Goal: Task Accomplishment & Management: Manage account settings

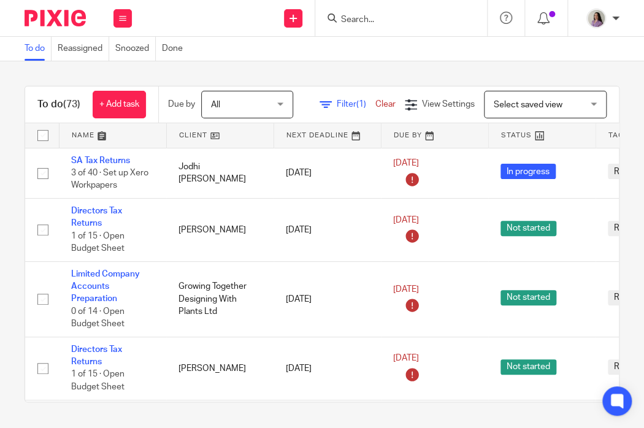
click at [398, 15] on input "Search" at bounding box center [395, 20] width 110 height 11
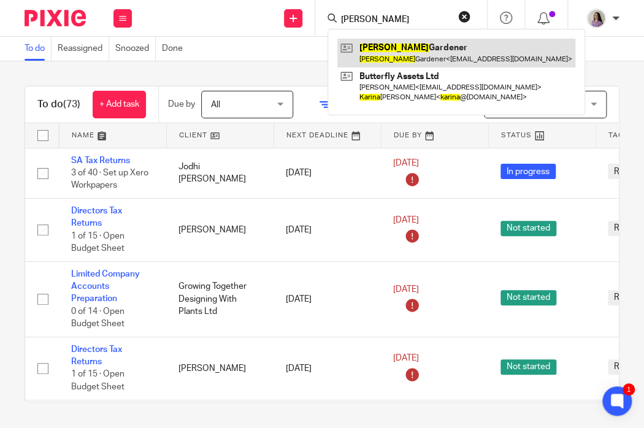
type input "katrina"
click at [462, 39] on link at bounding box center [457, 53] width 238 height 28
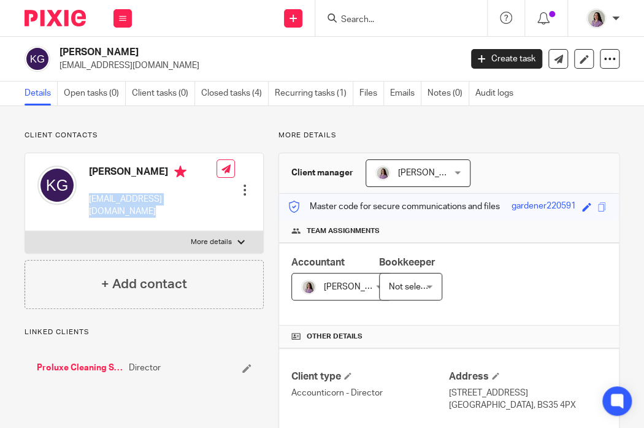
drag, startPoint x: 209, startPoint y: 202, endPoint x: 86, endPoint y: 206, distance: 122.8
click at [86, 206] on div "Katrina Gardener proluxecleaningltd@gmail.com Edit contact Create client from c…" at bounding box center [144, 192] width 238 height 78
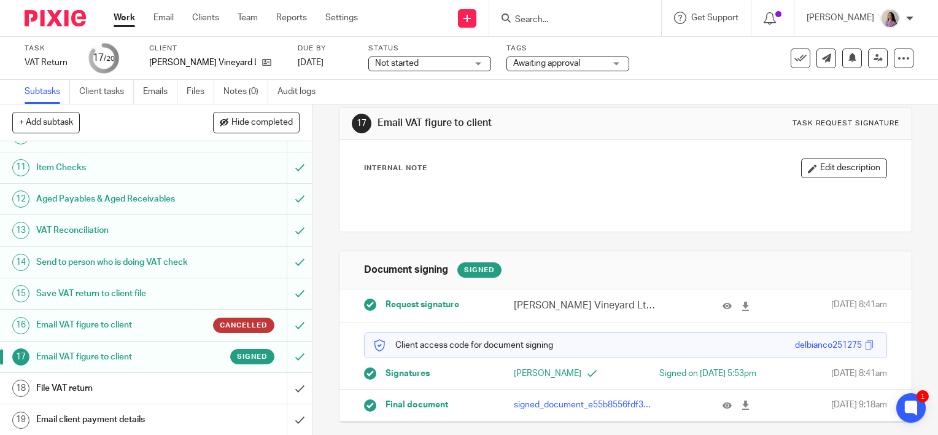
scroll to position [347, 0]
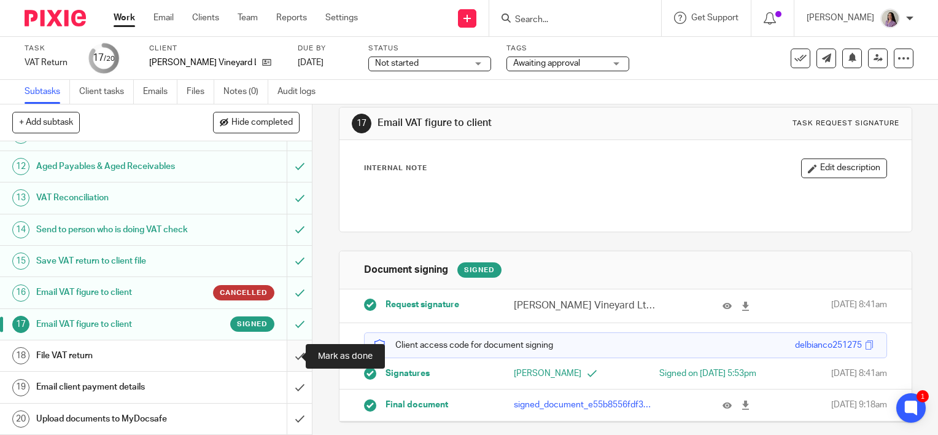
click at [279, 351] on input "submit" at bounding box center [156, 355] width 312 height 31
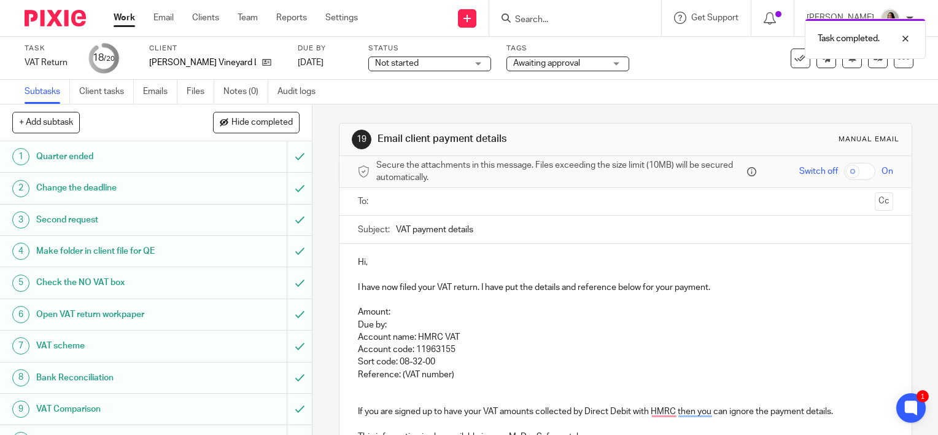
click at [794, 58] on div "Task completed." at bounding box center [697, 35] width 457 height 47
click at [794, 69] on div "Task VAT Return Save VAT Return 18 /20 Client Bromley Brook Vineyard Ltd Due by…" at bounding box center [469, 58] width 889 height 29
click at [794, 62] on icon at bounding box center [800, 58] width 12 height 12
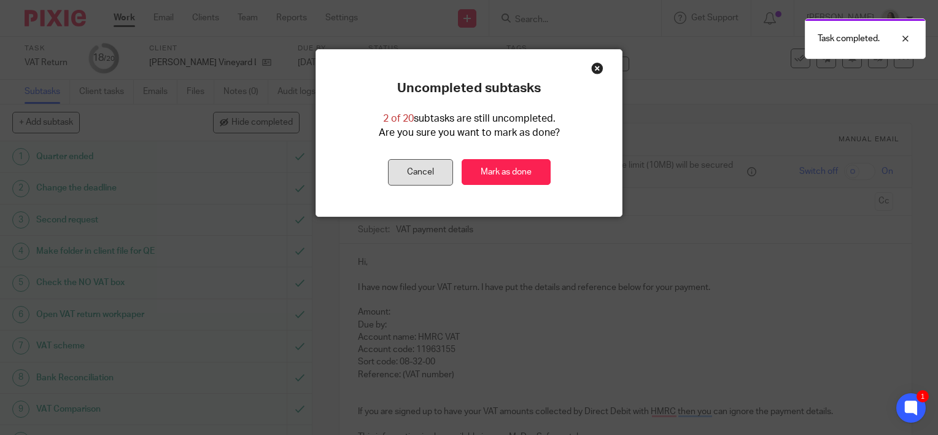
click at [411, 167] on button "Cancel" at bounding box center [420, 172] width 65 height 26
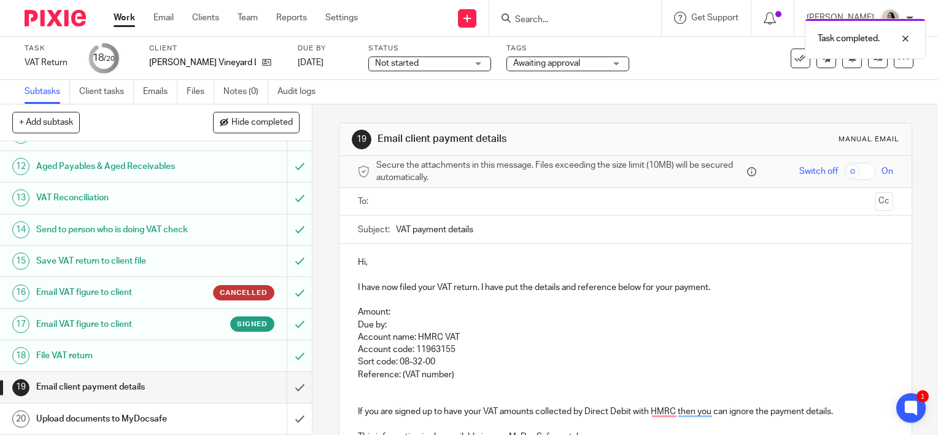
scroll to position [150, 0]
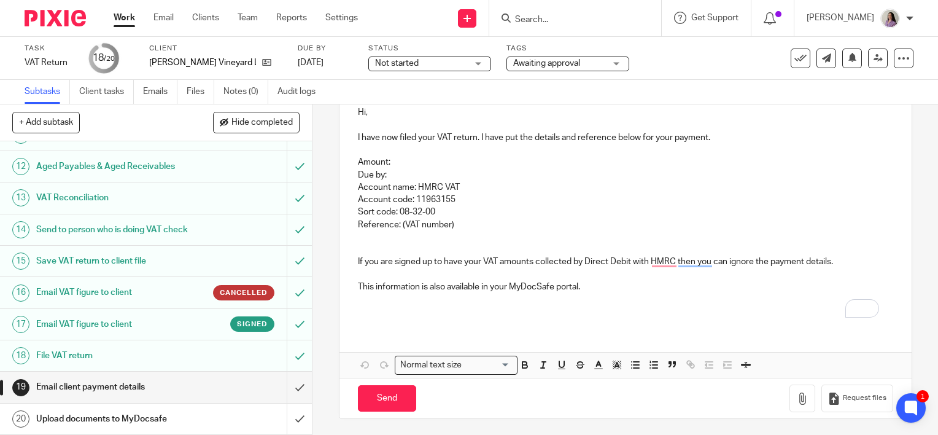
click at [590, 290] on p "This information is also available in your MyDocSafe portal." at bounding box center [625, 287] width 535 height 12
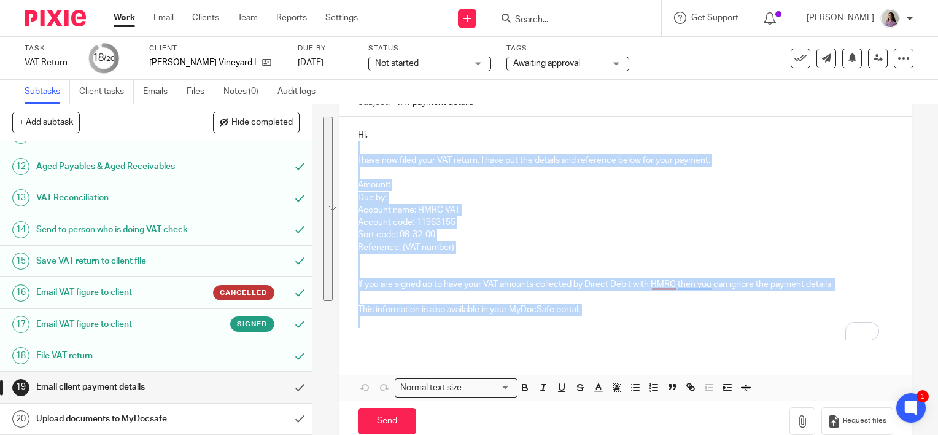
scroll to position [0, 0]
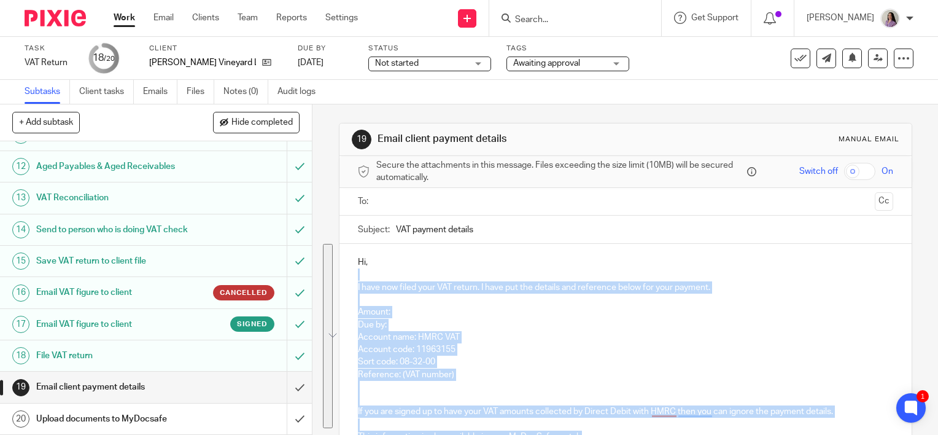
drag, startPoint x: 617, startPoint y: 295, endPoint x: 363, endPoint y: 260, distance: 256.5
click at [363, 260] on div "Hi, I have now filed your VAT return. I have put the details and reference belo…" at bounding box center [625, 360] width 572 height 233
click at [395, 336] on p "Due by: Account name: HMRC VAT" at bounding box center [625, 331] width 535 height 25
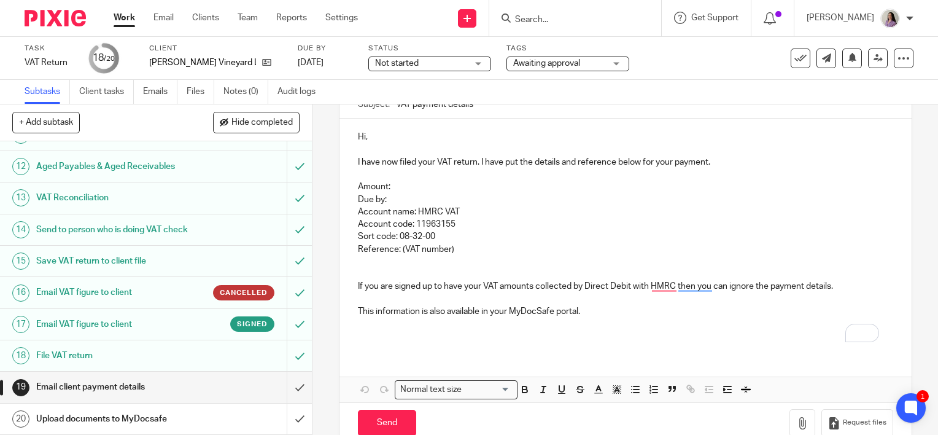
scroll to position [150, 0]
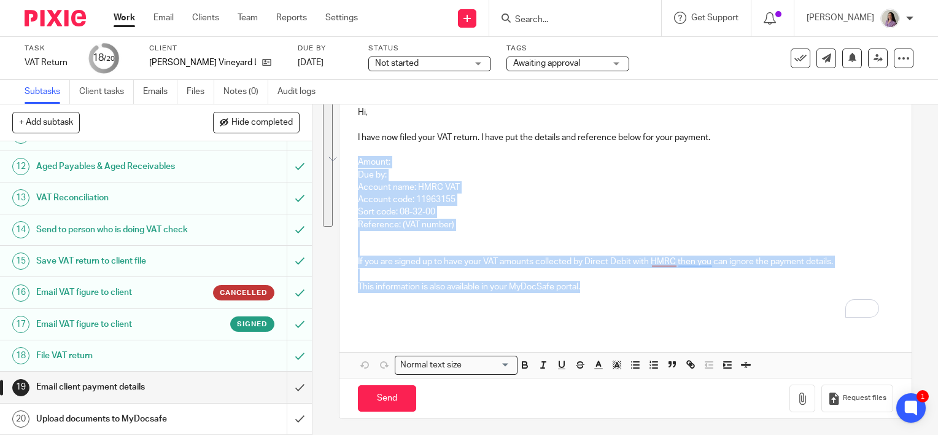
drag, startPoint x: 638, startPoint y: 290, endPoint x: 341, endPoint y: 158, distance: 324.5
click at [341, 158] on div "Hi, I have now filed your VAT return. I have put the details and reference belo…" at bounding box center [625, 210] width 572 height 233
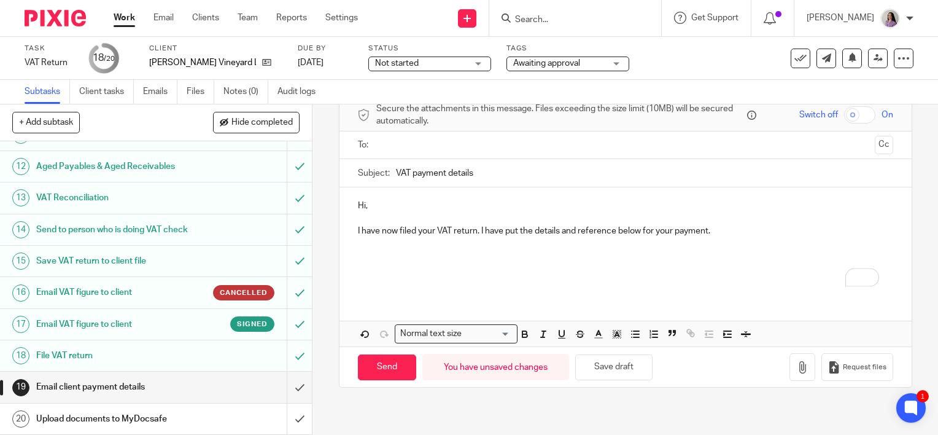
scroll to position [0, 0]
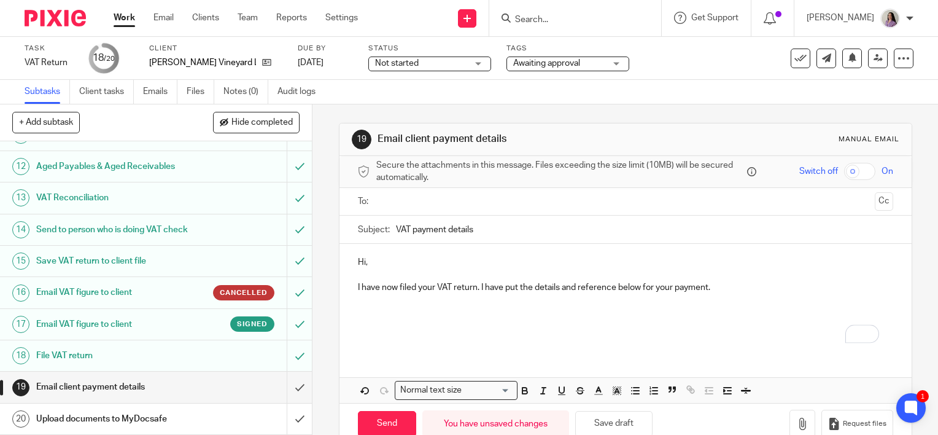
click at [408, 252] on div "Hi, I have now filed your VAT return. I have put the details and reference belo…" at bounding box center [625, 298] width 572 height 109
click at [373, 261] on p "Hi MArgherita," at bounding box center [625, 262] width 535 height 12
click at [737, 287] on p "I have now filed your VAT return. I have put the details and reference below fo…" at bounding box center [625, 287] width 535 height 12
drag, startPoint x: 684, startPoint y: 285, endPoint x: 476, endPoint y: 290, distance: 207.5
click at [476, 290] on p "I have now filed your VAT return. I have put the details and reference below fo…" at bounding box center [625, 287] width 535 height 12
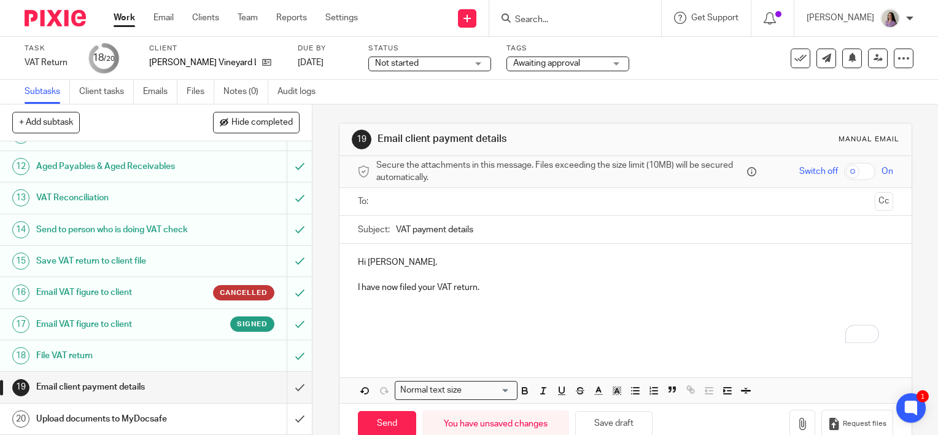
click at [347, 287] on div "Hi Margherita, I have now filed your VAT return." at bounding box center [625, 298] width 572 height 109
click at [593, 293] on p "To enrich screen reader interactions, please activate Accessibility in Grammarl…" at bounding box center [625, 299] width 535 height 12
click at [624, 287] on p "Thank you so much for signing, I have now filed your VAT return." at bounding box center [625, 287] width 535 height 12
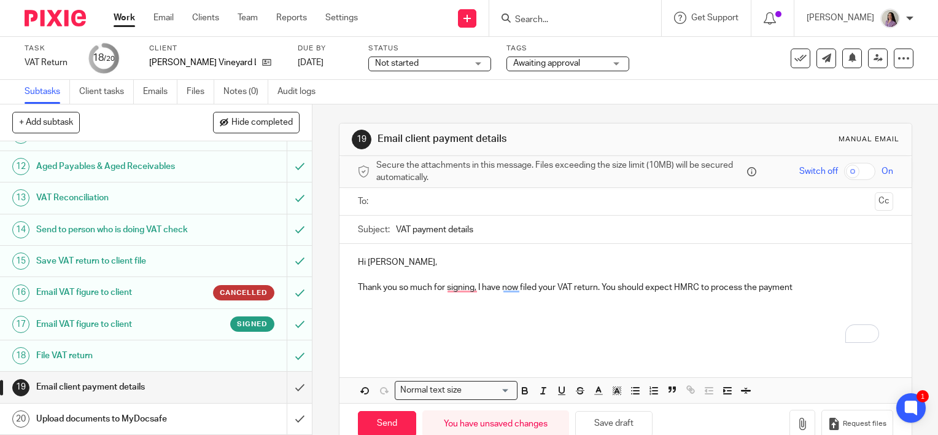
click at [822, 290] on p "Thank you so much for signing, I have now filed your VAT return. You should exp…" at bounding box center [625, 287] width 535 height 12
drag, startPoint x: 803, startPoint y: 285, endPoint x: 599, endPoint y: 292, distance: 203.9
click at [599, 292] on p "Thank you so much for signing, I have now filed your VAT return. You should exp…" at bounding box center [625, 287] width 535 height 12
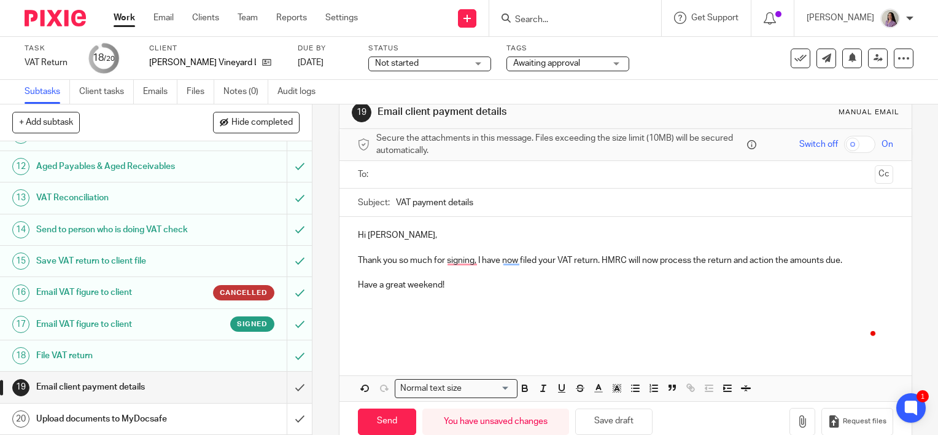
scroll to position [51, 0]
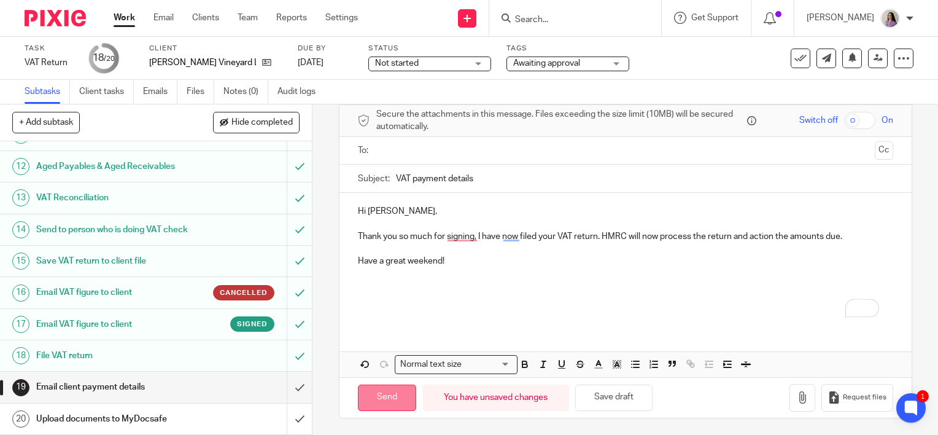
click at [385, 392] on input "Send" at bounding box center [387, 397] width 58 height 26
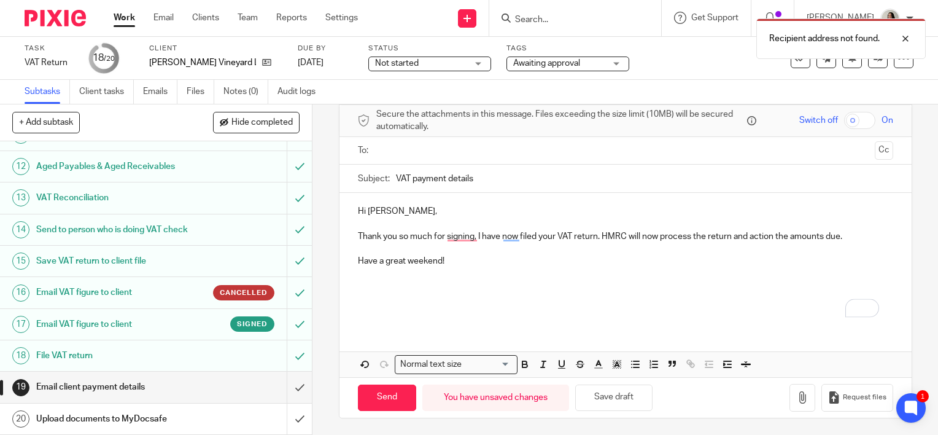
click at [517, 155] on input "text" at bounding box center [625, 151] width 489 height 14
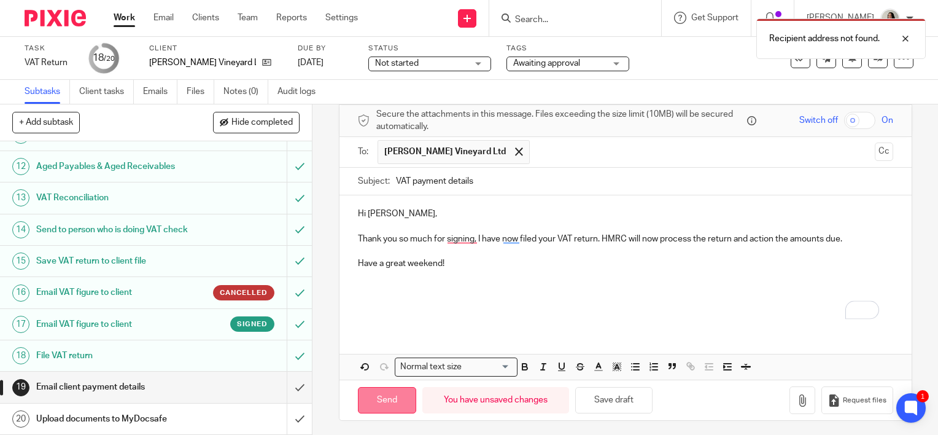
click at [385, 388] on input "Send" at bounding box center [387, 400] width 58 height 26
type input "Sent"
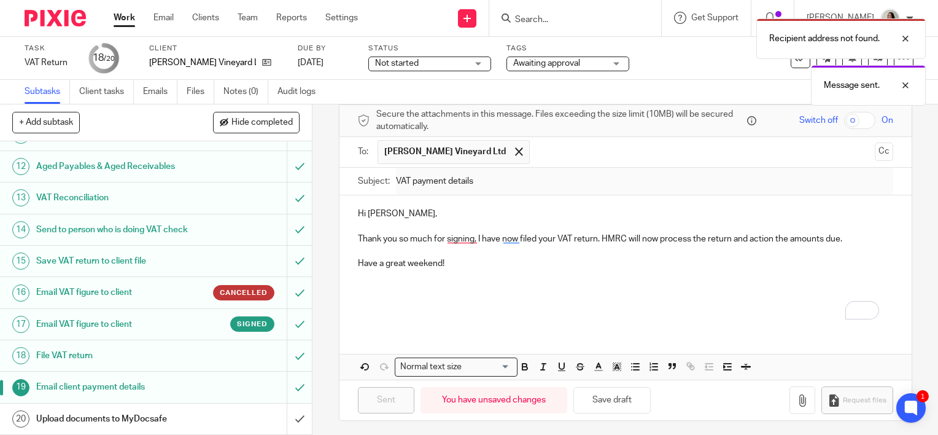
drag, startPoint x: 560, startPoint y: 98, endPoint x: 563, endPoint y: 64, distance: 33.9
click at [560, 96] on div "Recipient address not found. Message sent." at bounding box center [697, 58] width 457 height 93
click at [563, 64] on div "Recipient address not found. Message sent." at bounding box center [697, 58] width 457 height 93
click at [610, 71] on div "Recipient address not found. Message sent." at bounding box center [697, 58] width 457 height 93
click at [610, 64] on div "Recipient address not found. Message sent." at bounding box center [697, 58] width 457 height 93
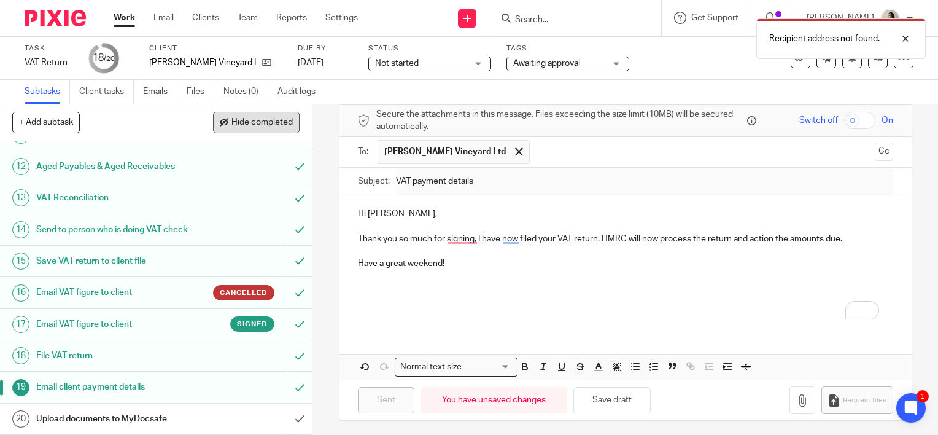
click at [283, 125] on span "Hide completed" at bounding box center [261, 123] width 61 height 10
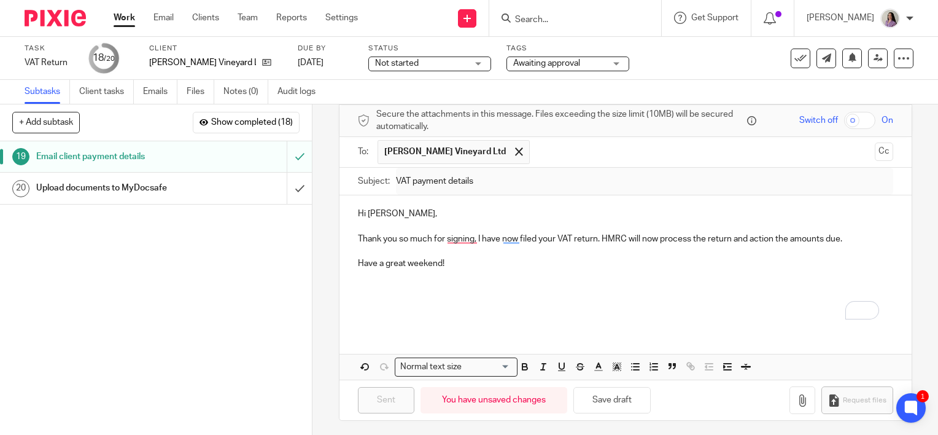
drag, startPoint x: 618, startPoint y: 67, endPoint x: 608, endPoint y: 66, distance: 9.9
click at [616, 66] on div "Awaiting approval" at bounding box center [567, 63] width 123 height 15
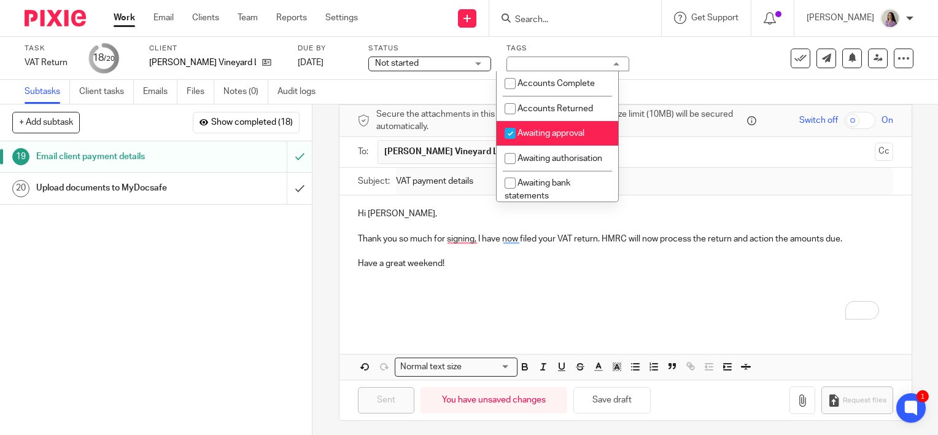
click at [565, 145] on li "Awaiting approval" at bounding box center [558, 133] width 122 height 25
checkbox input "false"
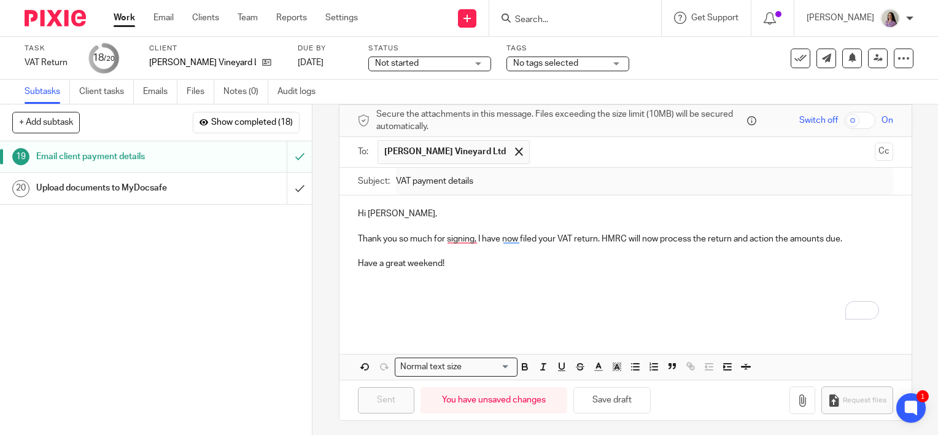
click at [779, 61] on div "See template in use Advanced task editor Copy task Change schedule Delete" at bounding box center [839, 58] width 148 height 20
click at [806, 55] on div "See template in use Advanced task editor Copy task Change schedule Delete" at bounding box center [852, 58] width 123 height 20
click at [797, 56] on icon at bounding box center [800, 58] width 12 height 12
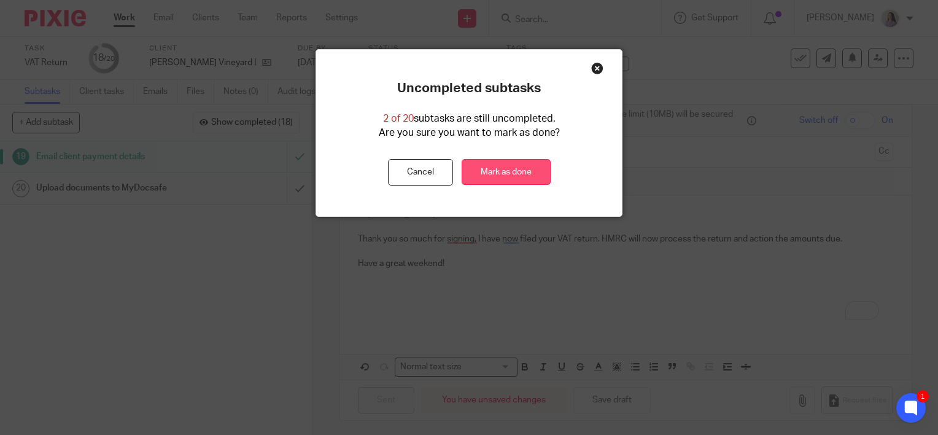
click at [518, 171] on link "Mark as done" at bounding box center [506, 172] width 89 height 26
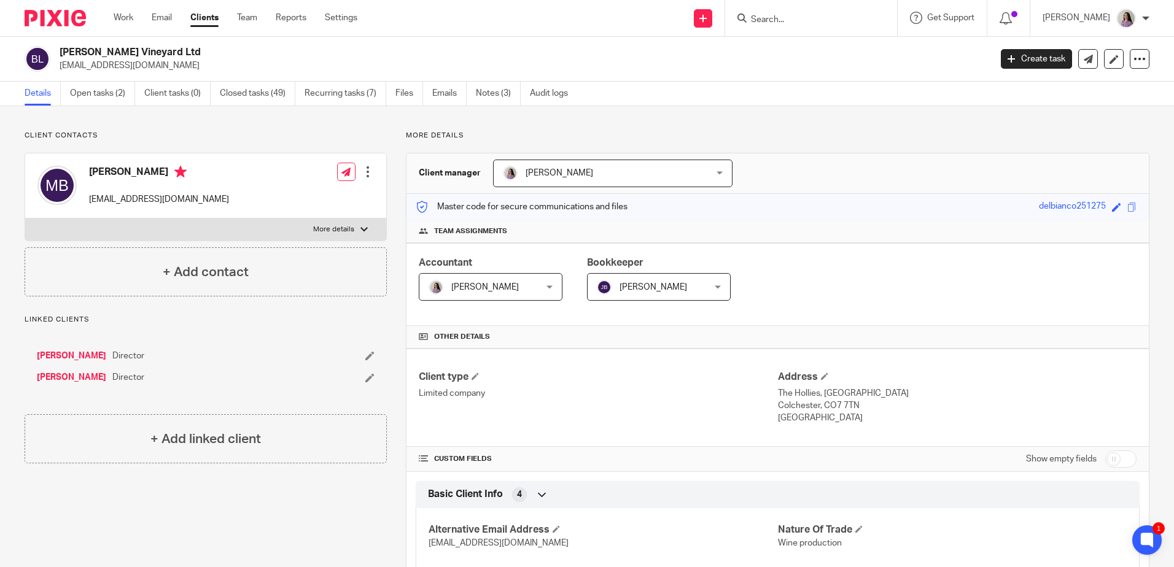
click at [830, 13] on form at bounding box center [814, 17] width 131 height 15
click at [828, 21] on input "Search" at bounding box center [804, 20] width 110 height 11
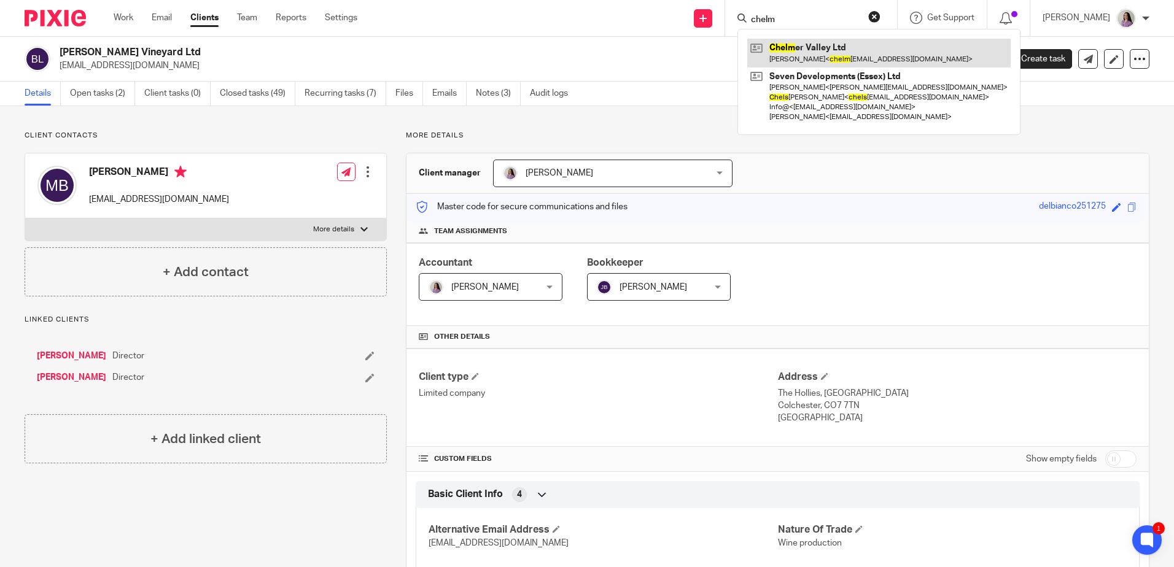
type input "chelm"
click at [877, 41] on link at bounding box center [878, 53] width 263 height 28
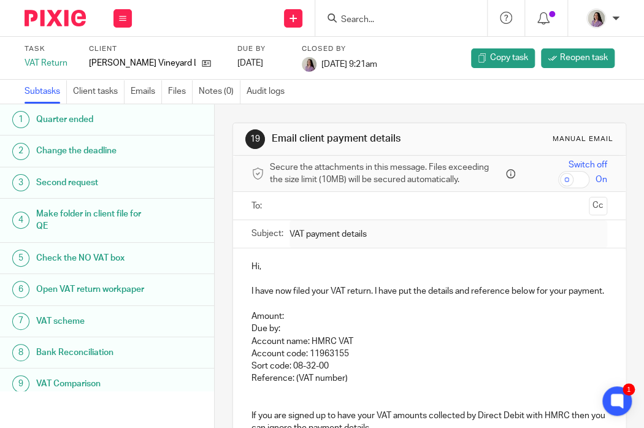
click at [58, 29] on div at bounding box center [50, 18] width 101 height 36
click at [55, 25] on img at bounding box center [55, 18] width 61 height 17
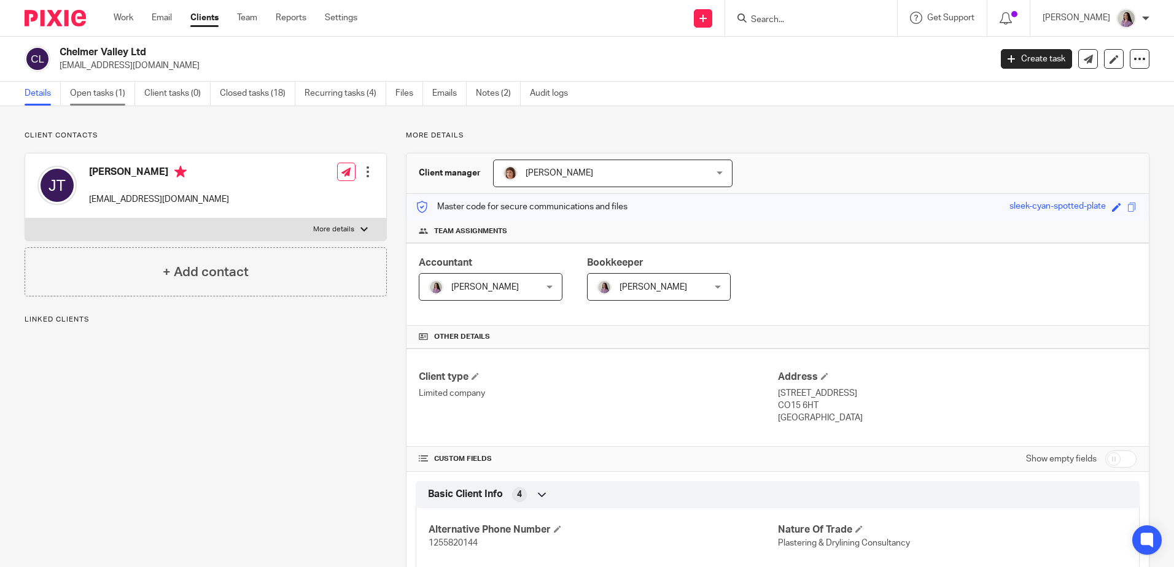
click at [118, 99] on link "Open tasks (1)" at bounding box center [102, 94] width 65 height 24
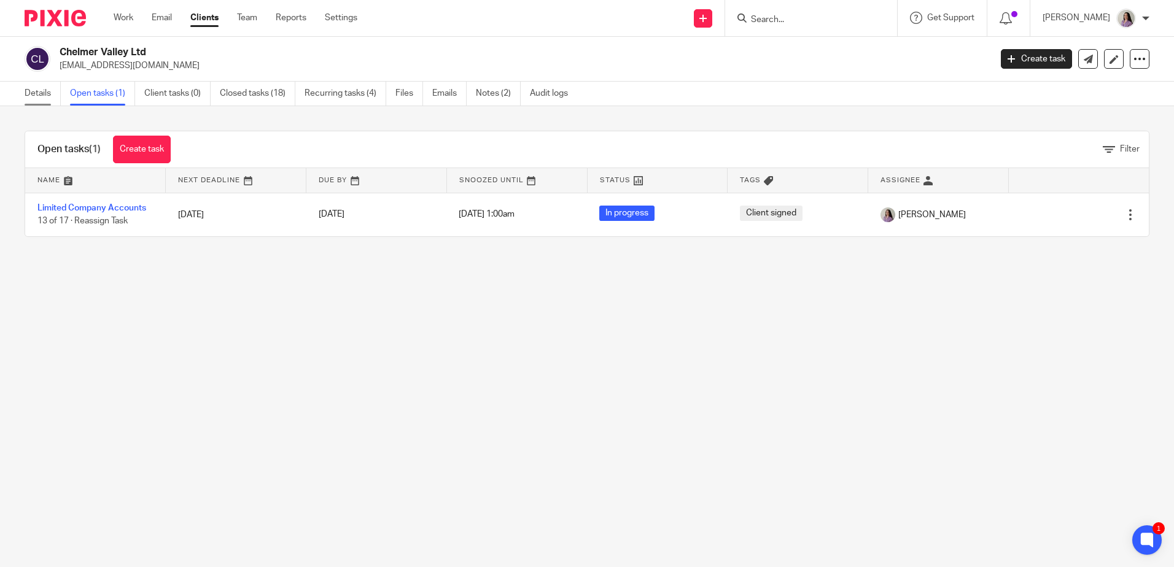
click at [38, 97] on link "Details" at bounding box center [43, 94] width 36 height 24
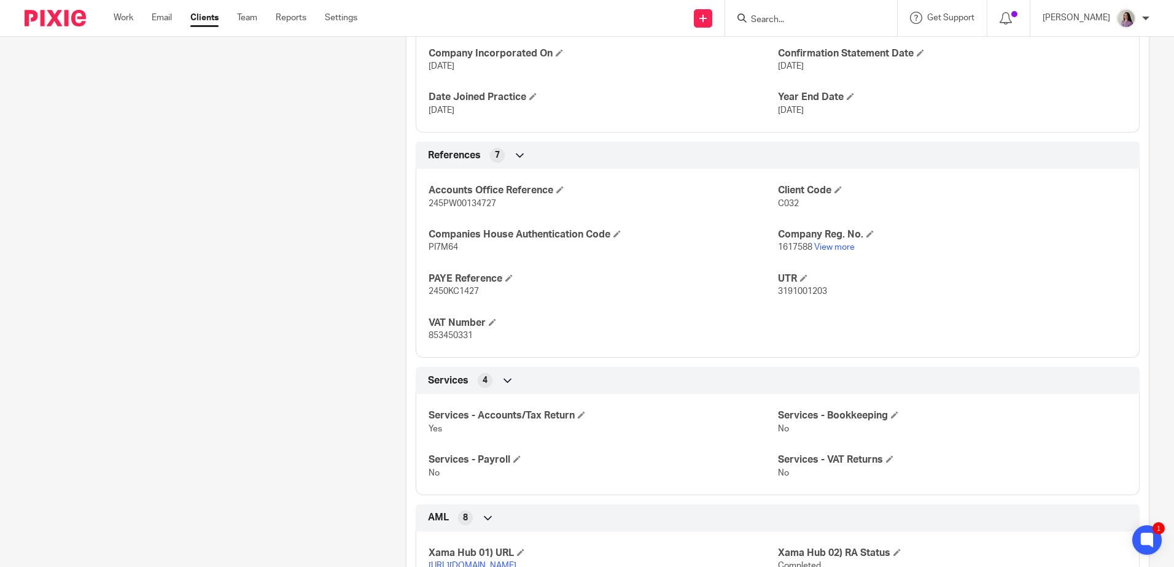
scroll to position [614, 0]
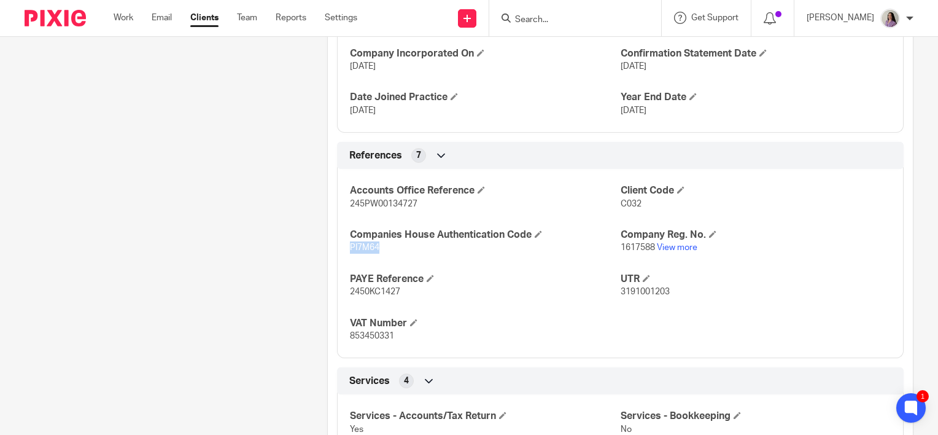
drag, startPoint x: 398, startPoint y: 246, endPoint x: 346, endPoint y: 249, distance: 52.9
click at [346, 249] on div "Accounts Office Reference 245PW00134727 Client Code C032 Companies House Authen…" at bounding box center [620, 259] width 567 height 198
copy span "PI7M64"
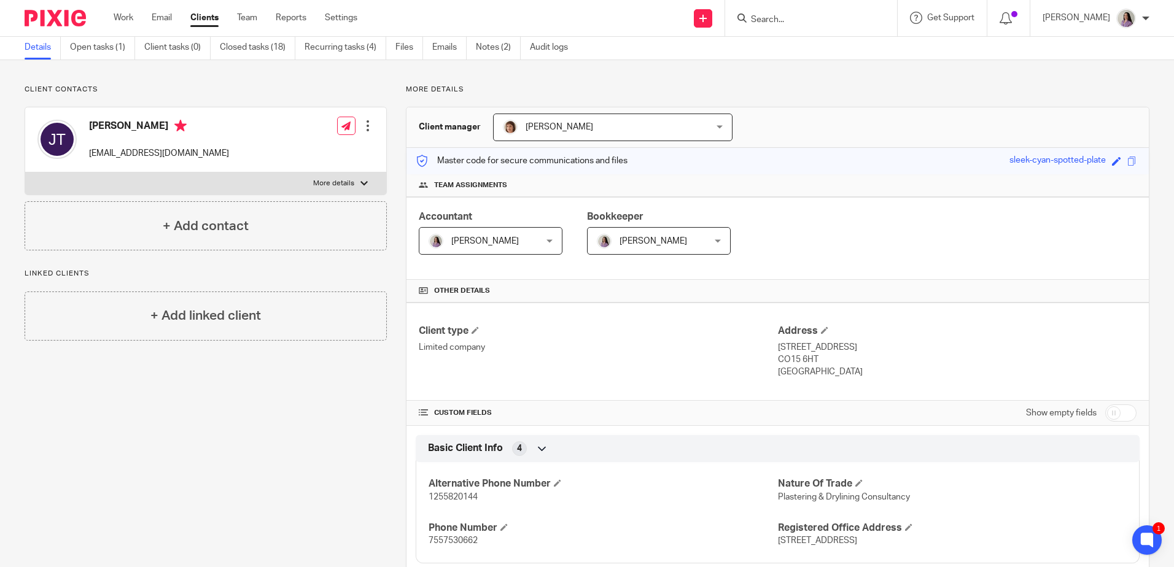
scroll to position [0, 0]
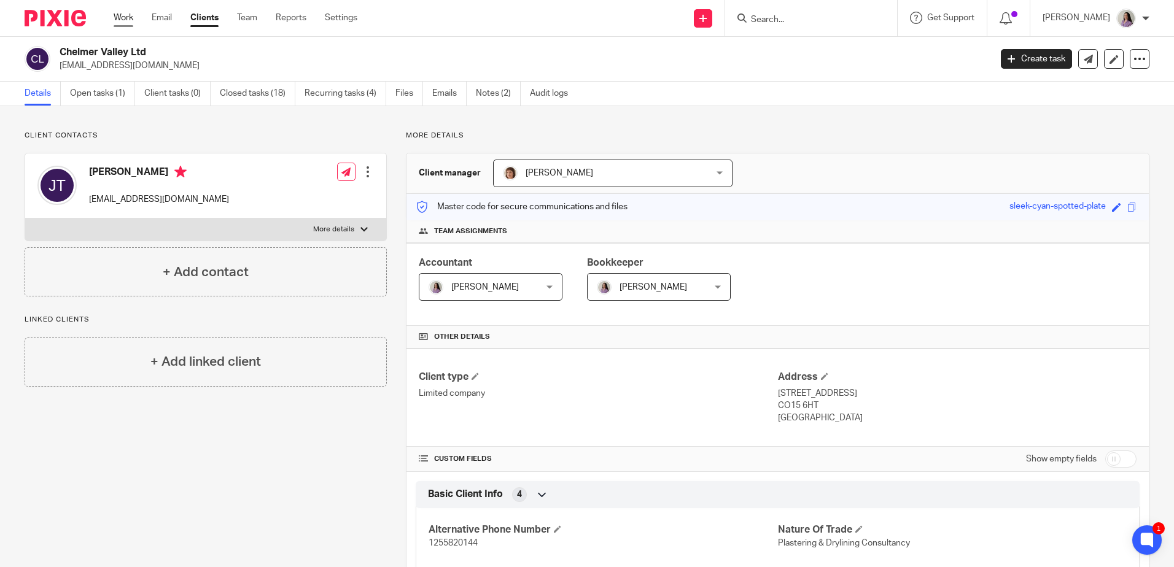
click at [120, 17] on link "Work" at bounding box center [124, 18] width 20 height 12
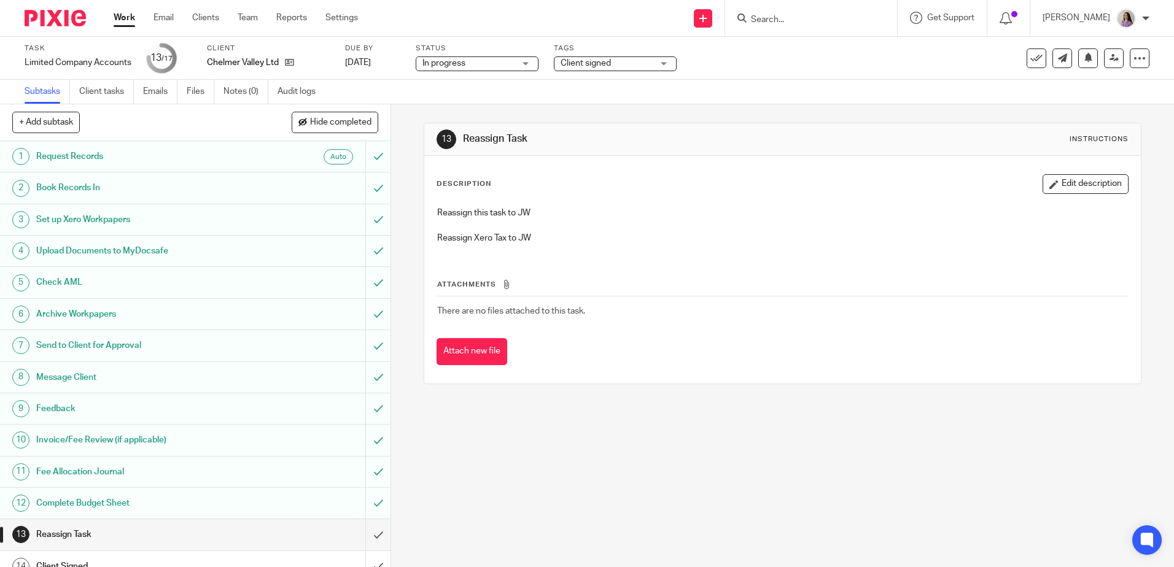
scroll to position [110, 0]
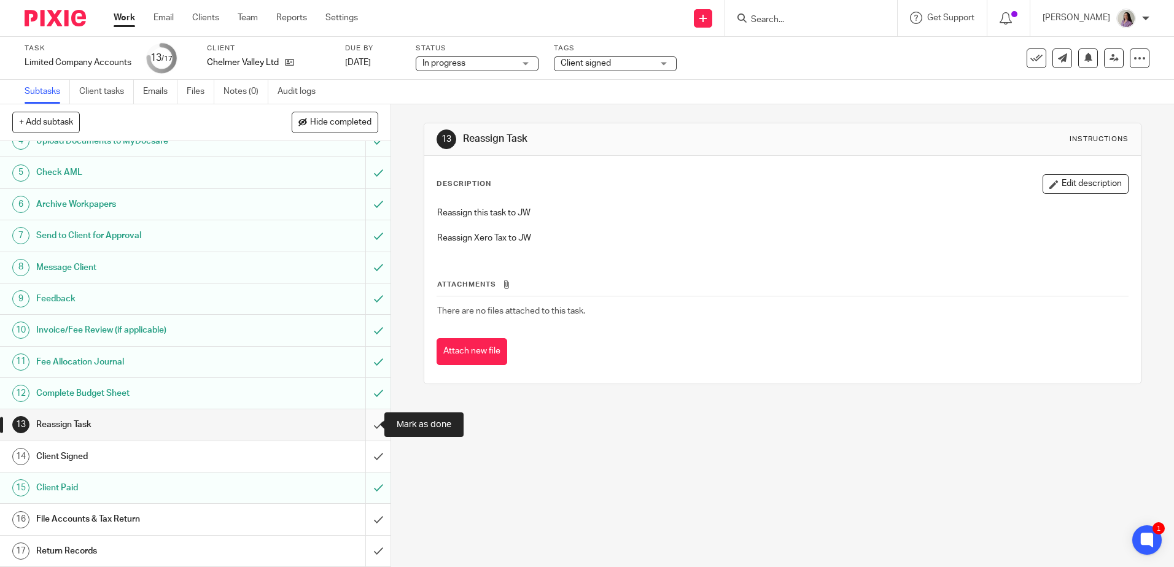
click at [373, 434] on input "submit" at bounding box center [195, 424] width 390 height 31
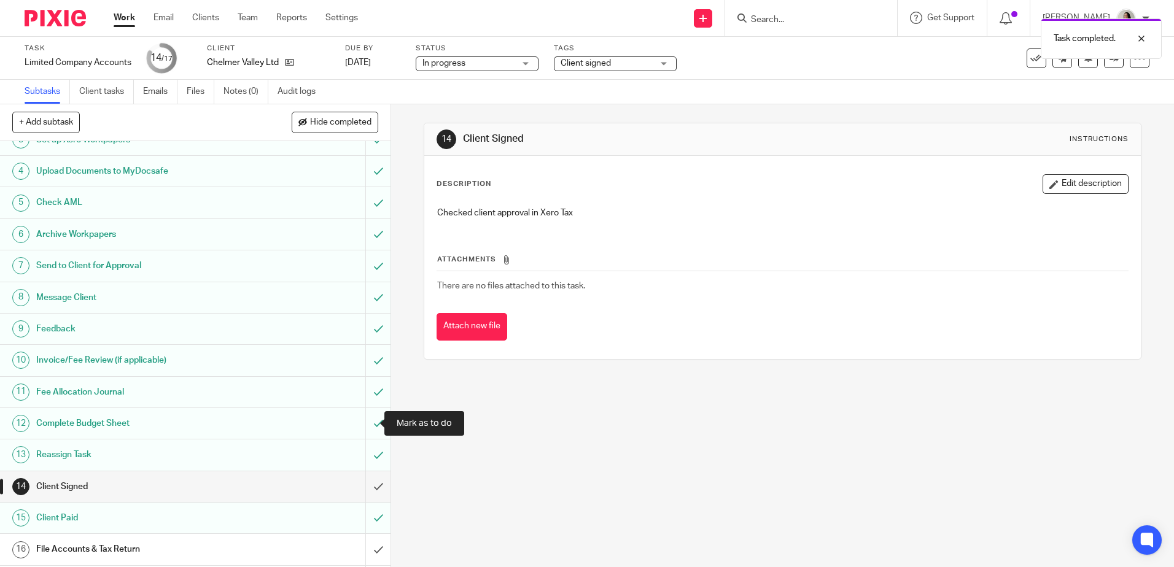
scroll to position [110, 0]
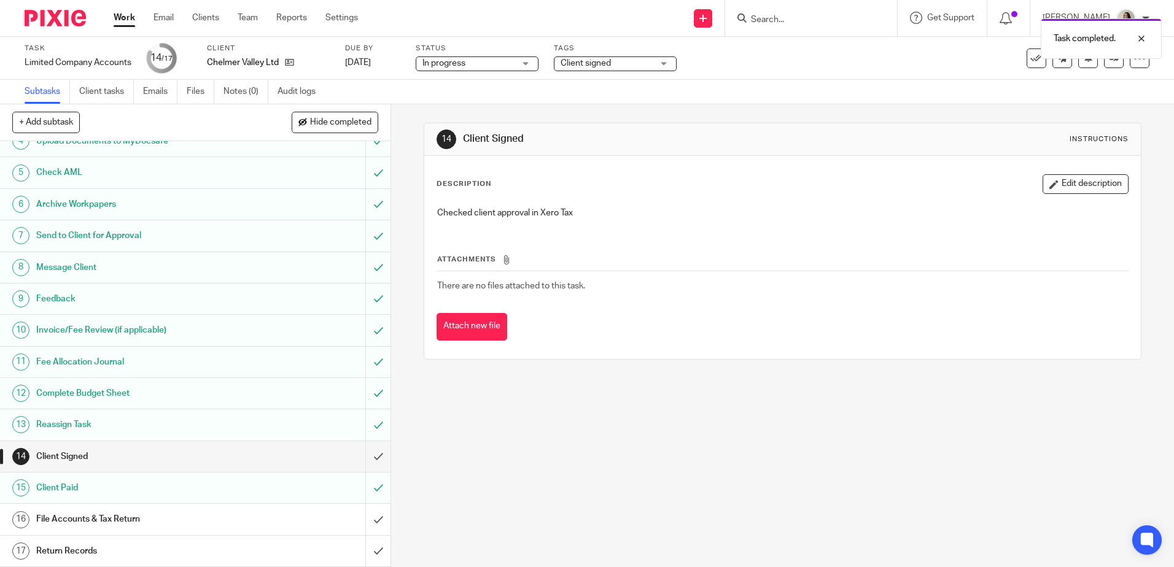
click at [622, 50] on div "Task completed." at bounding box center [874, 35] width 575 height 47
click at [621, 63] on span "Client signed" at bounding box center [606, 63] width 92 height 13
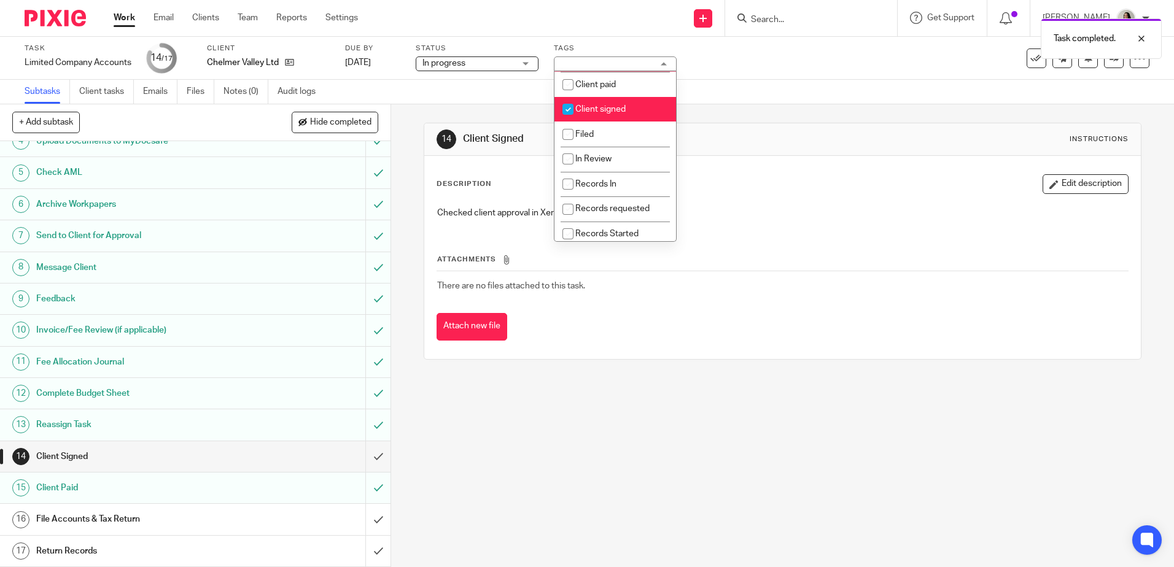
scroll to position [246, 0]
click at [619, 104] on span "Client signed" at bounding box center [600, 99] width 50 height 9
checkbox input "false"
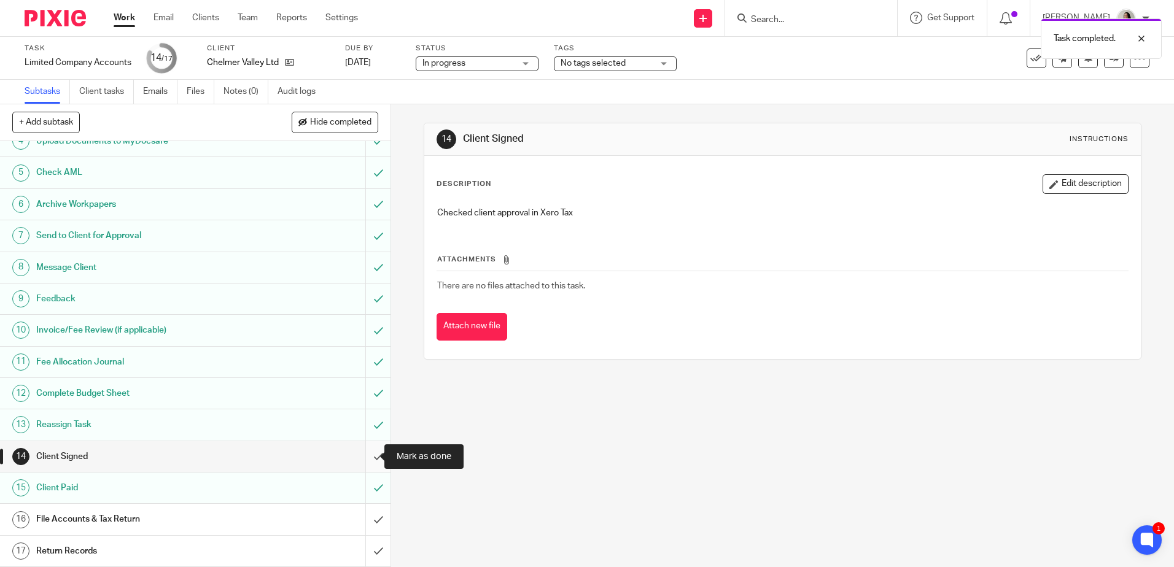
click at [358, 457] on input "submit" at bounding box center [195, 456] width 390 height 31
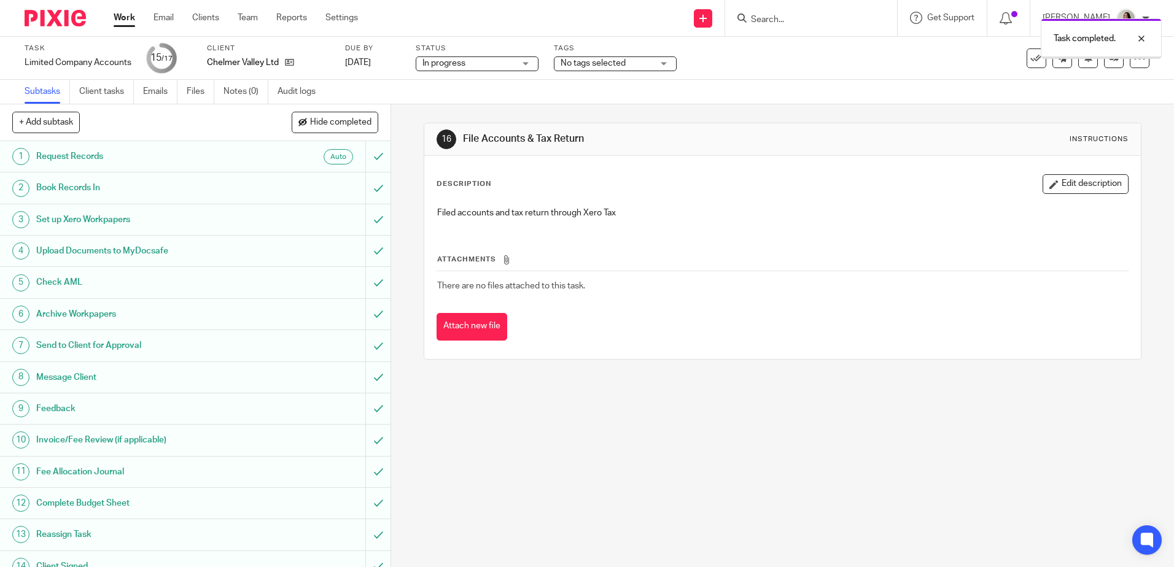
scroll to position [110, 0]
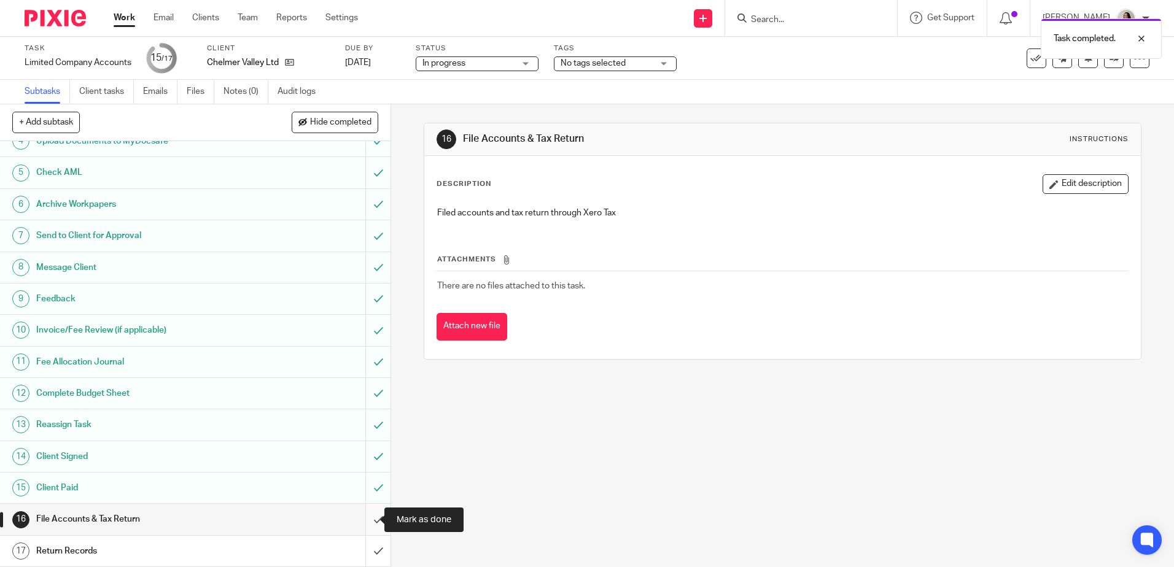
click at [364, 521] on input "submit" at bounding box center [195, 519] width 390 height 31
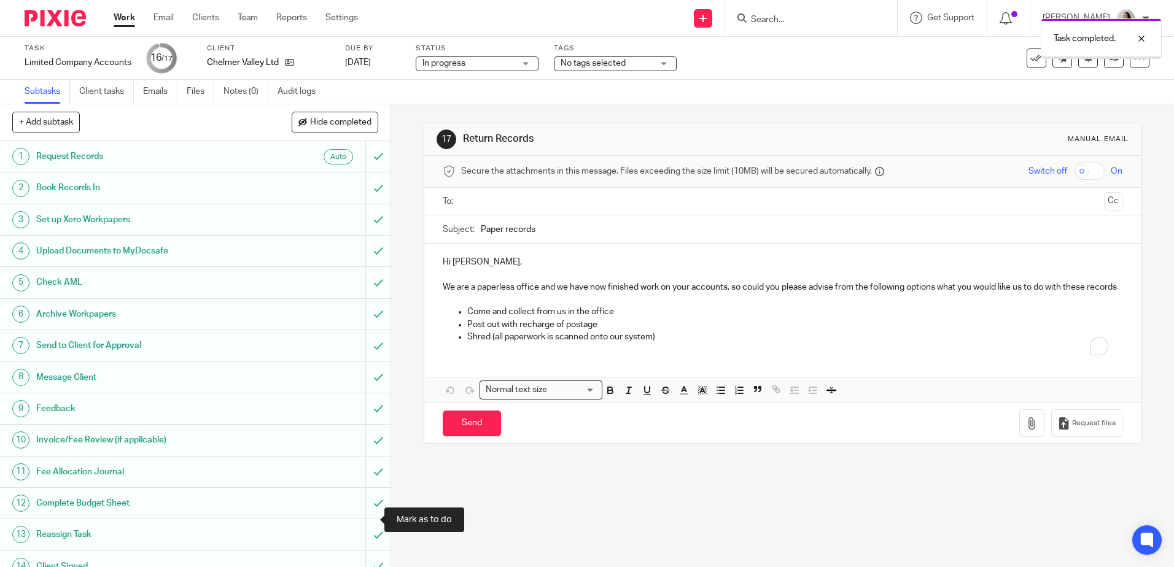
scroll to position [110, 0]
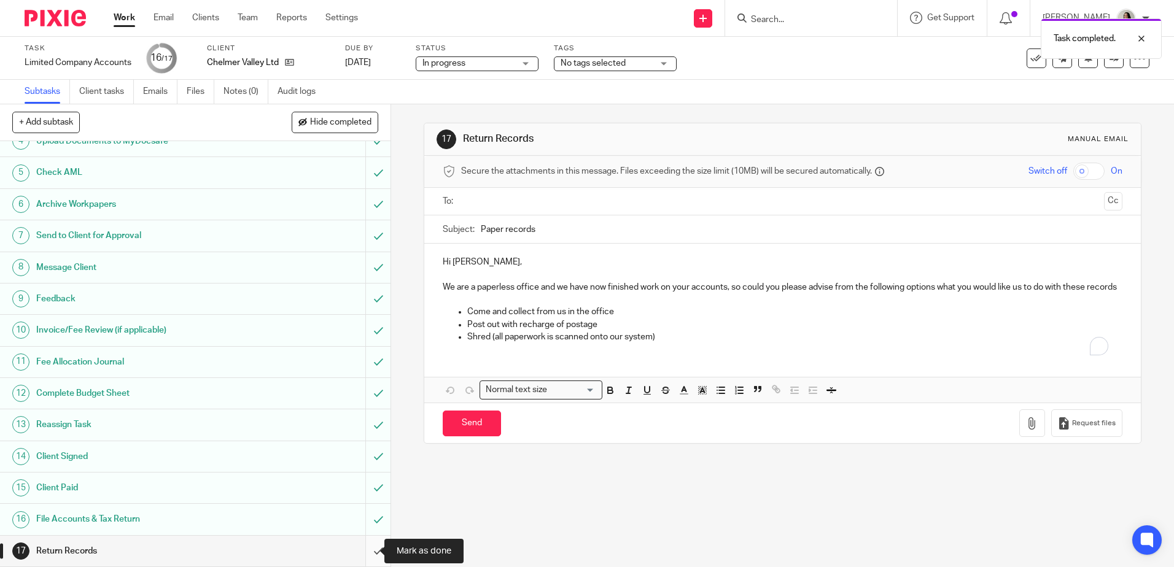
click at [368, 551] on input "submit" at bounding box center [195, 551] width 390 height 31
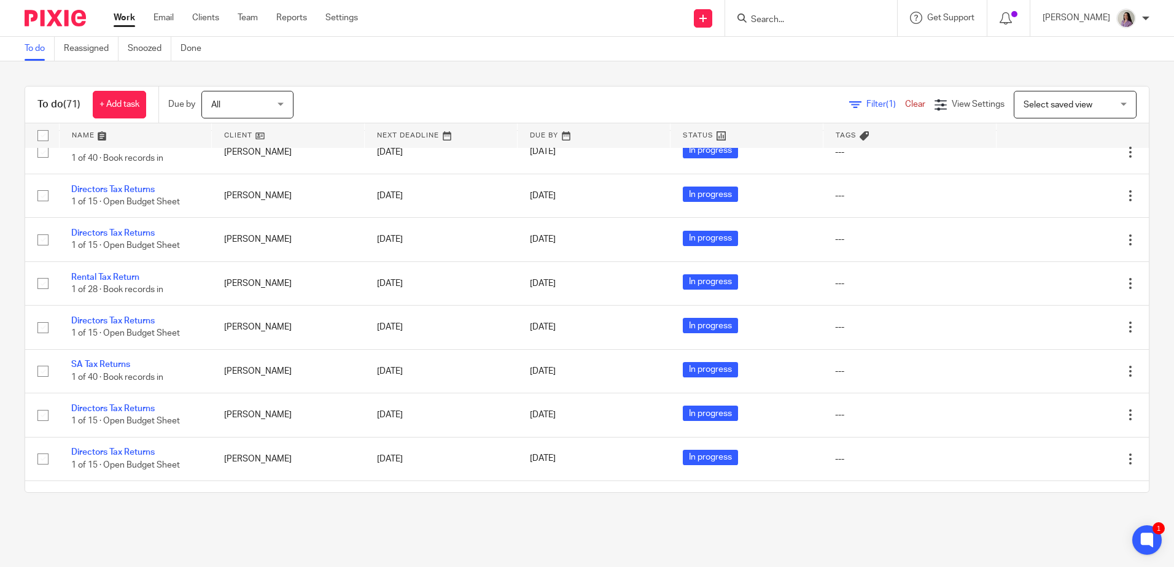
scroll to position [921, 0]
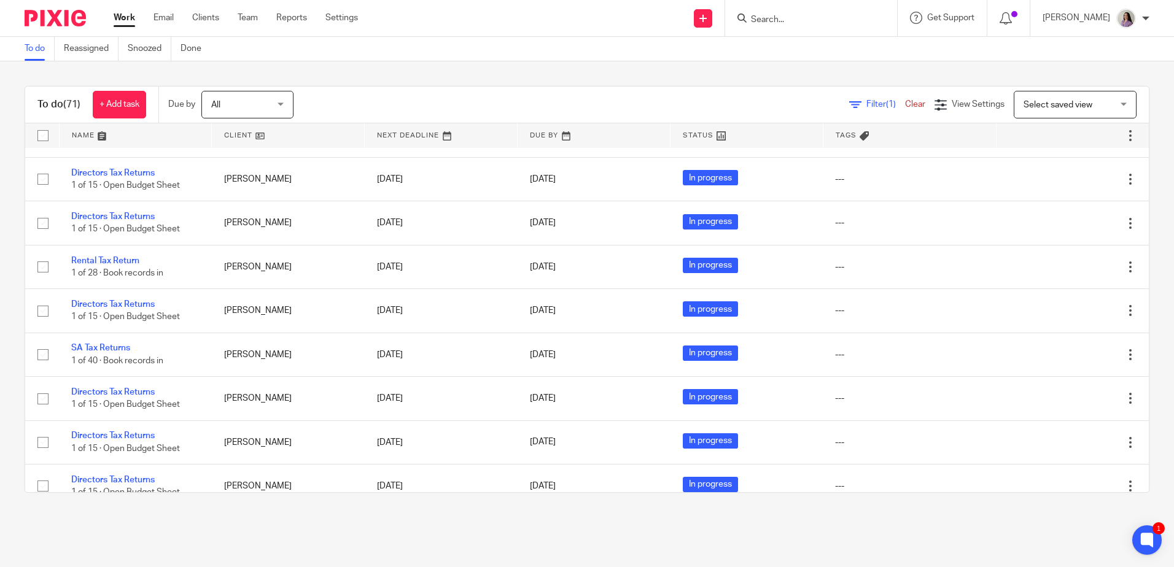
click at [813, 10] on form at bounding box center [814, 17] width 131 height 15
click at [813, 16] on input "Search" at bounding box center [804, 20] width 110 height 11
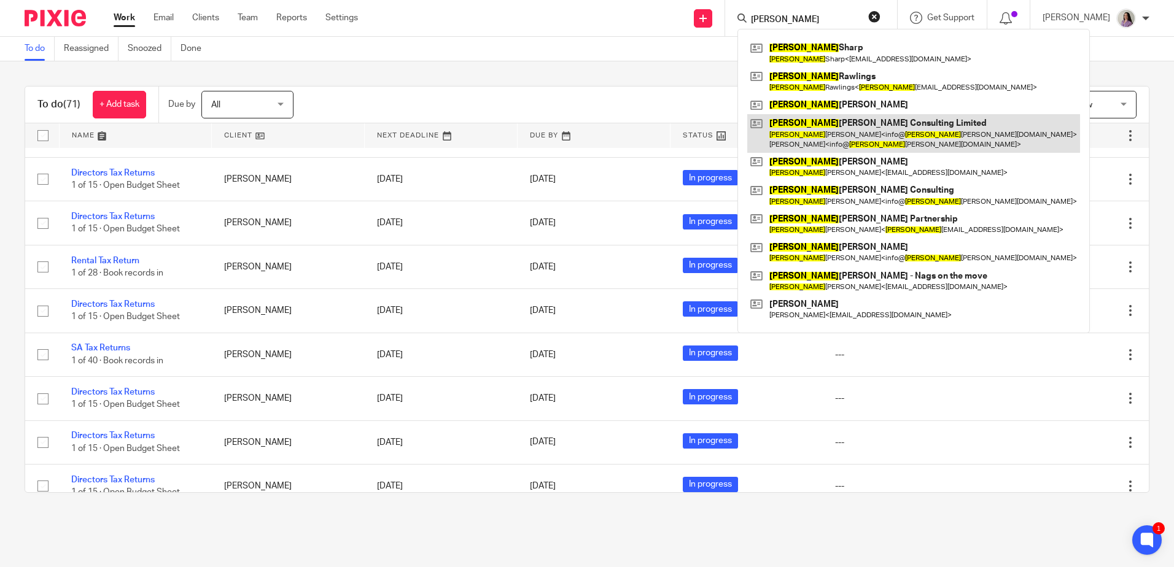
type input "emma"
click at [859, 120] on link at bounding box center [913, 133] width 333 height 38
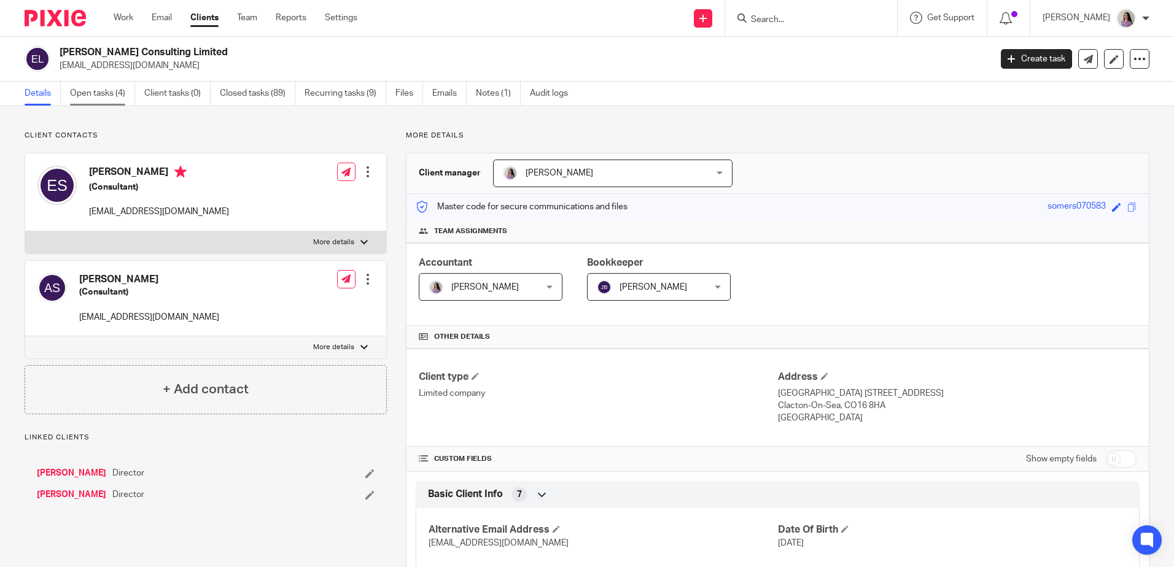
click at [116, 104] on link "Open tasks (4)" at bounding box center [102, 94] width 65 height 24
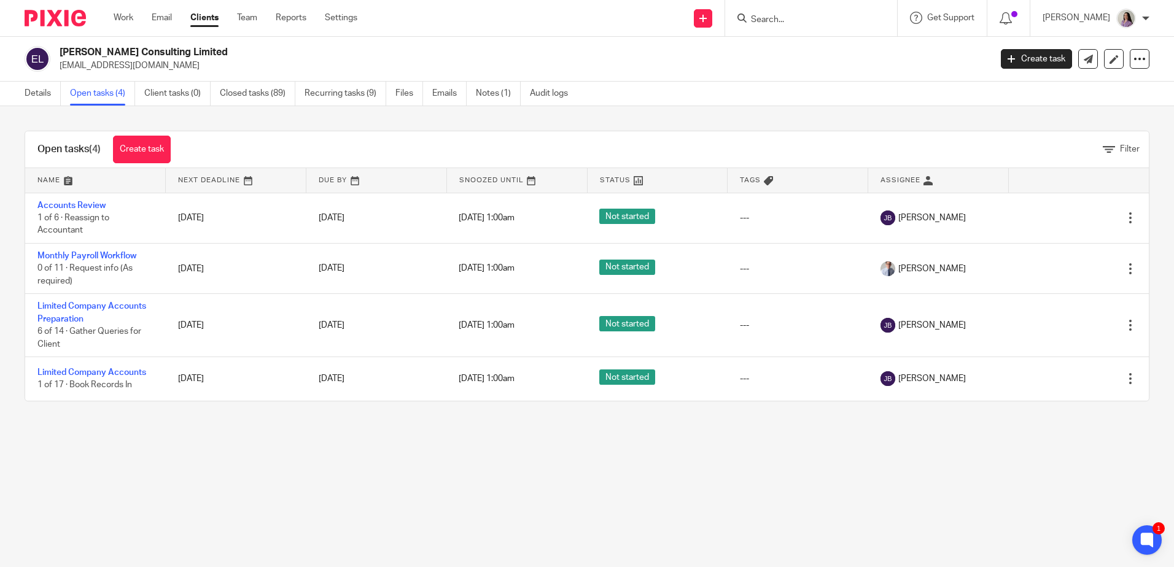
click at [827, 15] on input "Search" at bounding box center [804, 20] width 110 height 11
type input "hj"
click at [824, 56] on link at bounding box center [850, 53] width 207 height 28
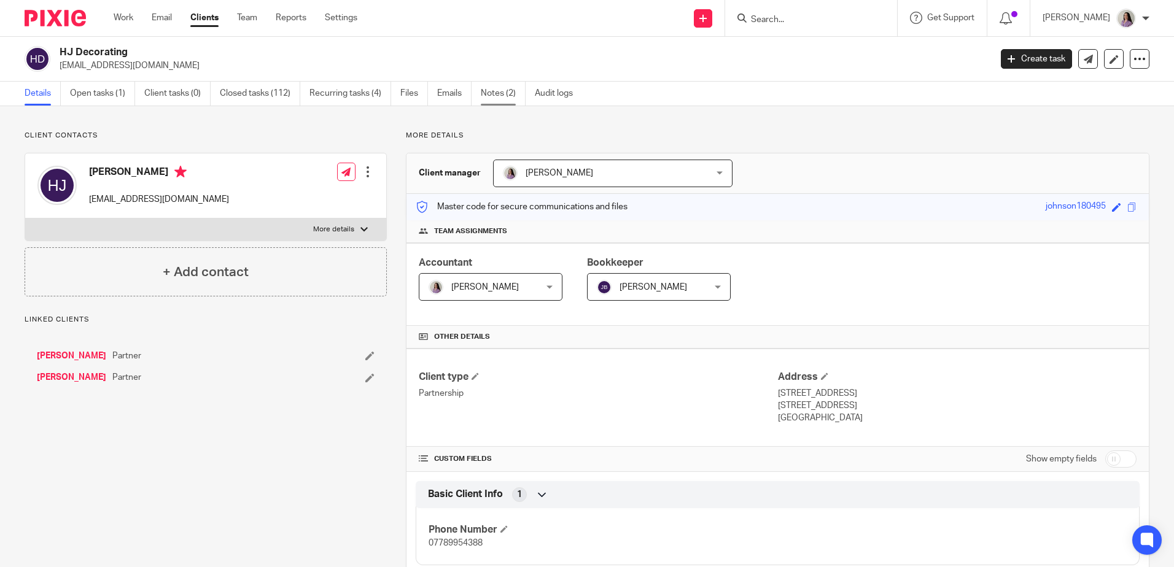
click at [521, 96] on link "Notes (2)" at bounding box center [503, 94] width 45 height 24
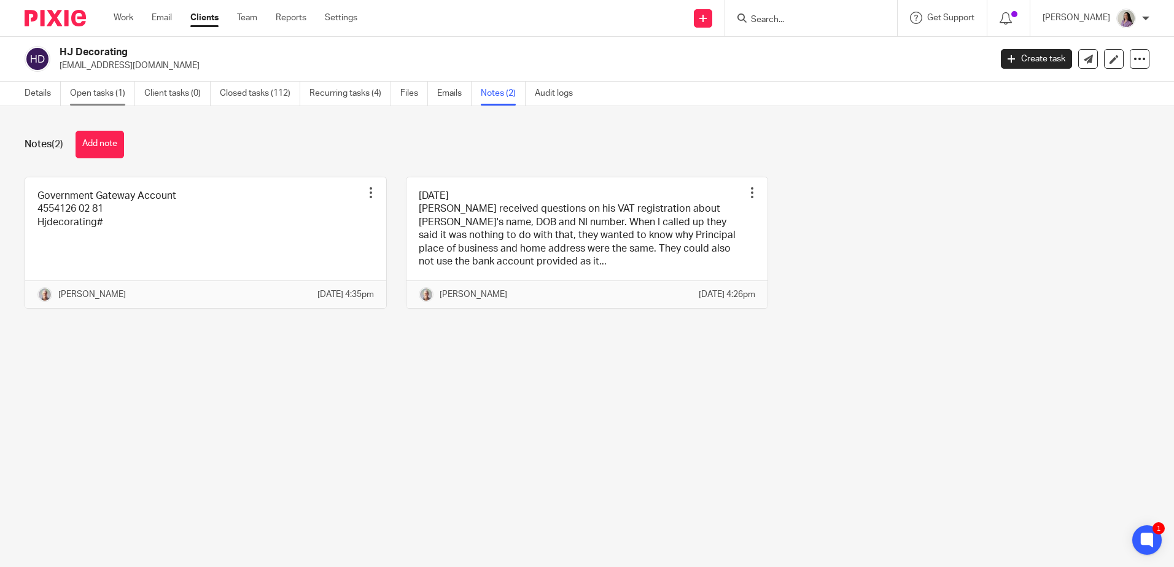
click at [104, 98] on link "Open tasks (1)" at bounding box center [102, 94] width 65 height 24
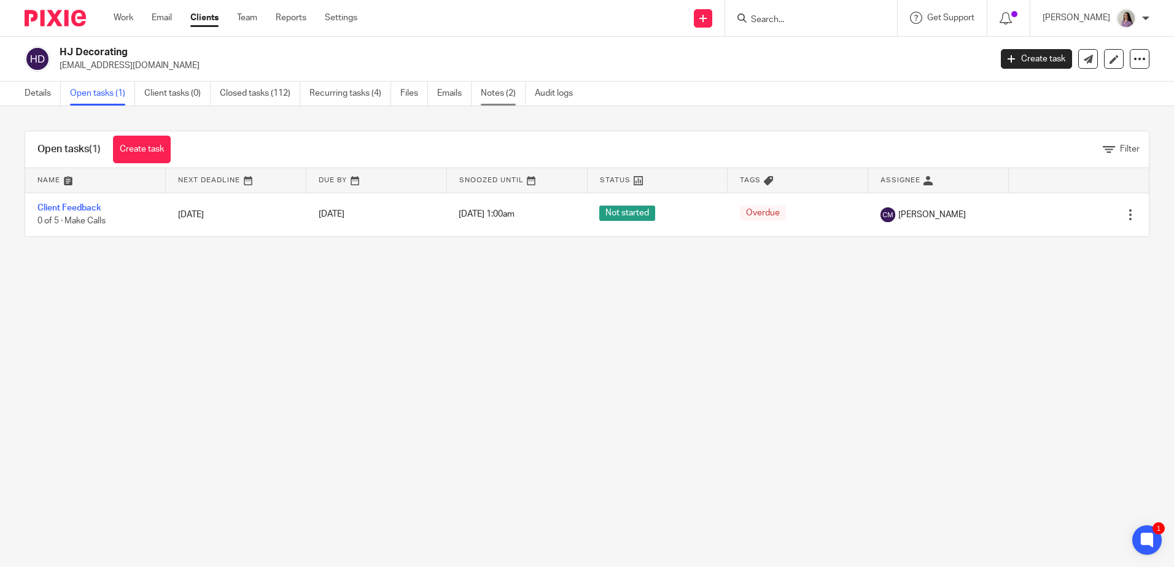
click at [514, 97] on link "Notes (2)" at bounding box center [503, 94] width 45 height 24
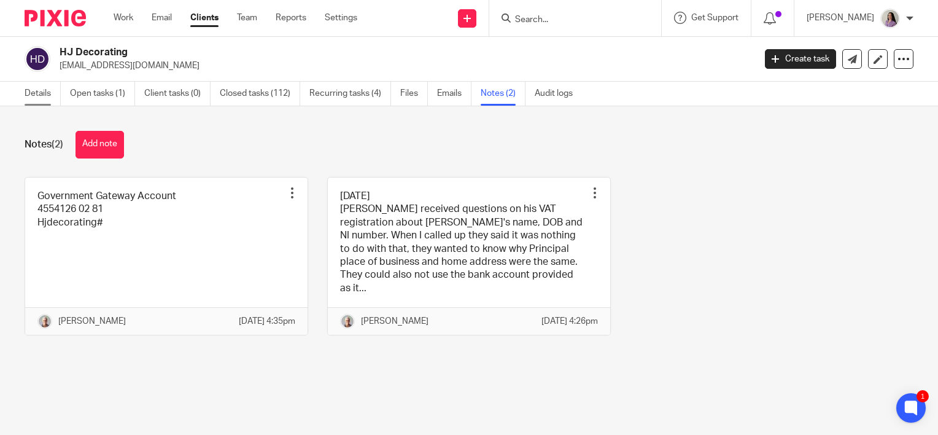
click at [49, 99] on link "Details" at bounding box center [43, 94] width 36 height 24
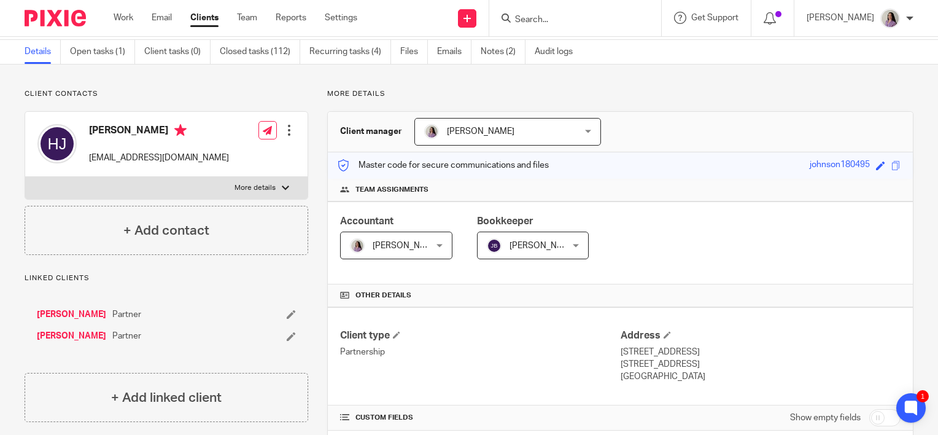
scroll to position [61, 0]
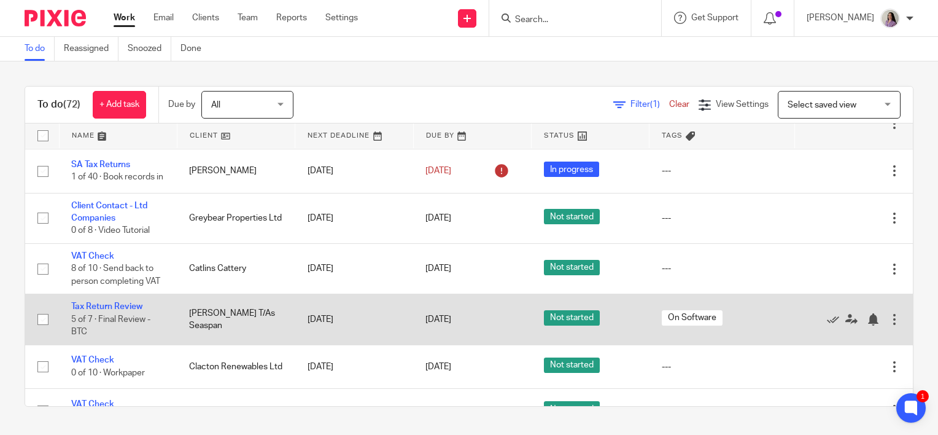
scroll to position [246, 0]
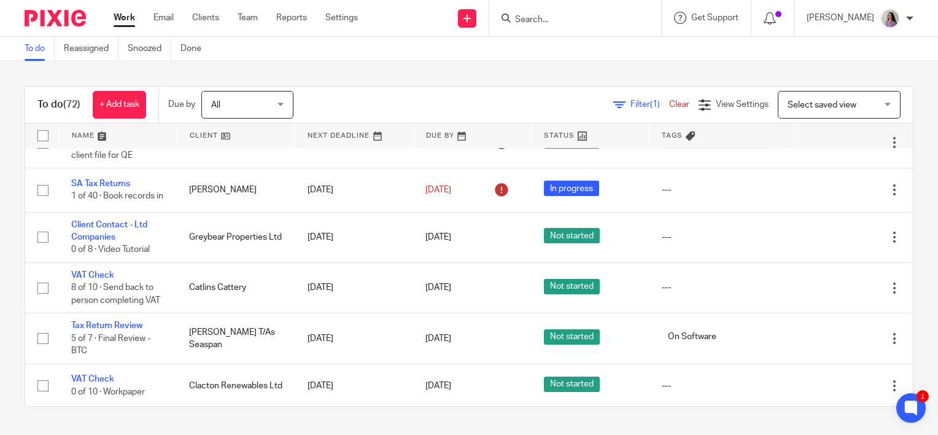
click at [582, 24] on input "Search" at bounding box center [569, 20] width 110 height 11
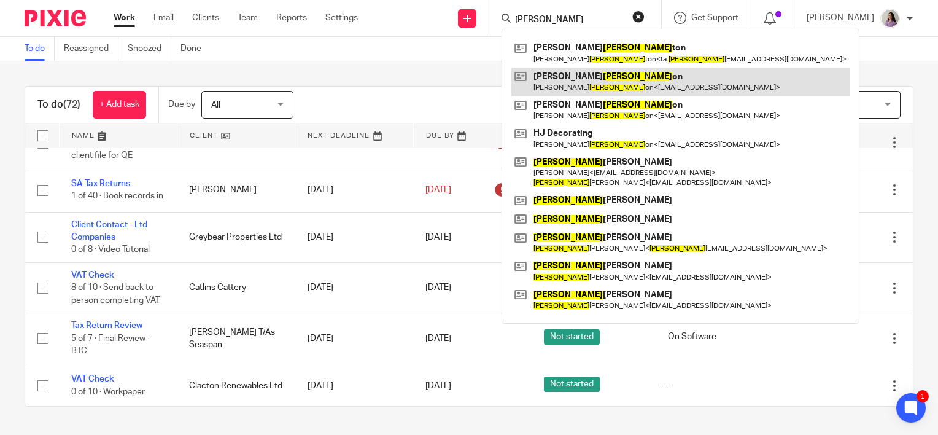
type input "johns"
click at [619, 82] on link at bounding box center [680, 82] width 338 height 28
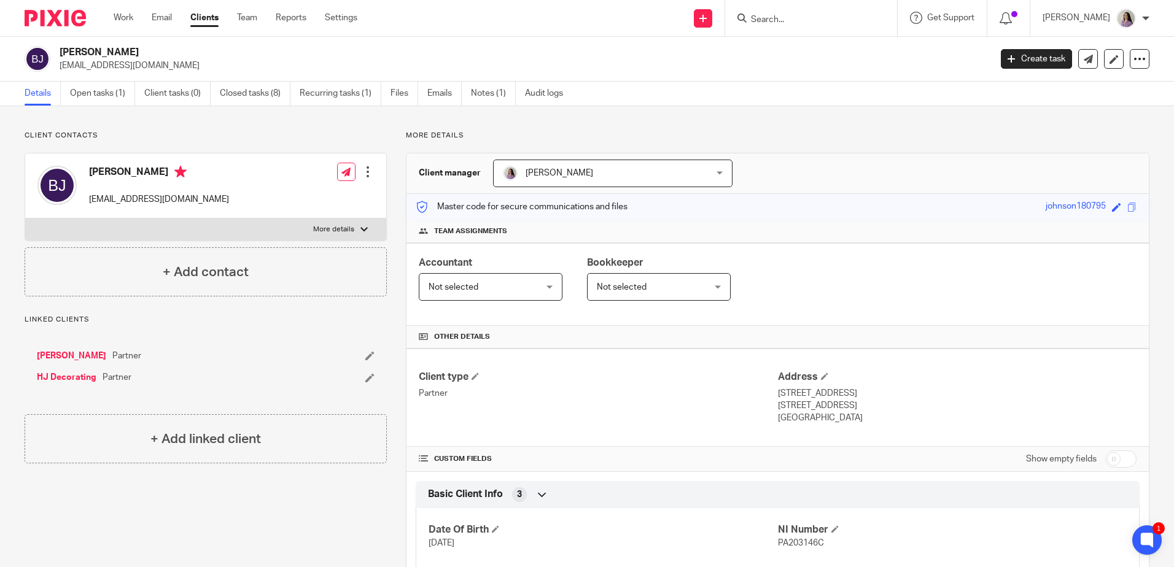
click at [209, 14] on link "Clients" at bounding box center [204, 18] width 28 height 12
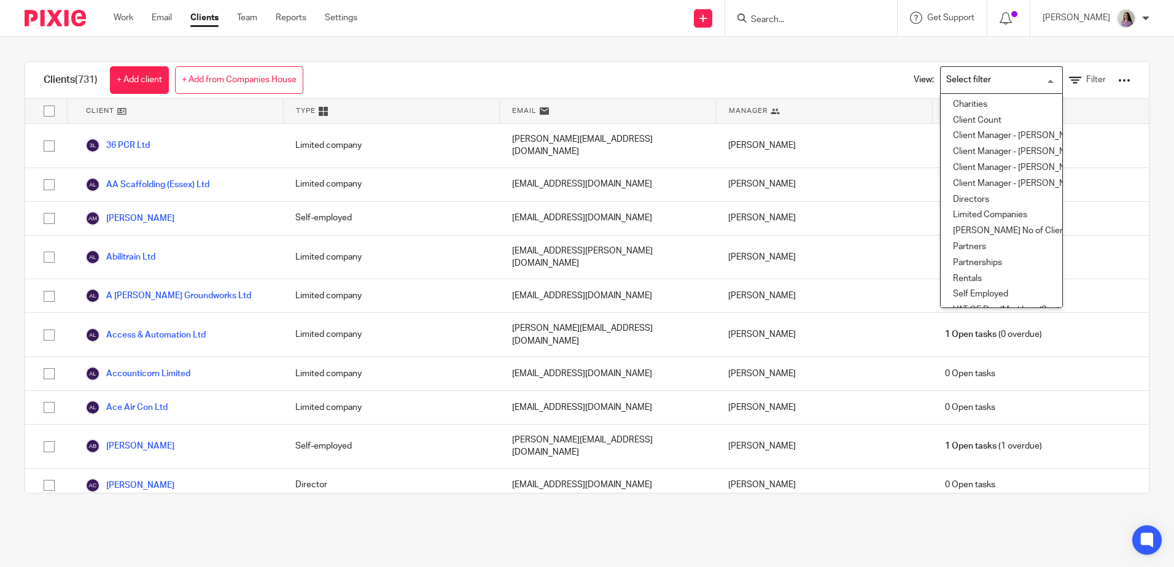
click at [1037, 80] on input "Search for option" at bounding box center [999, 79] width 114 height 21
drag, startPoint x: 1087, startPoint y: 84, endPoint x: 1115, endPoint y: 85, distance: 28.3
click at [1091, 84] on div "View: Loading... Charities Client Count Client Manager - Anjuli Client Manager …" at bounding box center [1012, 80] width 235 height 36
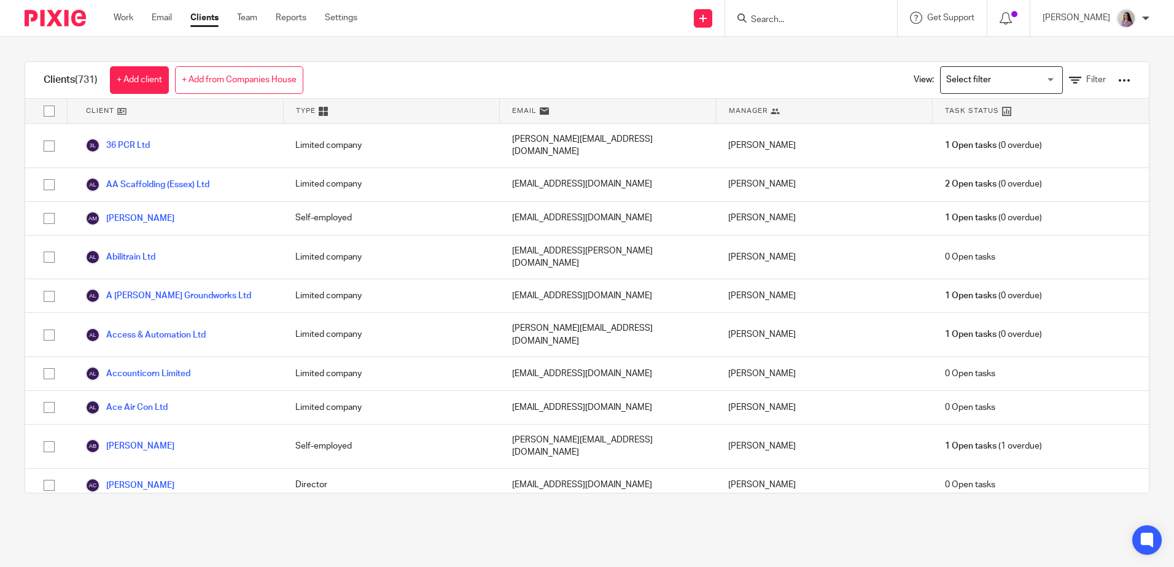
click at [1115, 85] on div "View: Loading... Filter" at bounding box center [1013, 80] width 272 height 36
click at [1118, 82] on div at bounding box center [1124, 80] width 12 height 12
click at [1155, 89] on div "Clients (731) + Add client + Add from Companies House View: Loading... Filter C…" at bounding box center [587, 277] width 1174 height 481
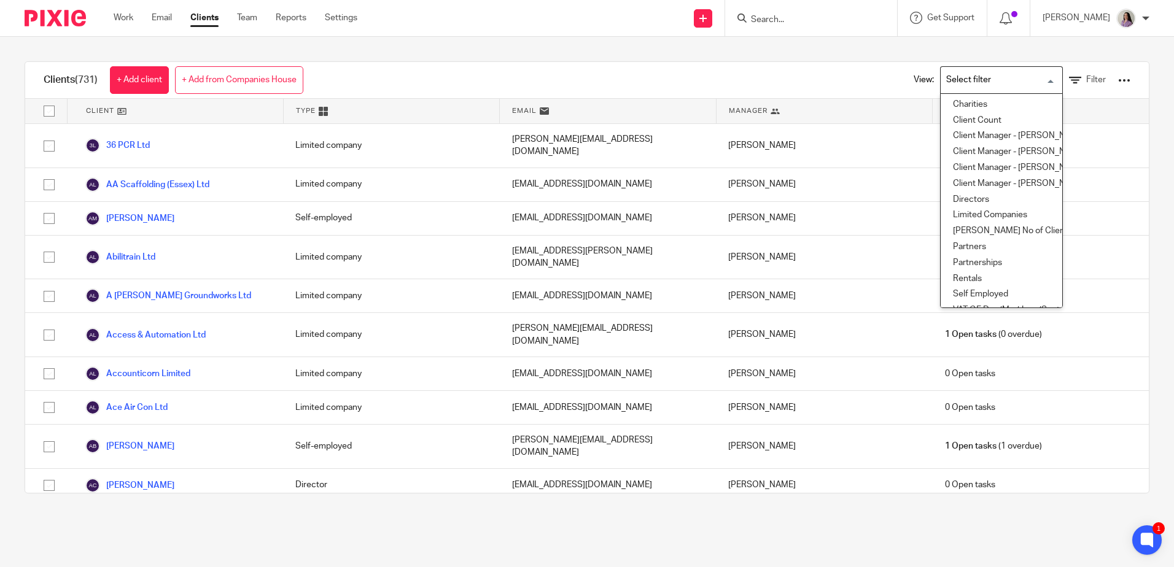
click at [1037, 80] on input "Search for option" at bounding box center [999, 79] width 114 height 21
click at [1069, 76] on link "Filter" at bounding box center [1087, 80] width 37 height 13
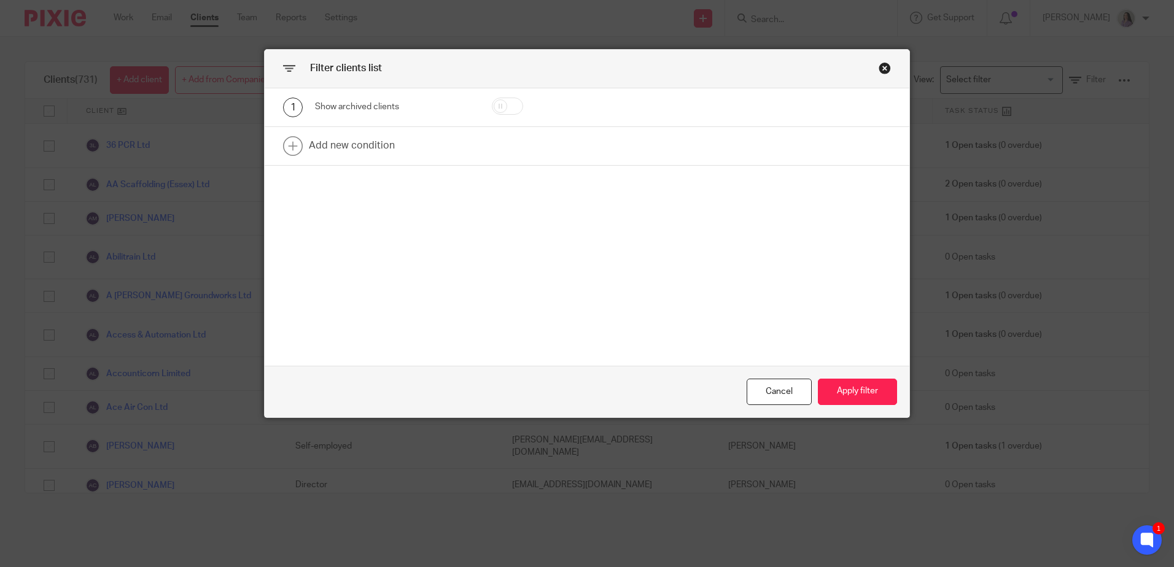
click at [513, 106] on input "checkbox" at bounding box center [507, 106] width 31 height 17
checkbox input "true"
click at [825, 381] on button "Apply filter" at bounding box center [857, 392] width 79 height 26
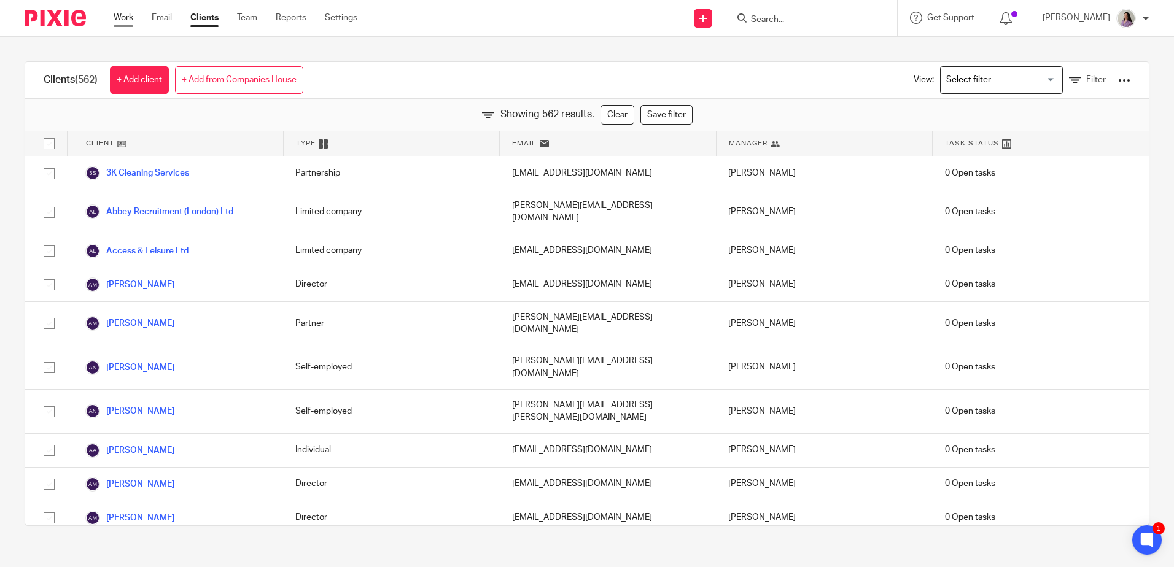
click at [126, 20] on link "Work" at bounding box center [124, 18] width 20 height 12
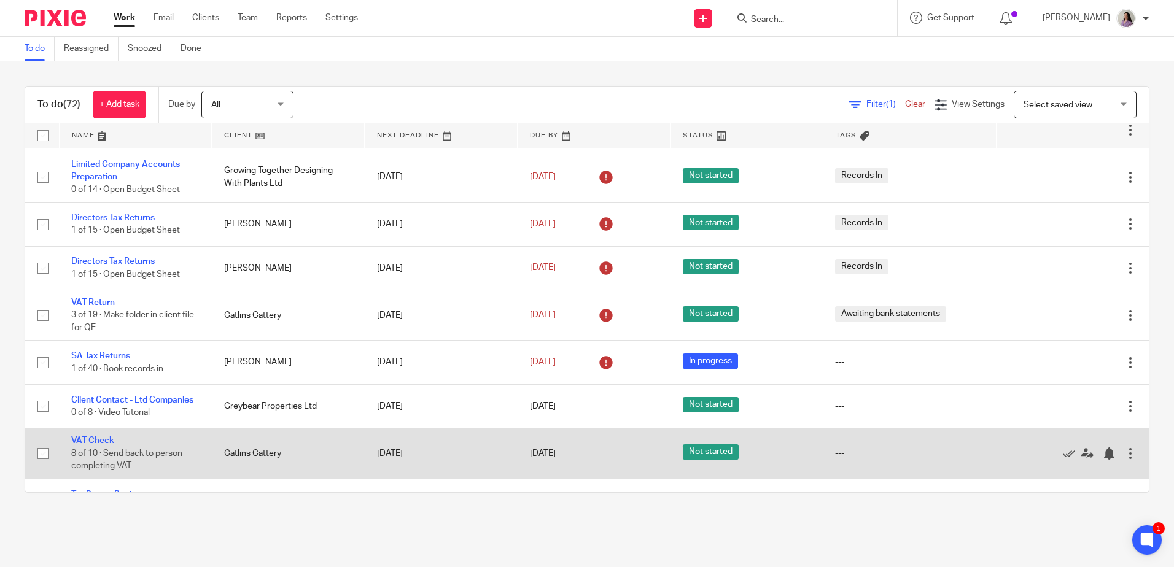
scroll to position [184, 0]
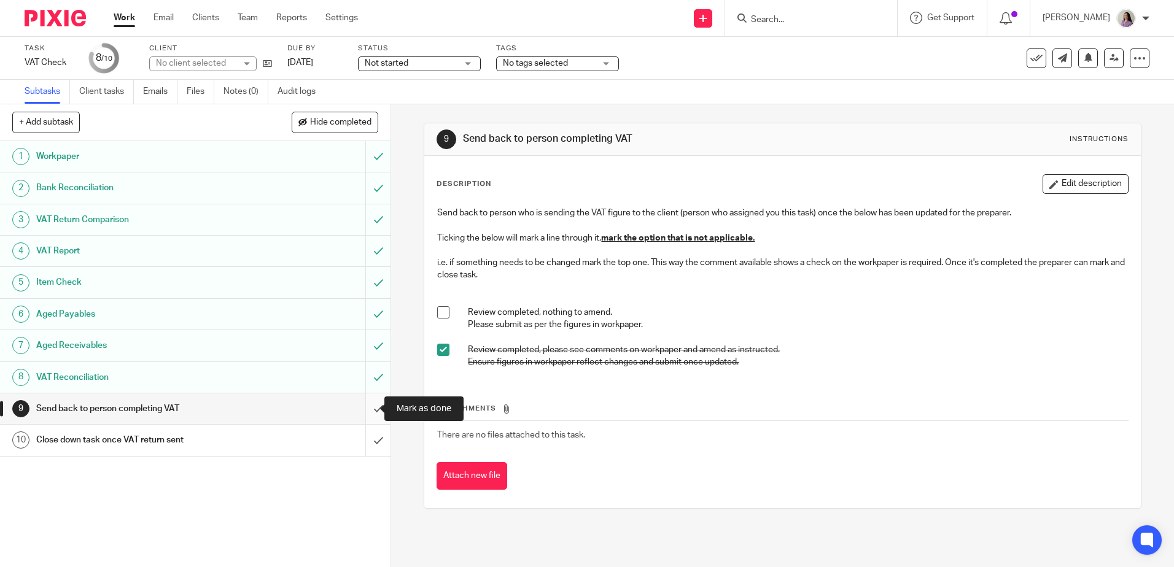
click at [369, 416] on input "submit" at bounding box center [195, 408] width 390 height 31
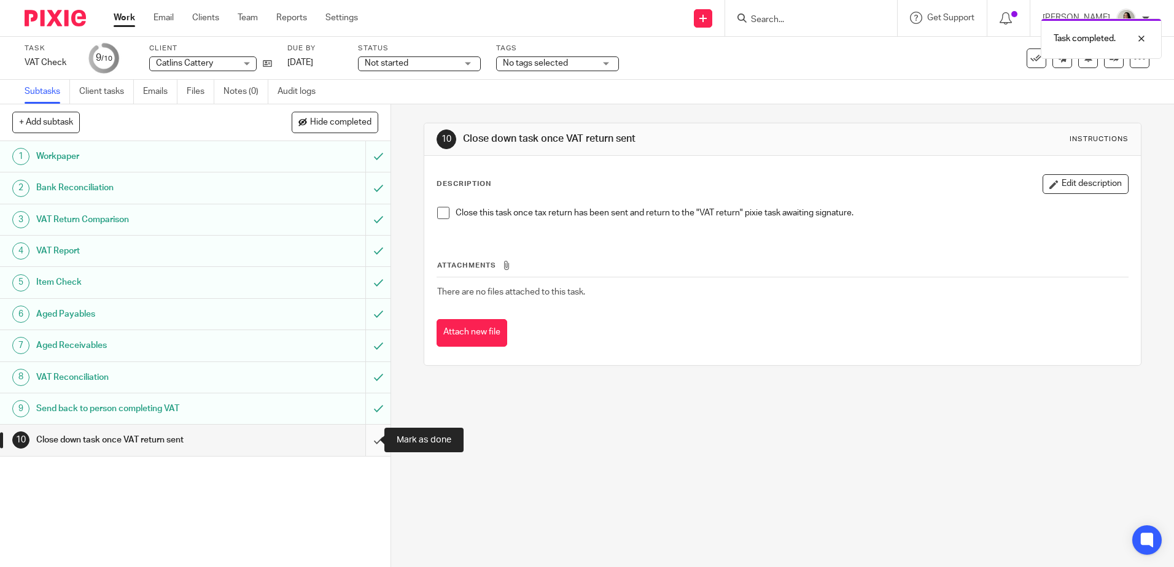
click at [358, 442] on input "submit" at bounding box center [195, 440] width 390 height 31
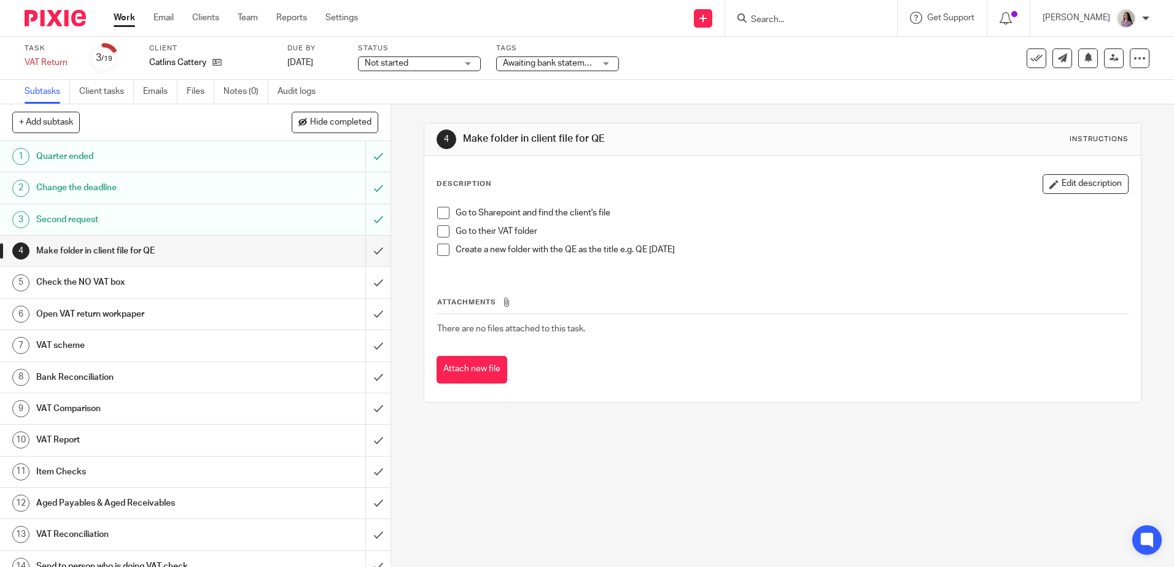
click at [348, 107] on div "+ Add subtask Hide completed Cancel + Add" at bounding box center [195, 122] width 390 height 37
click at [349, 122] on span "Hide completed" at bounding box center [340, 123] width 61 height 10
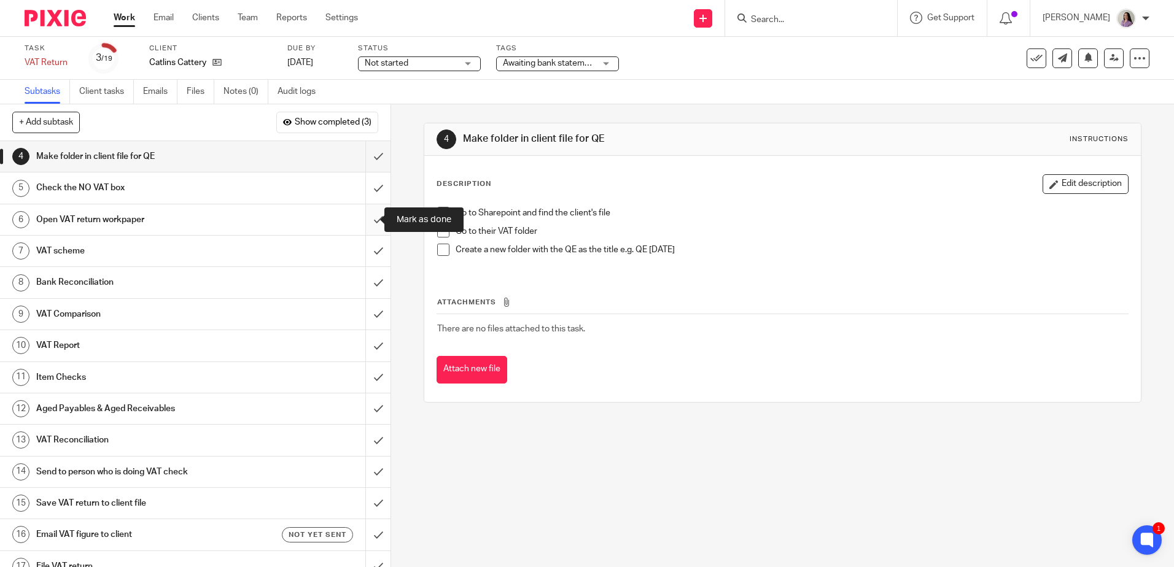
click at [358, 223] on input "submit" at bounding box center [195, 219] width 390 height 31
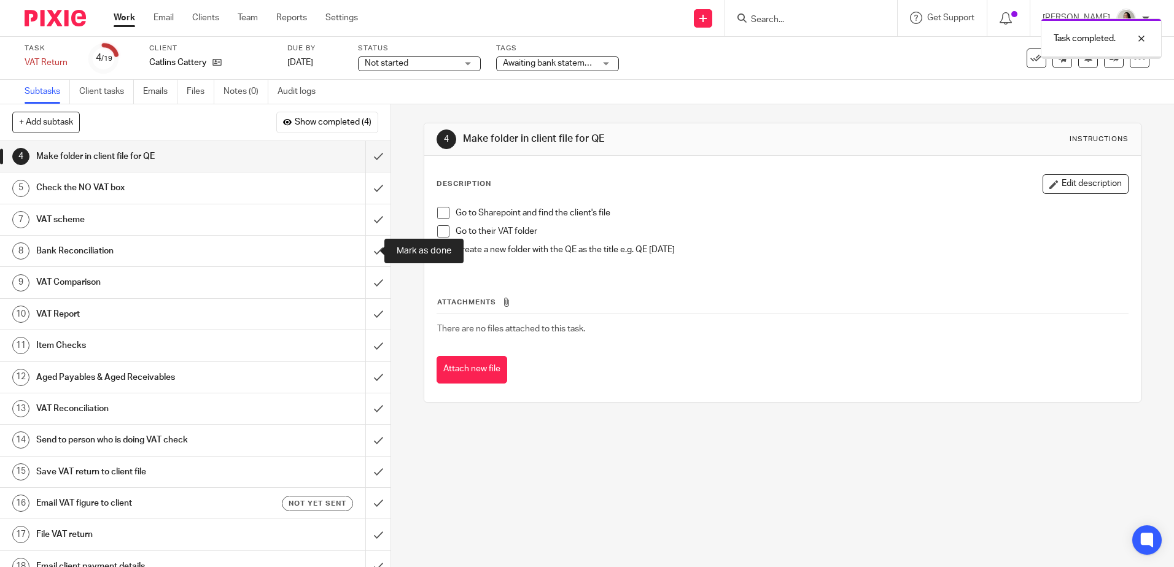
click at [366, 256] on input "submit" at bounding box center [195, 251] width 390 height 31
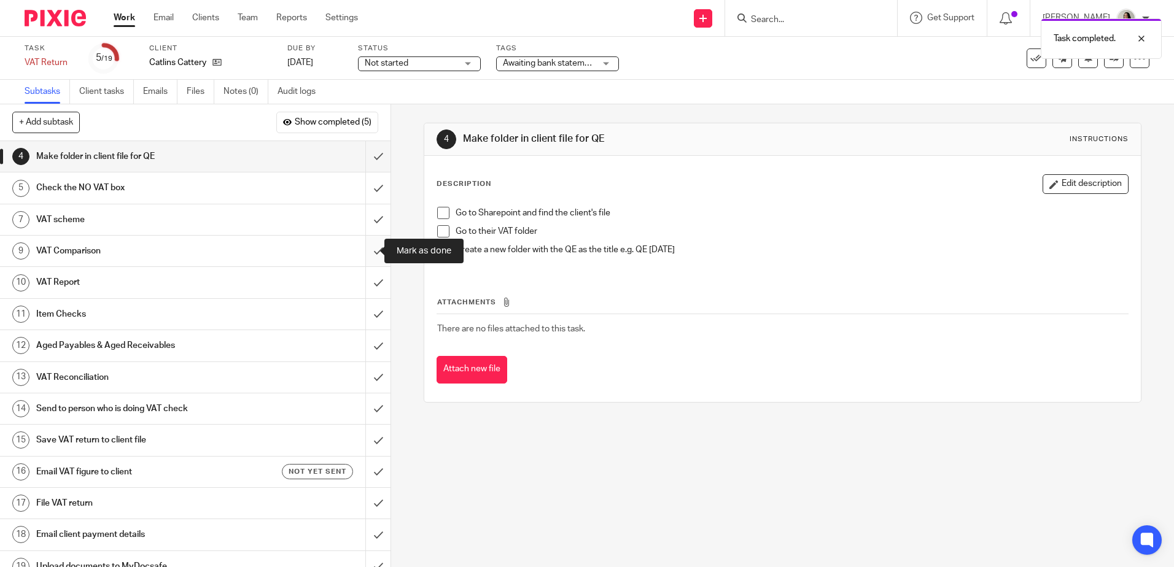
click at [366, 257] on input "submit" at bounding box center [195, 251] width 390 height 31
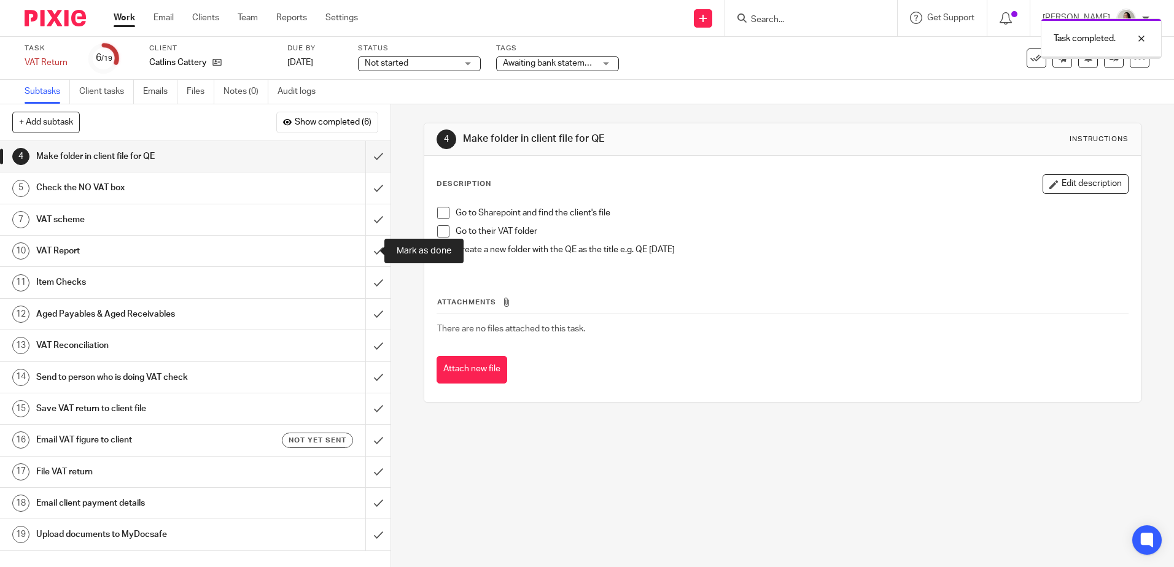
click at [366, 257] on input "submit" at bounding box center [195, 251] width 390 height 31
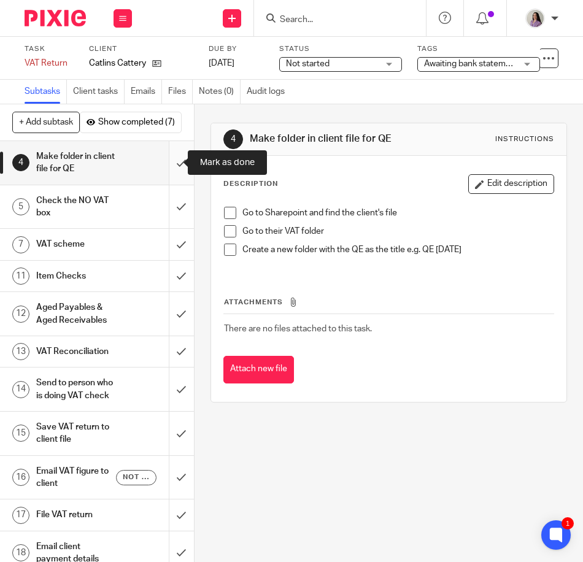
click at [168, 158] on input "submit" at bounding box center [97, 163] width 194 height 44
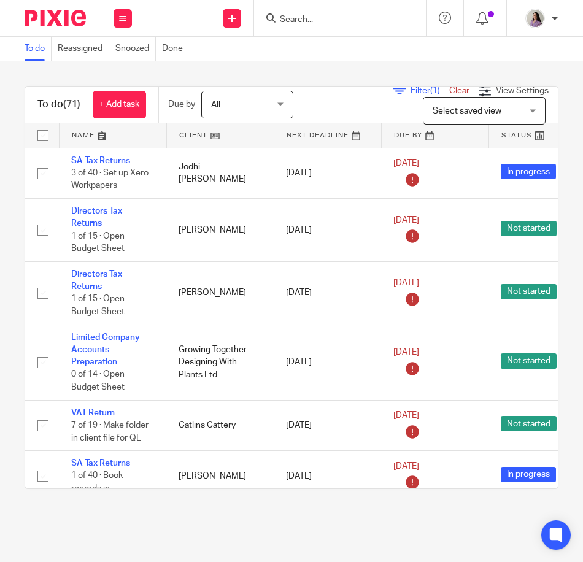
click at [284, 28] on div at bounding box center [340, 18] width 172 height 36
click at [333, 19] on input "Search" at bounding box center [334, 20] width 110 height 11
type input "07518166583"
click button "submit" at bounding box center [0, 0] width 0 height 0
drag, startPoint x: 367, startPoint y: 25, endPoint x: 221, endPoint y: -4, distance: 148.8
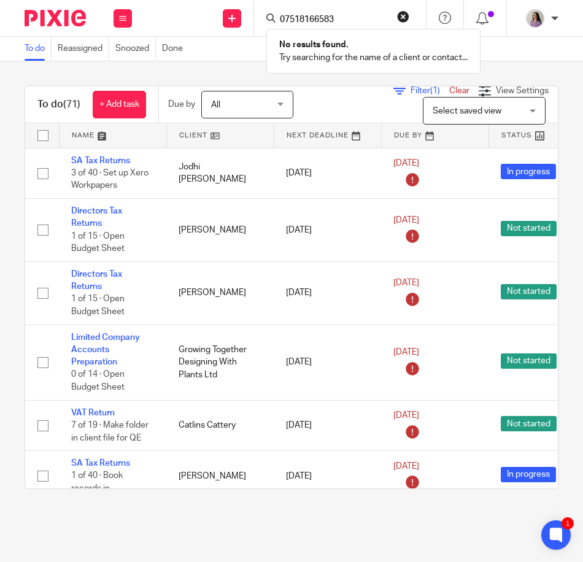
click at [221, 0] on html "Work Email Clients Team Reports Settings Work Email Clients Team Reports Settin…" at bounding box center [291, 281] width 583 height 562
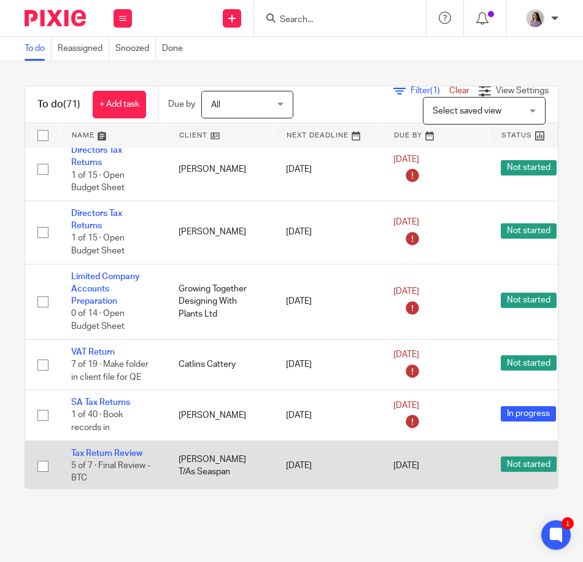
scroll to position [184, 0]
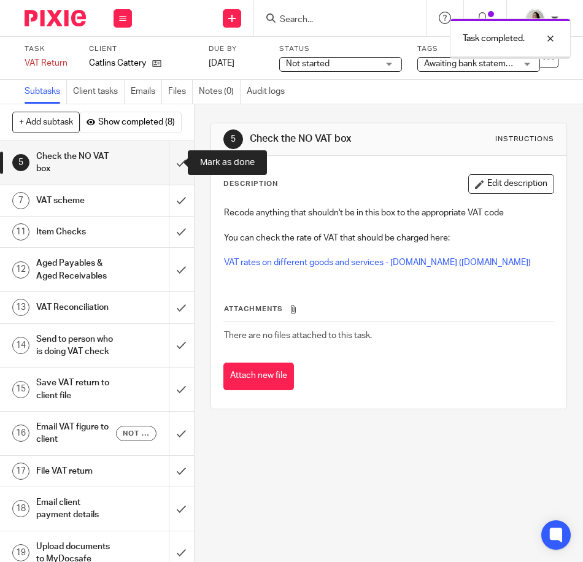
click at [171, 179] on input "submit" at bounding box center [97, 163] width 194 height 44
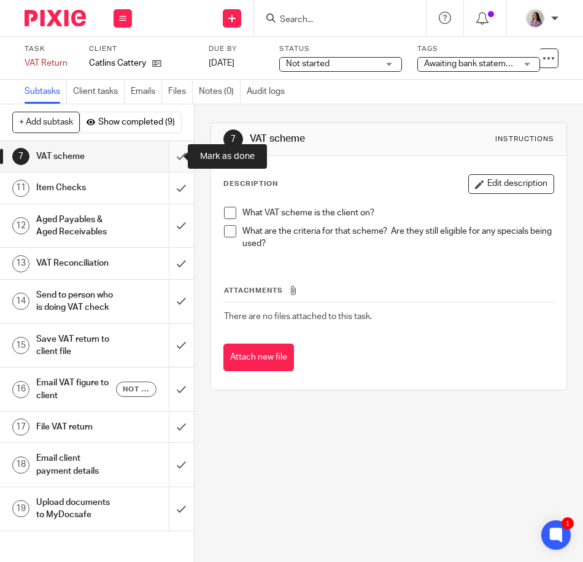
click at [166, 163] on input "submit" at bounding box center [97, 156] width 194 height 31
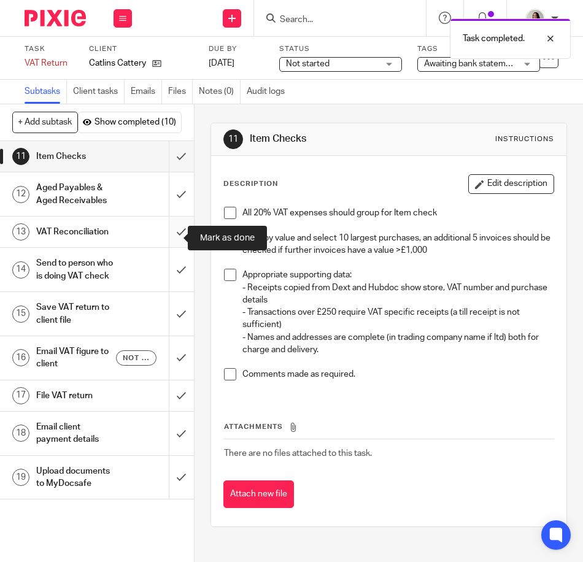
click at [169, 220] on input "submit" at bounding box center [97, 232] width 194 height 31
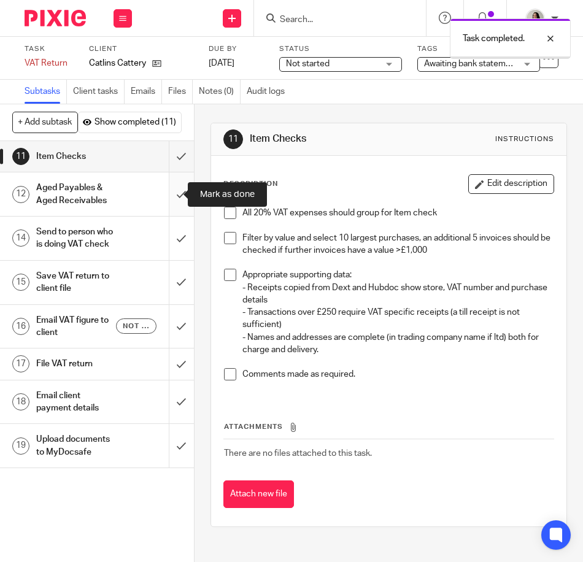
click at [169, 192] on input "submit" at bounding box center [97, 194] width 194 height 44
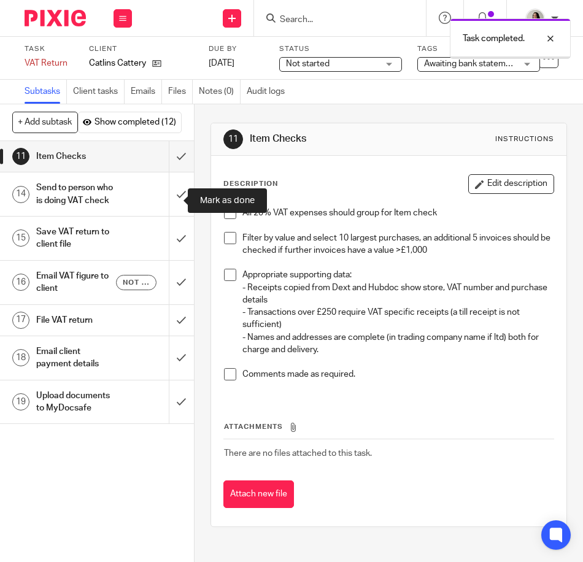
click at [169, 192] on input "submit" at bounding box center [97, 194] width 194 height 44
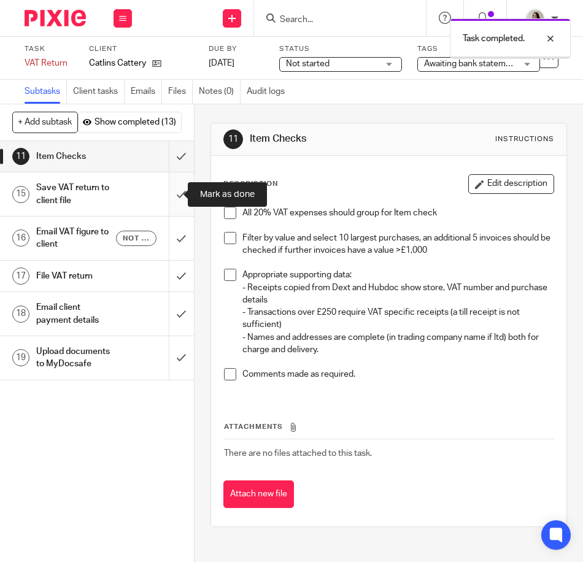
click at [165, 192] on input "submit" at bounding box center [97, 194] width 194 height 44
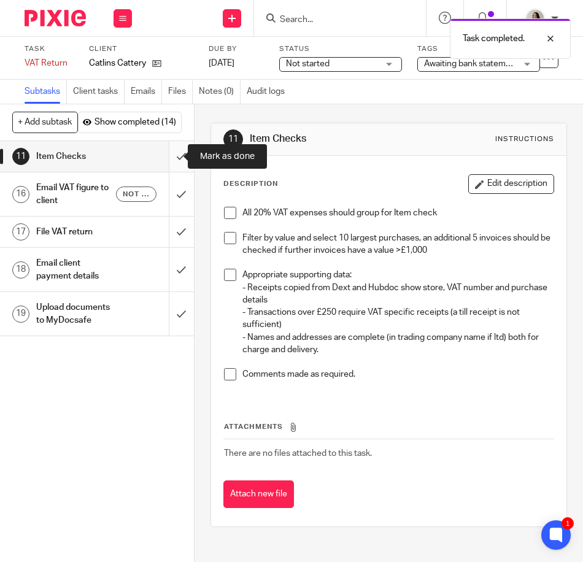
click at [162, 148] on input "submit" at bounding box center [97, 156] width 194 height 31
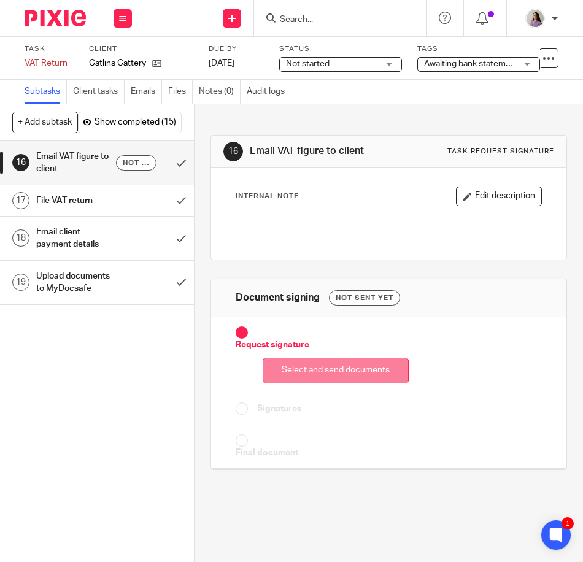
click at [350, 373] on button "Select and send documents" at bounding box center [336, 371] width 146 height 26
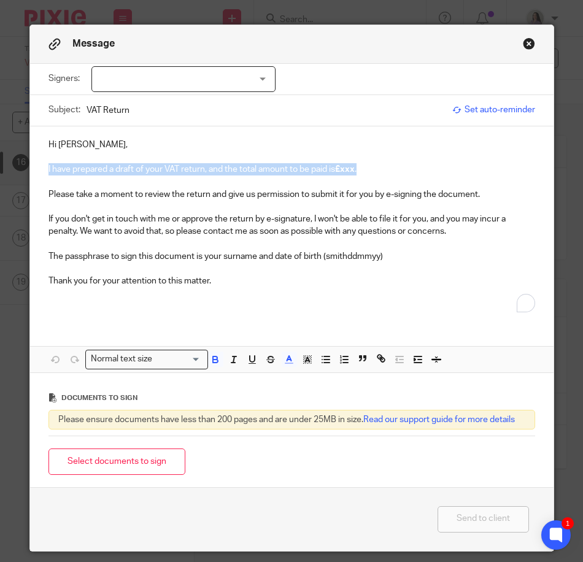
drag, startPoint x: 396, startPoint y: 168, endPoint x: 37, endPoint y: 166, distance: 358.5
click at [37, 166] on div "Hi Emma, I have prepared a draft of your VAT return, and the total amount to be…" at bounding box center [292, 224] width 524 height 196
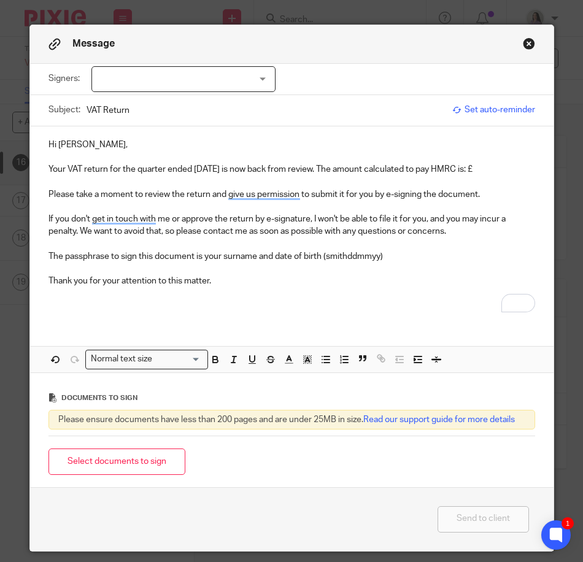
click at [508, 166] on p "Your VAT return for the quarter ended 31st July 2025 is now back from review. T…" at bounding box center [291, 169] width 487 height 12
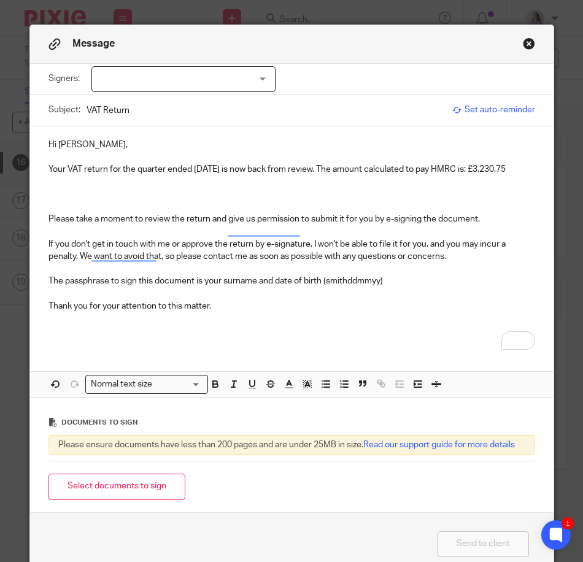
click at [138, 201] on p "To enrich screen reader interactions, please activate Accessibility in Grammarl…" at bounding box center [291, 194] width 487 height 12
click at [116, 213] on p "To enrich screen reader interactions, please activate Accessibility in Grammarl…" at bounding box center [291, 207] width 487 height 12
click at [106, 201] on p "To enrich screen reader interactions, please activate Accessibility in Grammarl…" at bounding box center [291, 194] width 487 height 12
click at [100, 213] on p "To enrich screen reader interactions, please activate Accessibility in Grammarl…" at bounding box center [291, 207] width 487 height 12
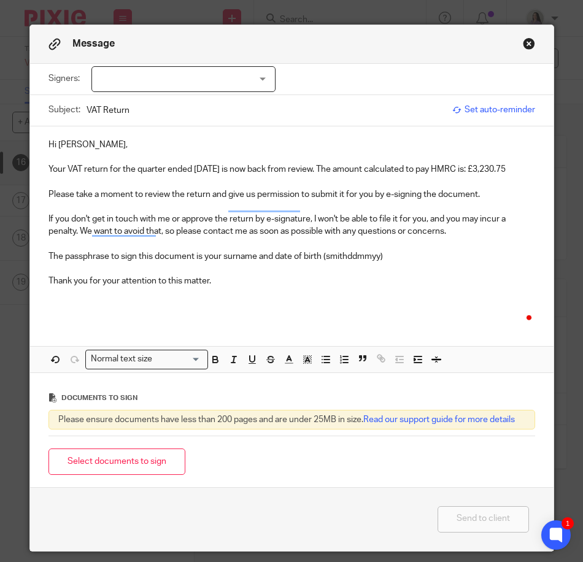
click at [515, 201] on p "Please take a moment to review the return and give us permission to submit it f…" at bounding box center [291, 194] width 487 height 12
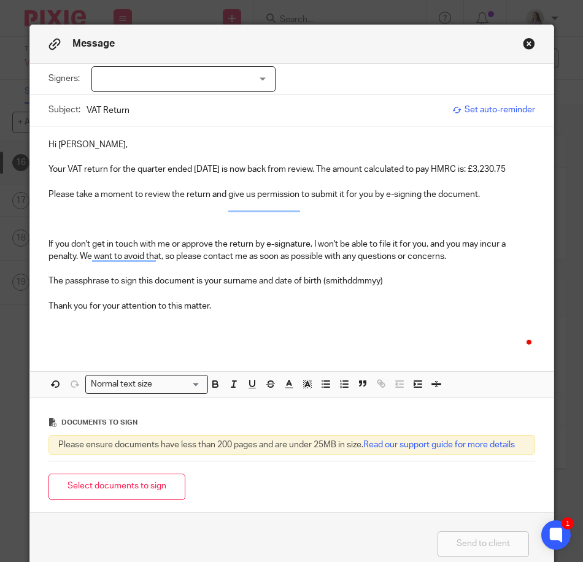
click at [153, 188] on p "To enrich screen reader interactions, please activate Accessibility in Grammarl…" at bounding box center [291, 182] width 487 height 12
click at [203, 201] on p "Please take a moment to review the return and give us permission to submit it f…" at bounding box center [291, 194] width 487 height 12
click at [266, 176] on p "Your VAT return for the quarter ended 31st July 2025 is now back from review. T…" at bounding box center [291, 169] width 487 height 12
click at [261, 188] on p "This is due for payment by the 7th September 2025" at bounding box center [291, 182] width 487 height 12
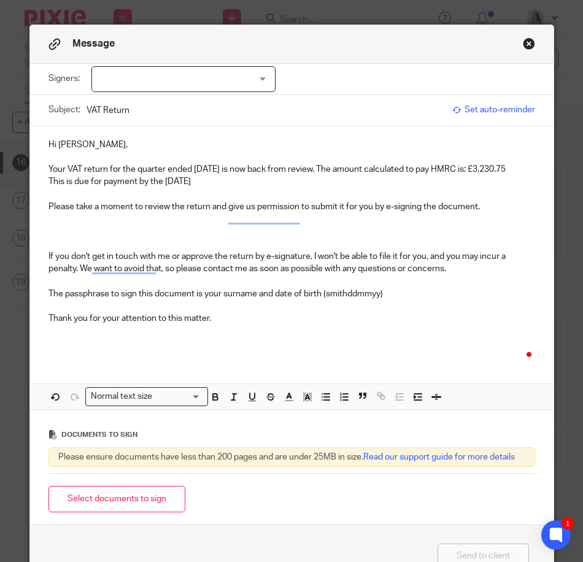
click at [224, 176] on p "Your VAT return for the quarter ended 31st July 2025 is now back from review. T…" at bounding box center [291, 169] width 487 height 12
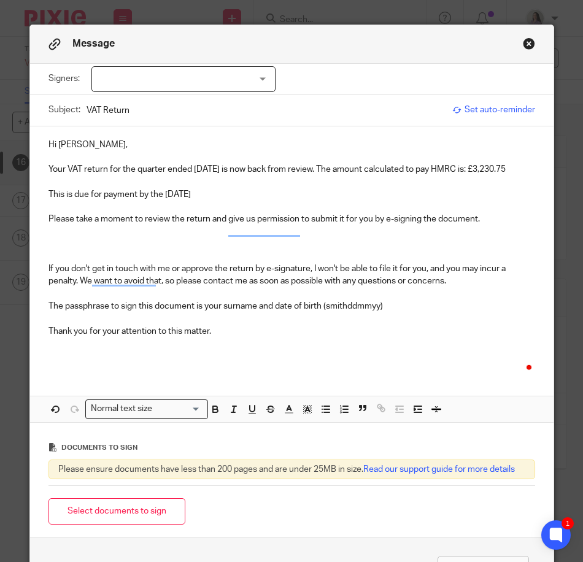
click at [488, 238] on p "To enrich screen reader interactions, please activate Accessibility in Grammarl…" at bounding box center [291, 231] width 487 height 12
click at [466, 250] on p "To enrich screen reader interactions, please activate Accessibility in Grammarl…" at bounding box center [291, 244] width 487 height 12
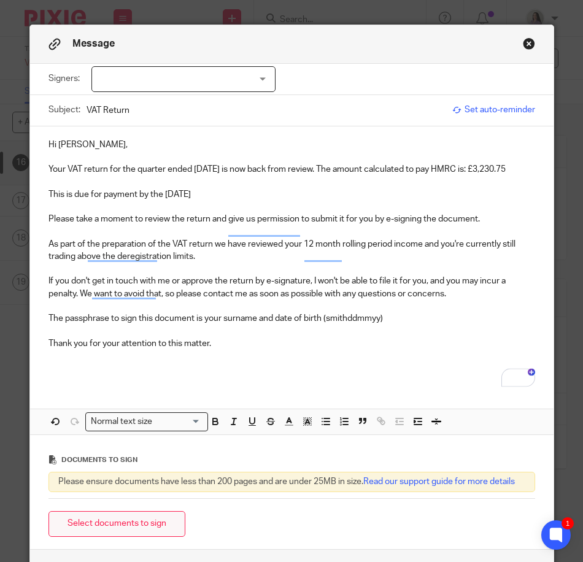
click at [155, 529] on button "Select documents to sign" at bounding box center [116, 524] width 137 height 26
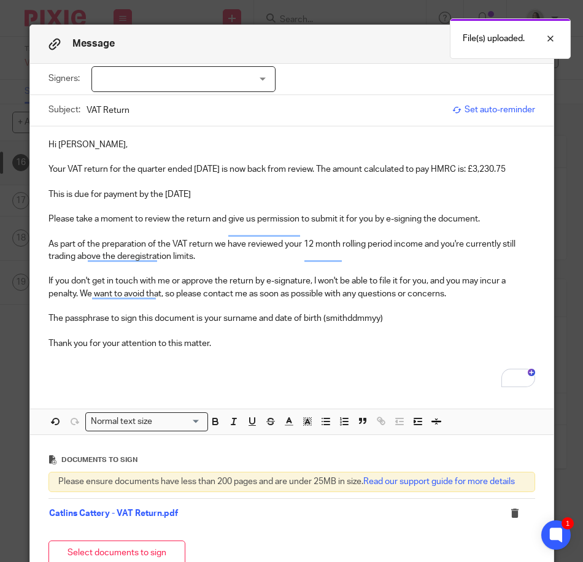
click at [157, 60] on div "Message" at bounding box center [292, 44] width 524 height 39
click at [160, 76] on div at bounding box center [183, 79] width 184 height 26
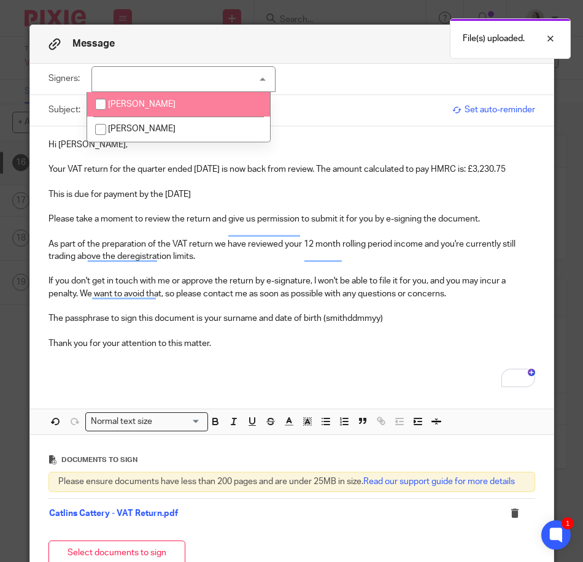
click at [166, 109] on li "[PERSON_NAME]" at bounding box center [178, 104] width 183 height 25
checkbox input "true"
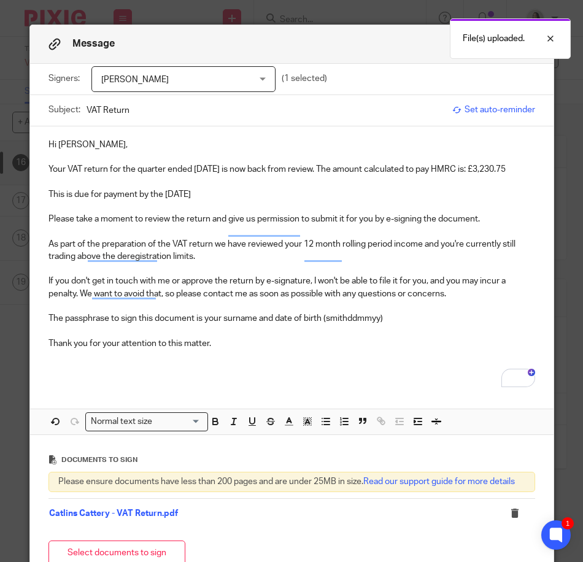
click at [489, 225] on p "Please take a moment to review the return and give us permission to submit it f…" at bounding box center [291, 219] width 487 height 12
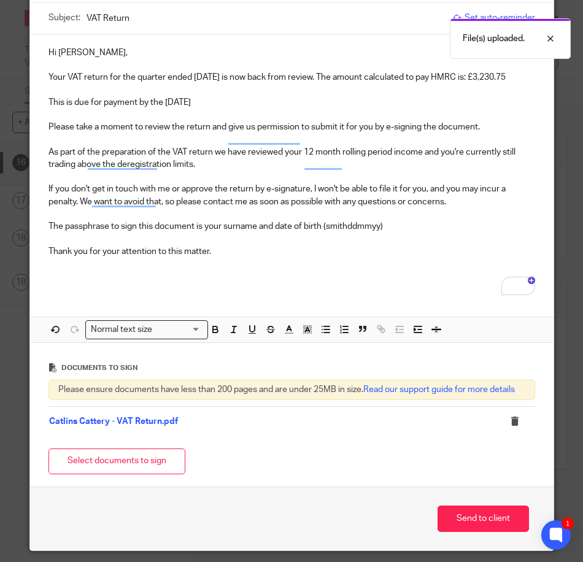
scroll to position [118, 0]
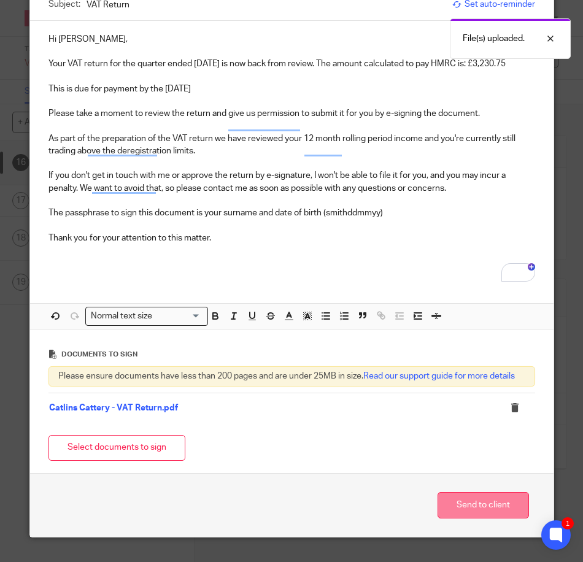
click at [470, 513] on button "Send to client" at bounding box center [483, 505] width 91 height 26
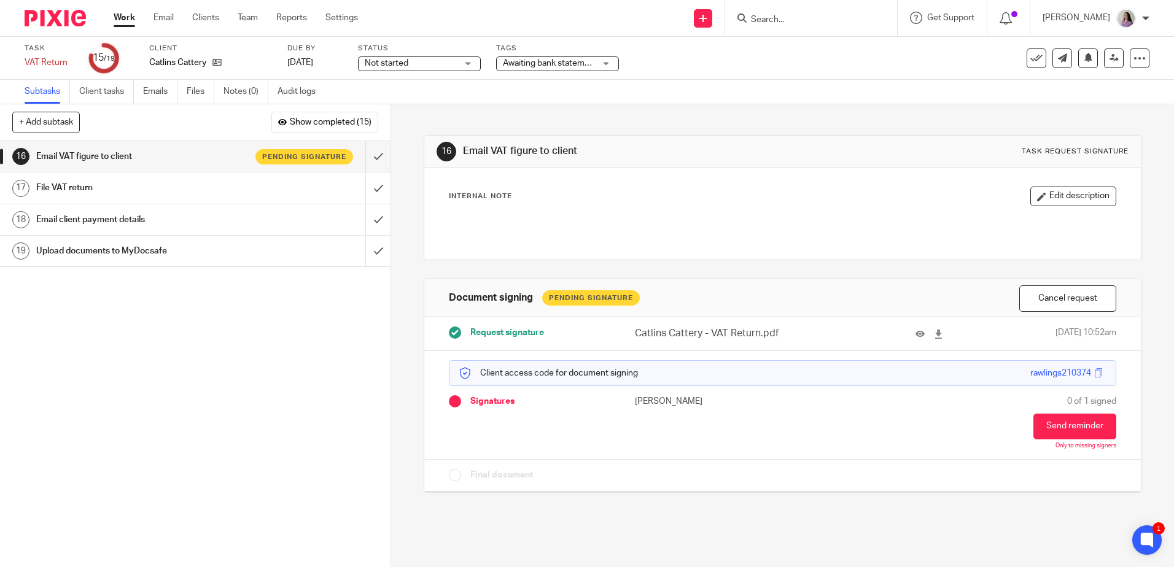
click at [112, 18] on div "Work Email Clients Team Reports Settings Work Email Clients Team Reports Settin…" at bounding box center [238, 18] width 275 height 36
click at [120, 19] on link "Work" at bounding box center [124, 18] width 21 height 12
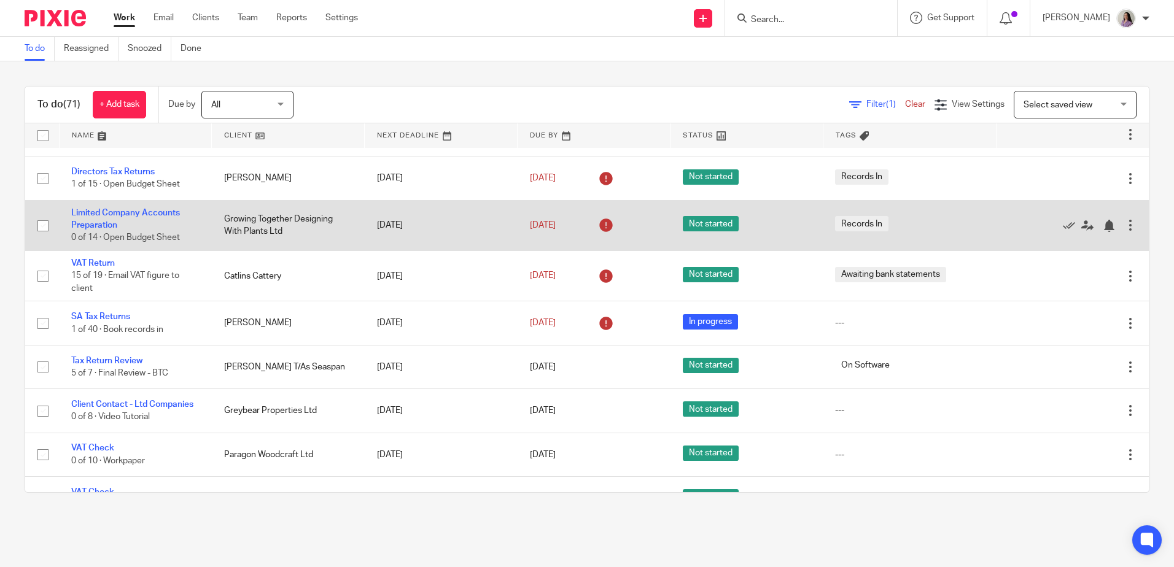
scroll to position [123, 0]
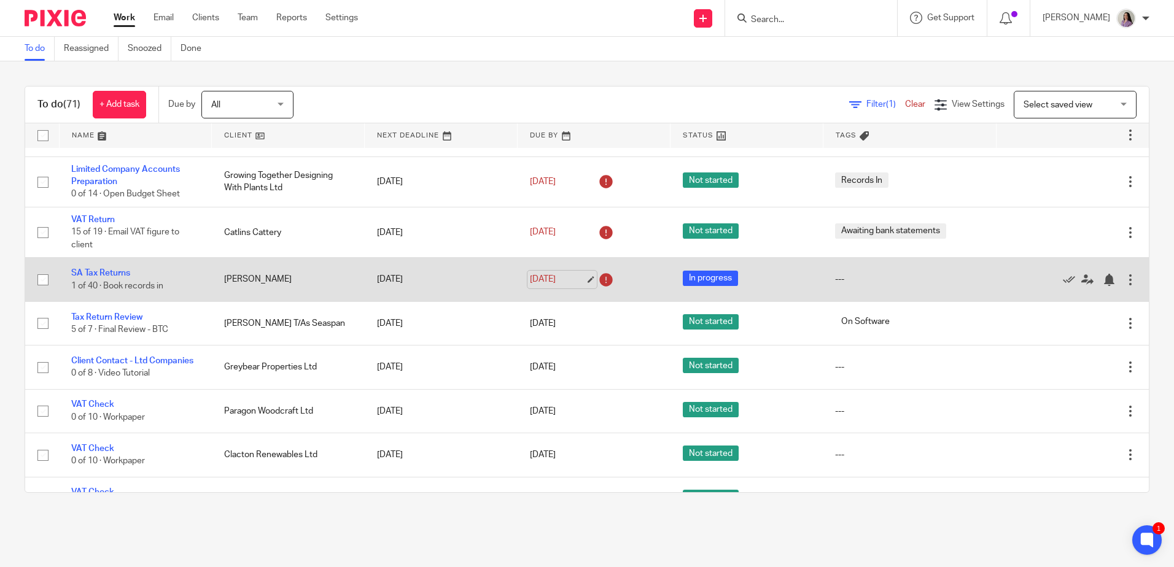
click at [575, 284] on link "[DATE]" at bounding box center [557, 279] width 55 height 13
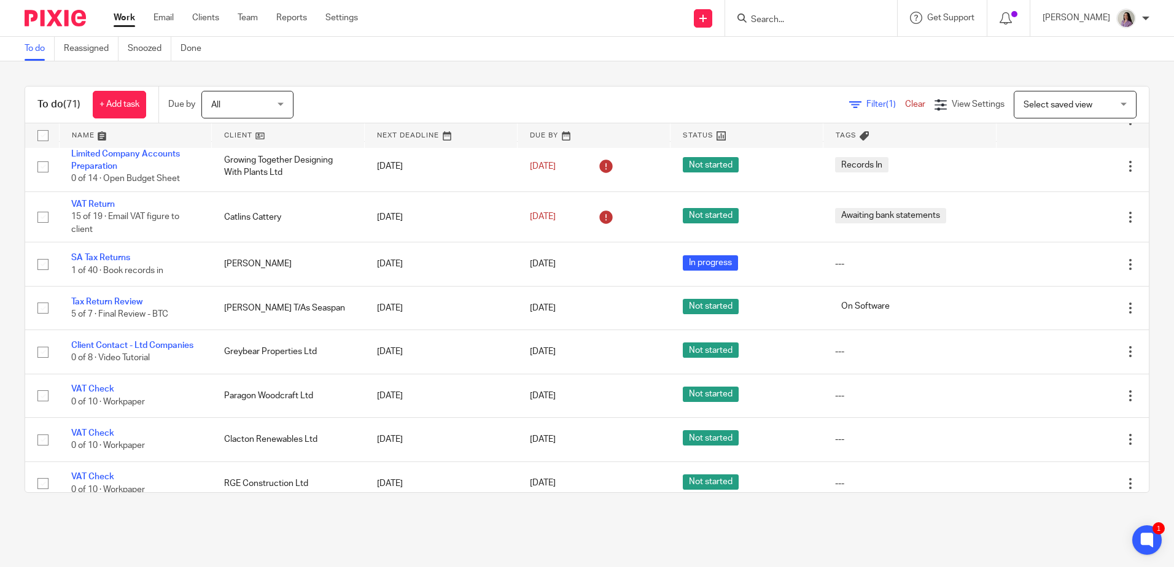
scroll to position [0, 0]
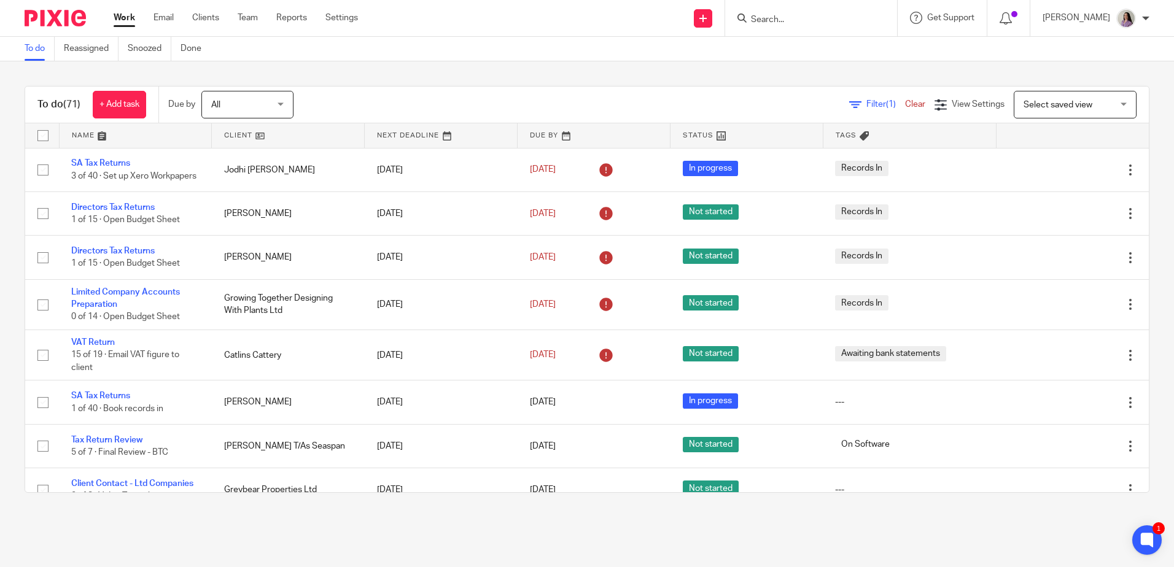
click at [866, 103] on span "Filter (1)" at bounding box center [885, 104] width 39 height 9
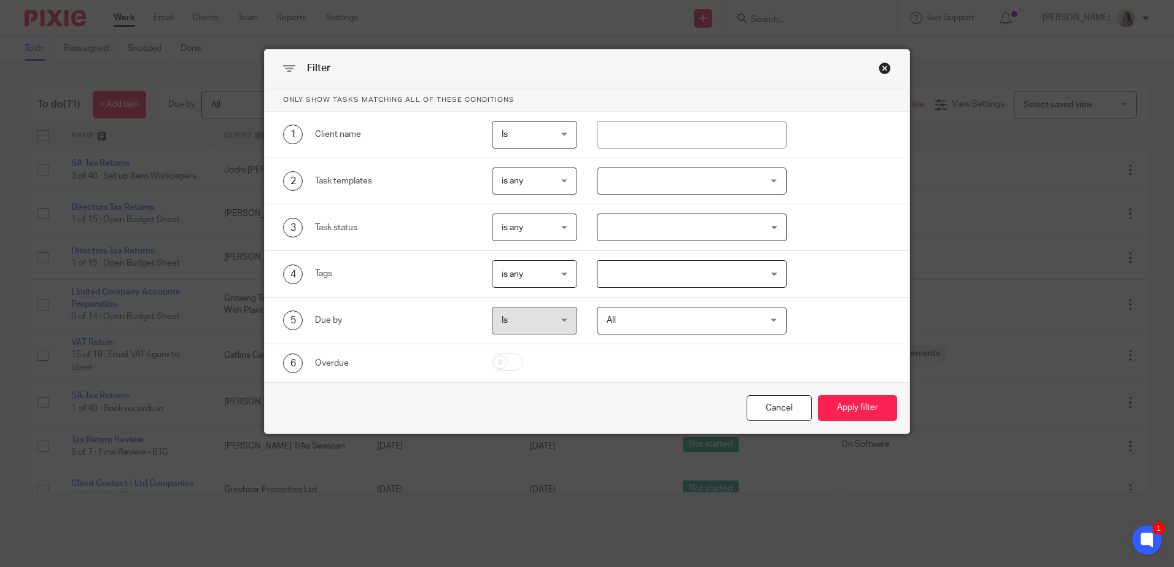
click at [674, 190] on div at bounding box center [692, 182] width 190 height 28
click at [674, 217] on input "search" at bounding box center [687, 212] width 170 height 23
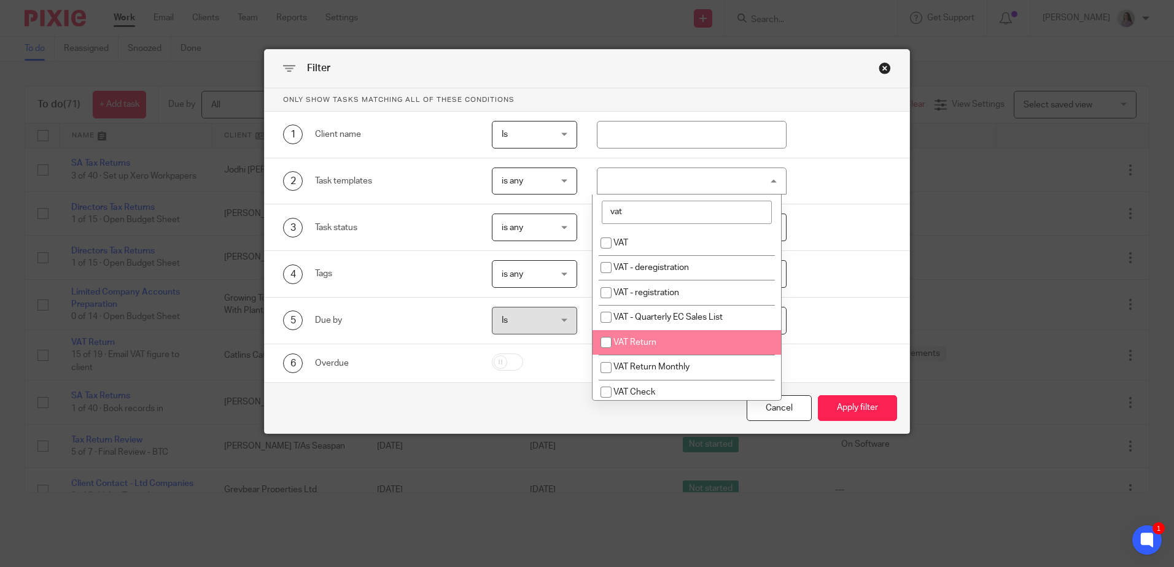
type input "vat"
drag, startPoint x: 662, startPoint y: 335, endPoint x: 845, endPoint y: 369, distance: 186.7
click at [662, 335] on li "VAT Return" at bounding box center [686, 342] width 188 height 25
checkbox input "true"
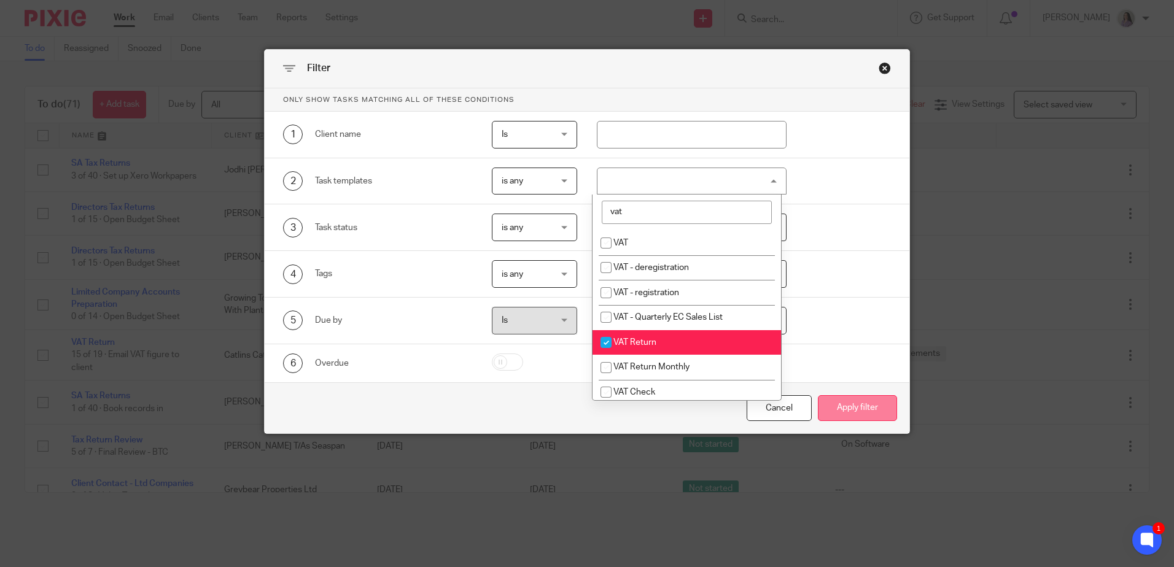
click at [848, 408] on button "Apply filter" at bounding box center [857, 408] width 79 height 26
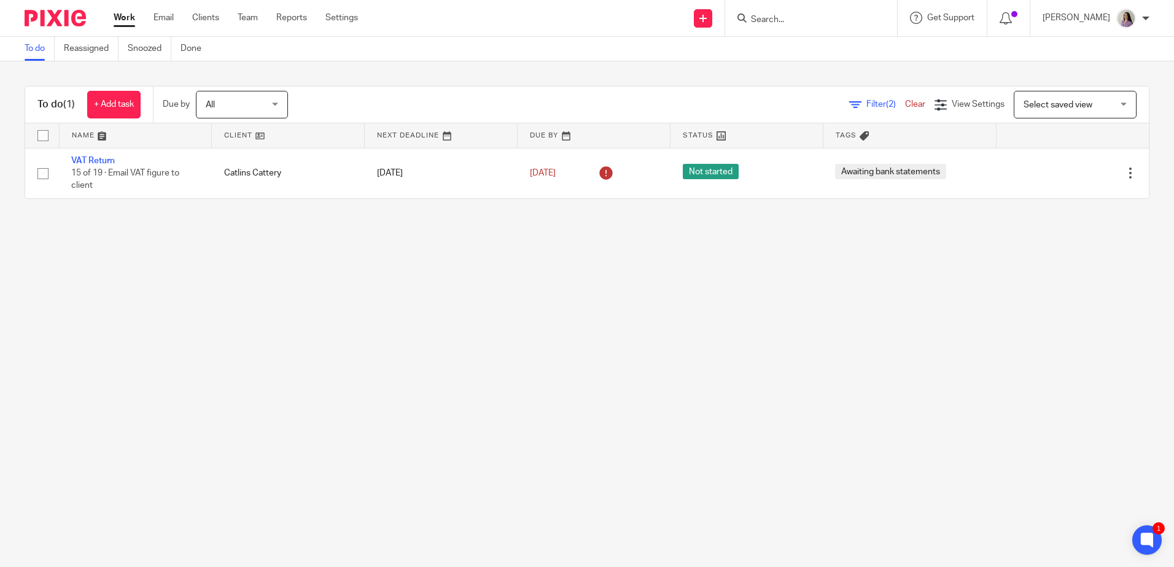
click at [866, 103] on span "Filter (2)" at bounding box center [885, 104] width 39 height 9
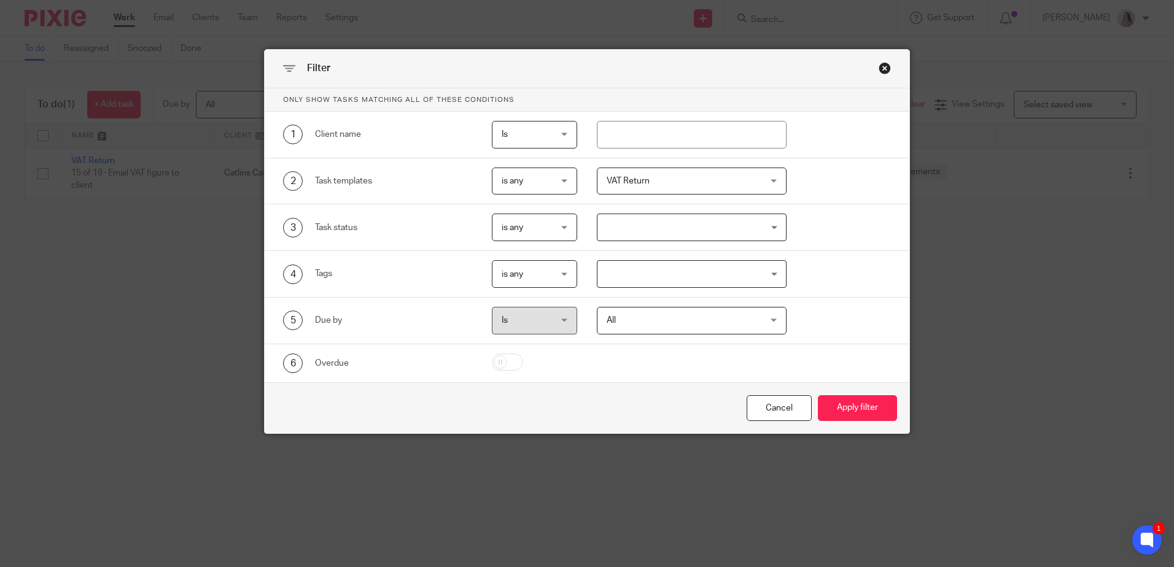
click at [658, 178] on span "VAT Return" at bounding box center [678, 181] width 144 height 26
click at [657, 221] on input "search" at bounding box center [687, 212] width 170 height 23
click at [818, 395] on button "Apply filter" at bounding box center [857, 408] width 79 height 26
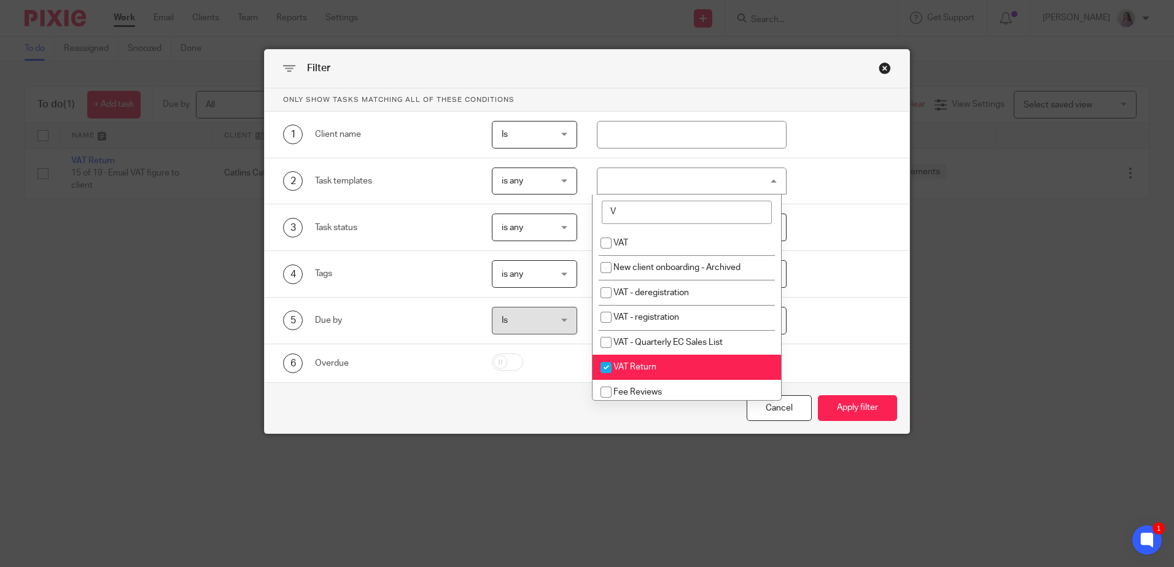
type input "VA"
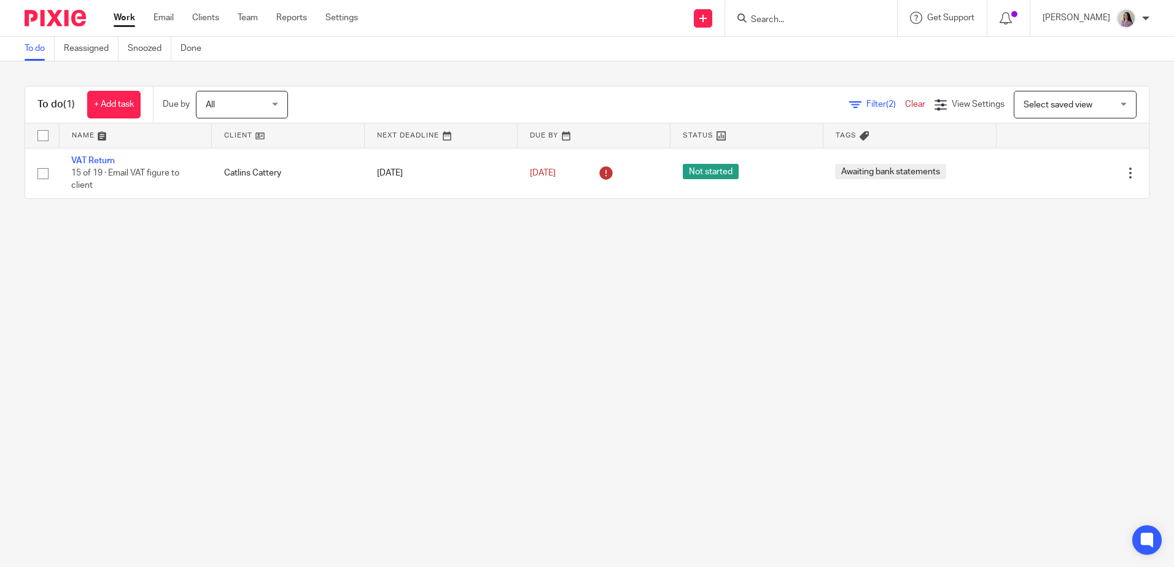
click at [866, 103] on span "Filter (2)" at bounding box center [885, 104] width 39 height 9
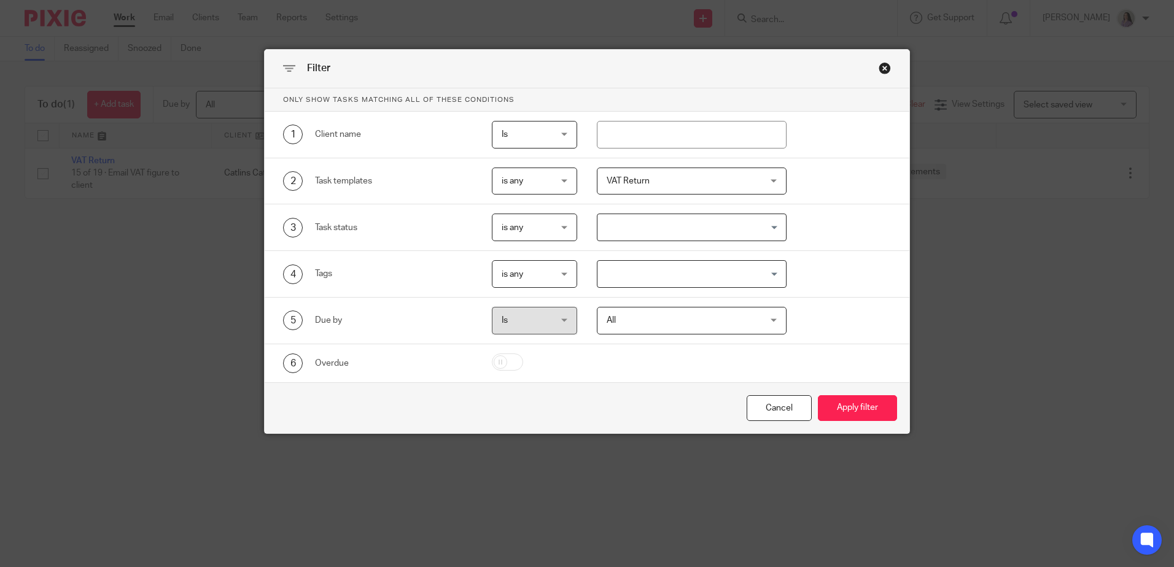
click at [675, 198] on div "2 Task templates is any is any is any is none is_any VAT Return Disengagement I…" at bounding box center [587, 181] width 644 height 47
click at [681, 187] on span "VAT Return" at bounding box center [678, 181] width 144 height 26
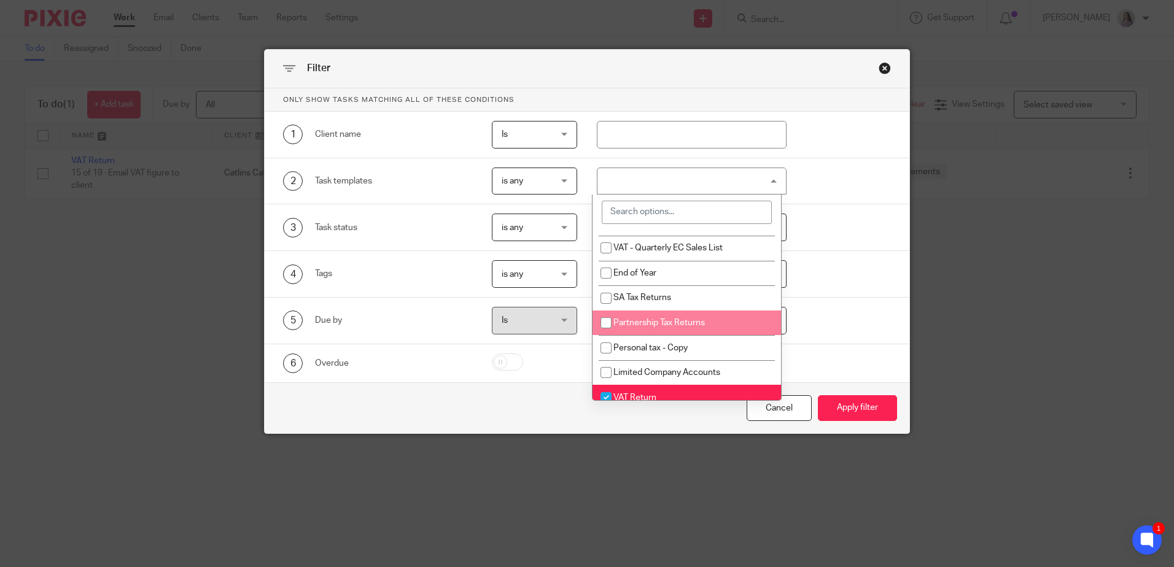
scroll to position [491, 0]
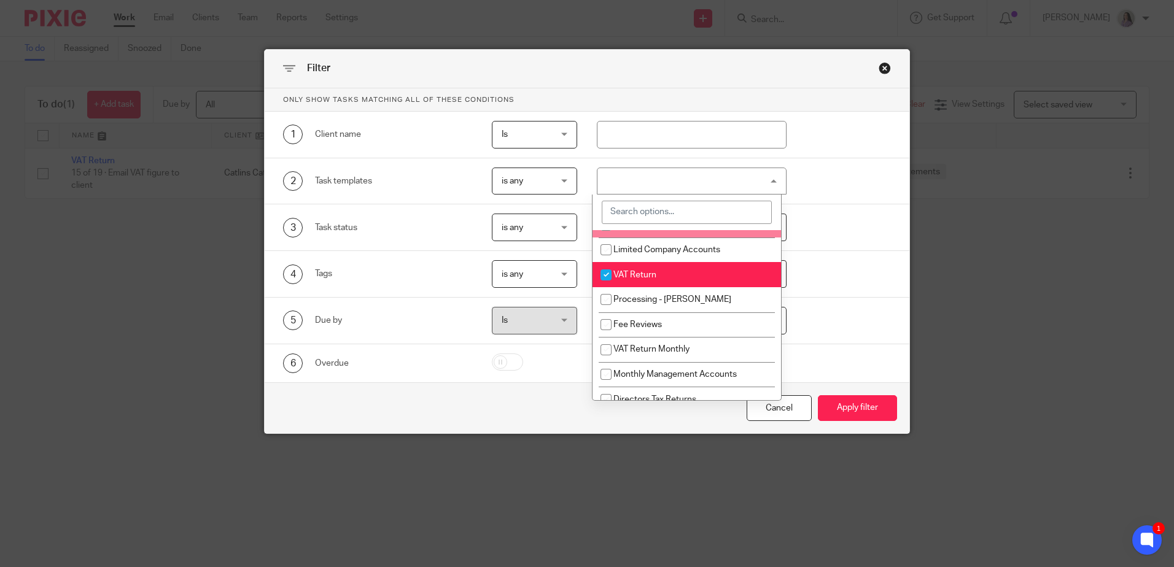
click at [664, 217] on input "search" at bounding box center [687, 212] width 170 height 23
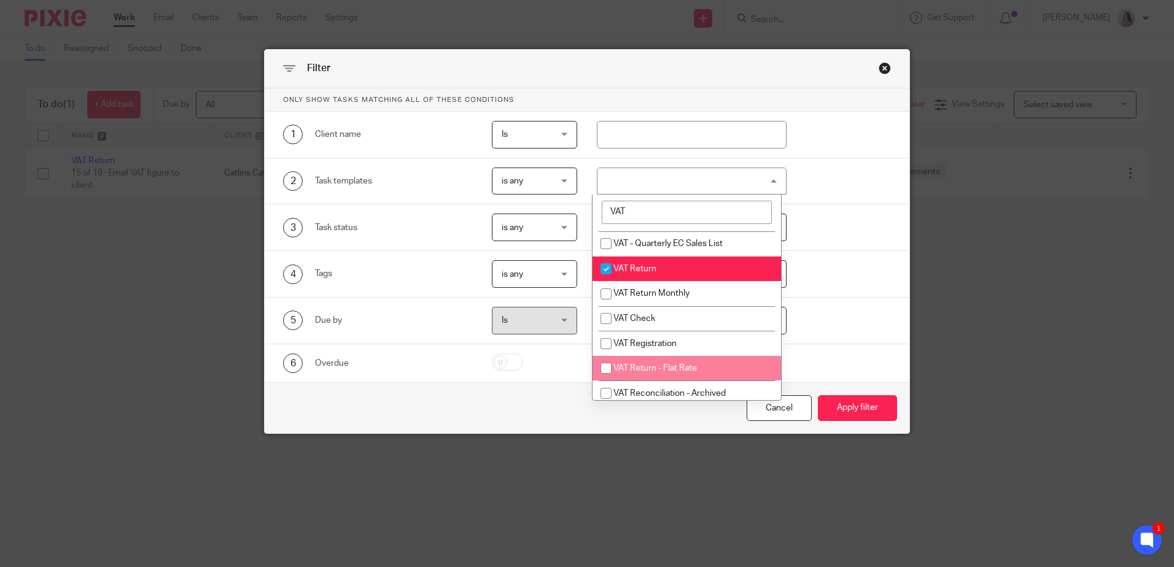
scroll to position [46, 0]
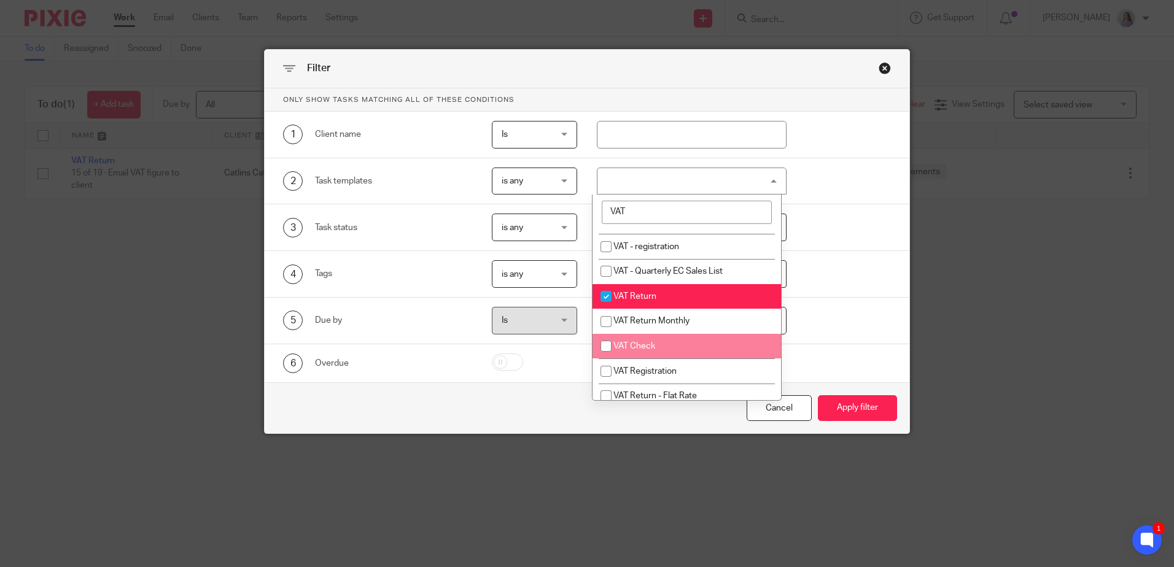
type input "VAT"
click at [655, 349] on li "VAT Check" at bounding box center [686, 346] width 188 height 25
checkbox input "true"
click at [663, 292] on li "VAT Return" at bounding box center [686, 296] width 188 height 25
checkbox input "false"
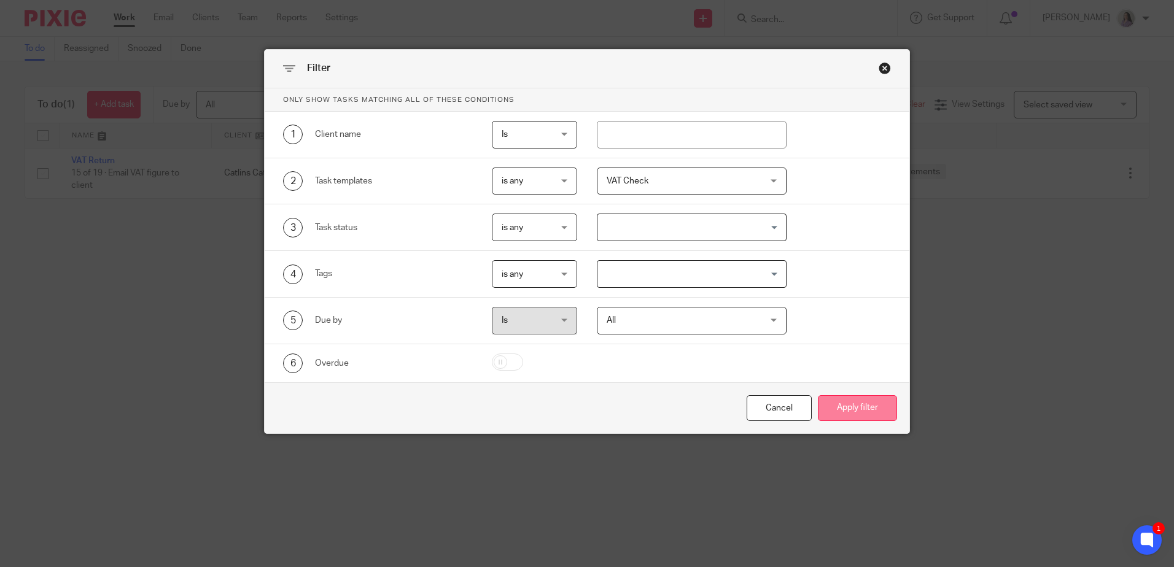
click at [861, 410] on button "Apply filter" at bounding box center [857, 408] width 79 height 26
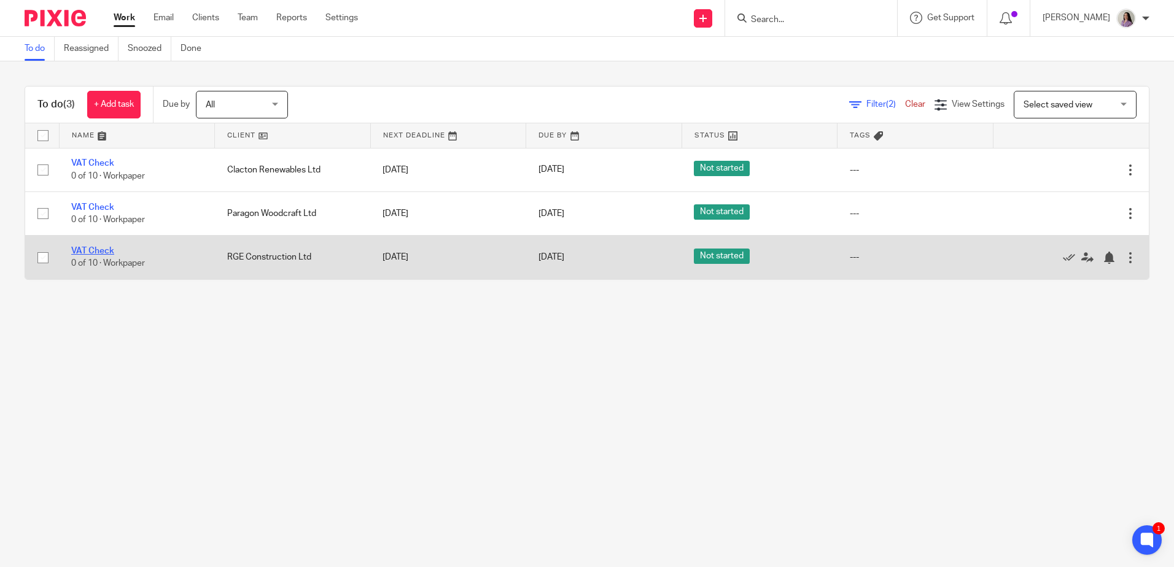
click at [97, 251] on link "VAT Check" at bounding box center [92, 251] width 43 height 9
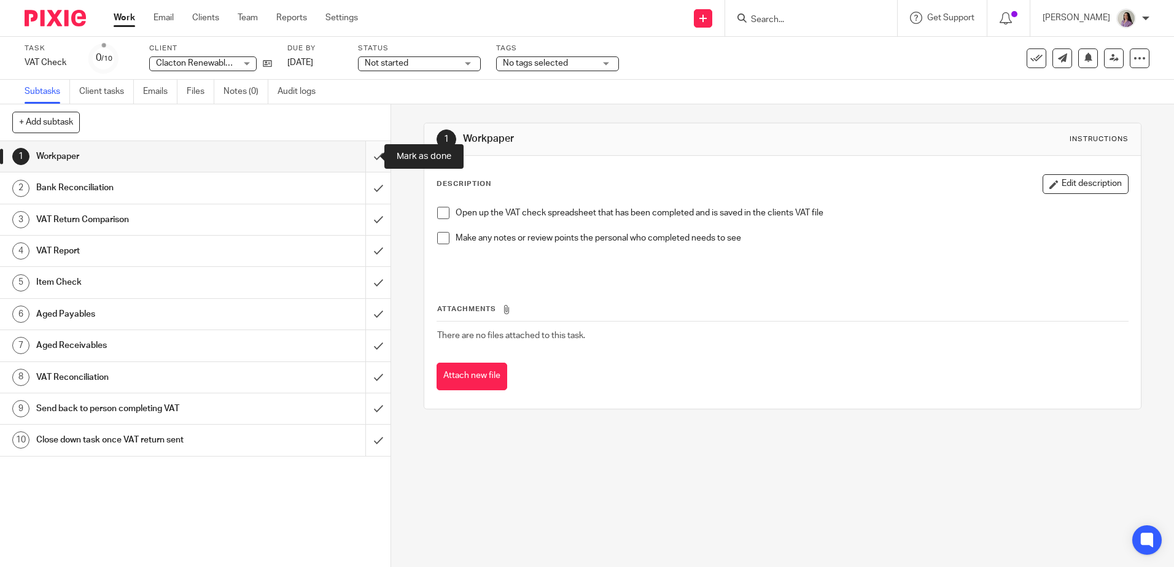
click at [371, 152] on input "submit" at bounding box center [195, 156] width 390 height 31
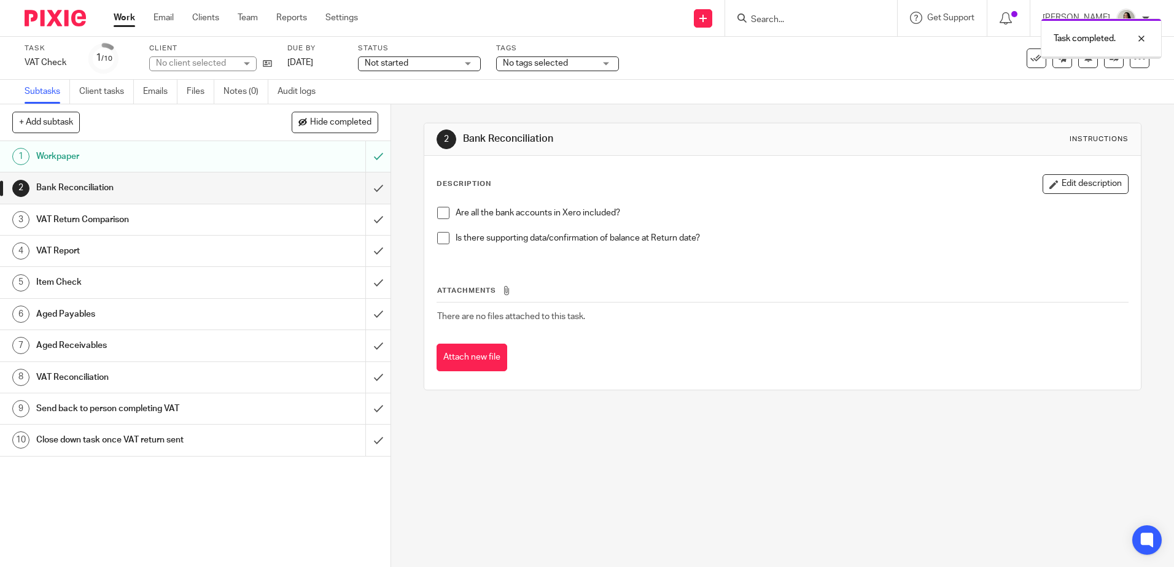
click at [347, 124] on span "Hide completed" at bounding box center [340, 123] width 61 height 10
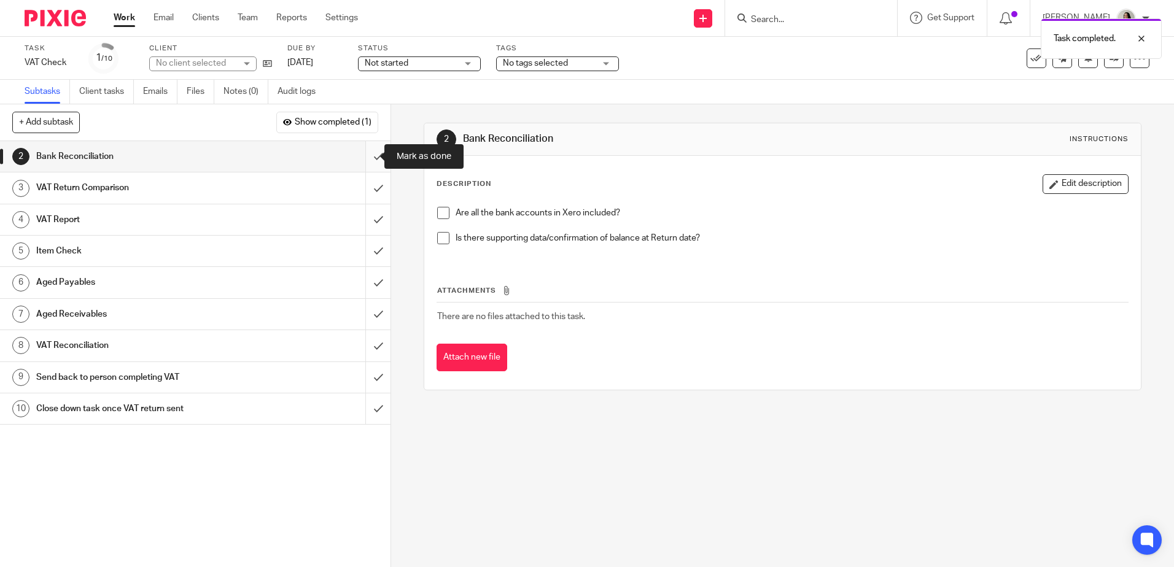
click at [363, 155] on input "submit" at bounding box center [195, 156] width 390 height 31
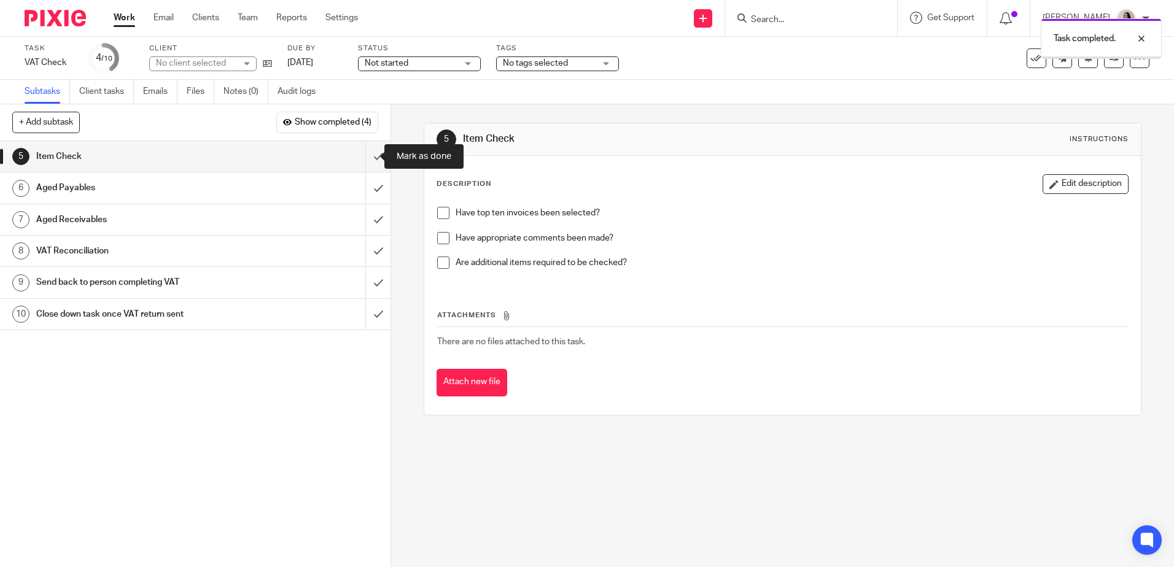
click at [368, 166] on input "submit" at bounding box center [195, 156] width 390 height 31
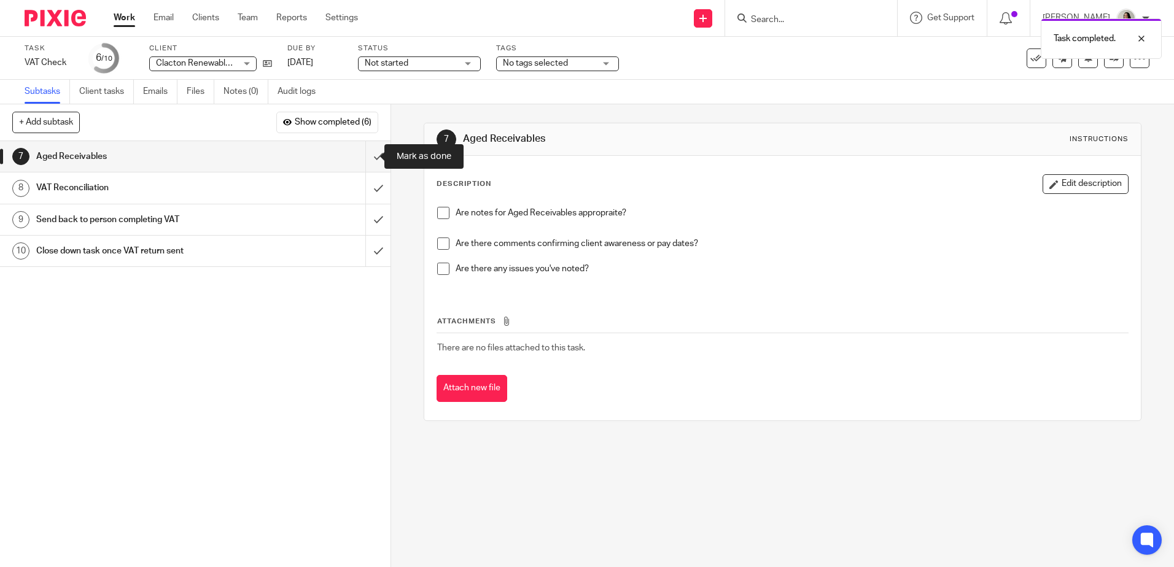
click at [368, 166] on input "submit" at bounding box center [195, 156] width 390 height 31
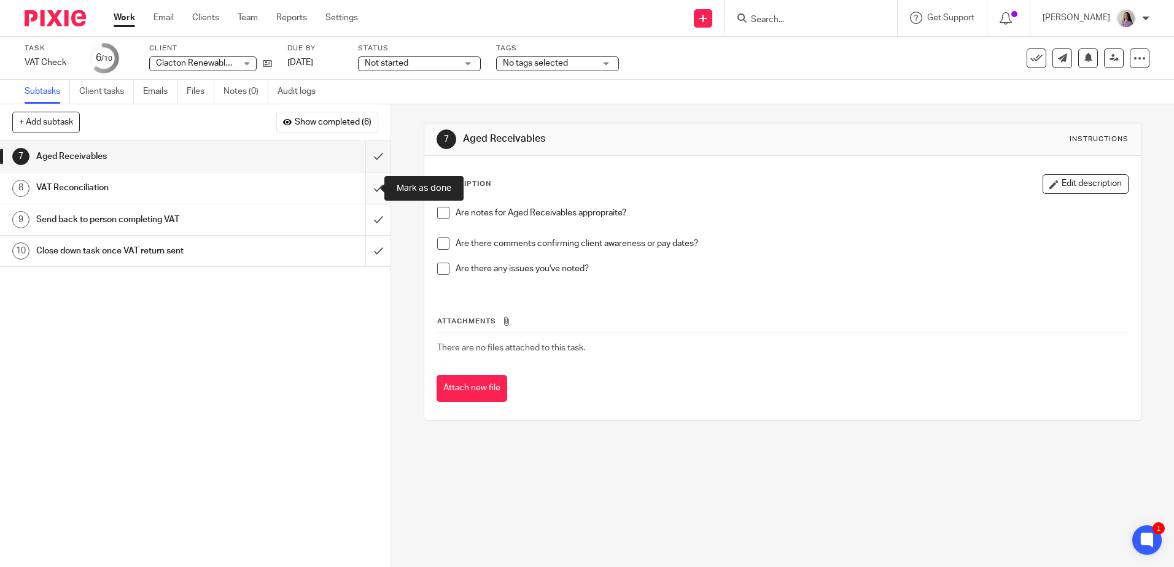
click at [370, 195] on input "submit" at bounding box center [195, 187] width 390 height 31
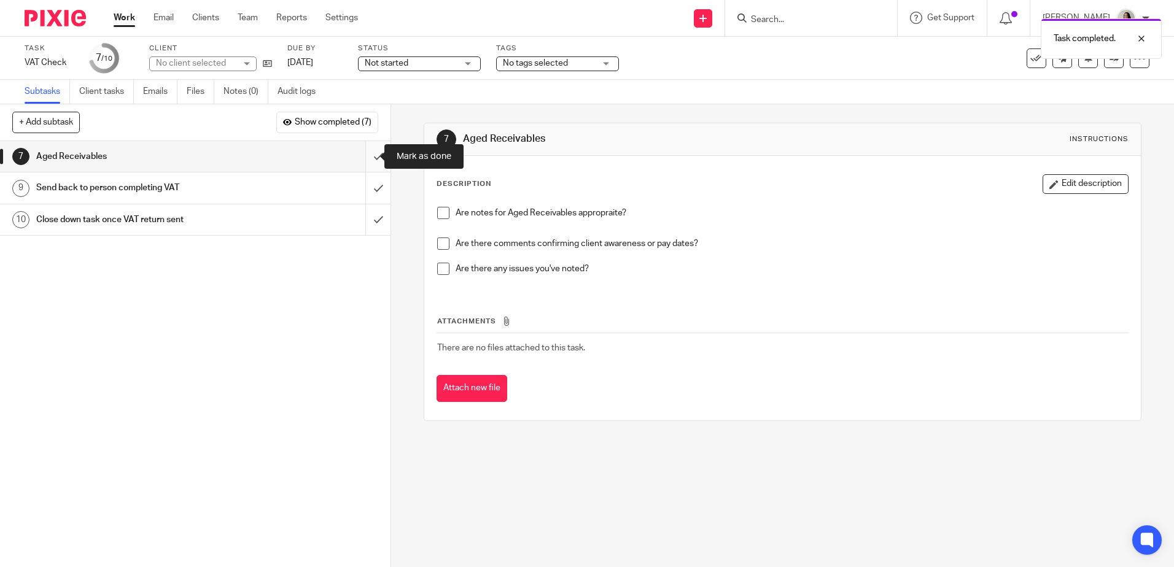
click at [370, 161] on input "submit" at bounding box center [195, 156] width 390 height 31
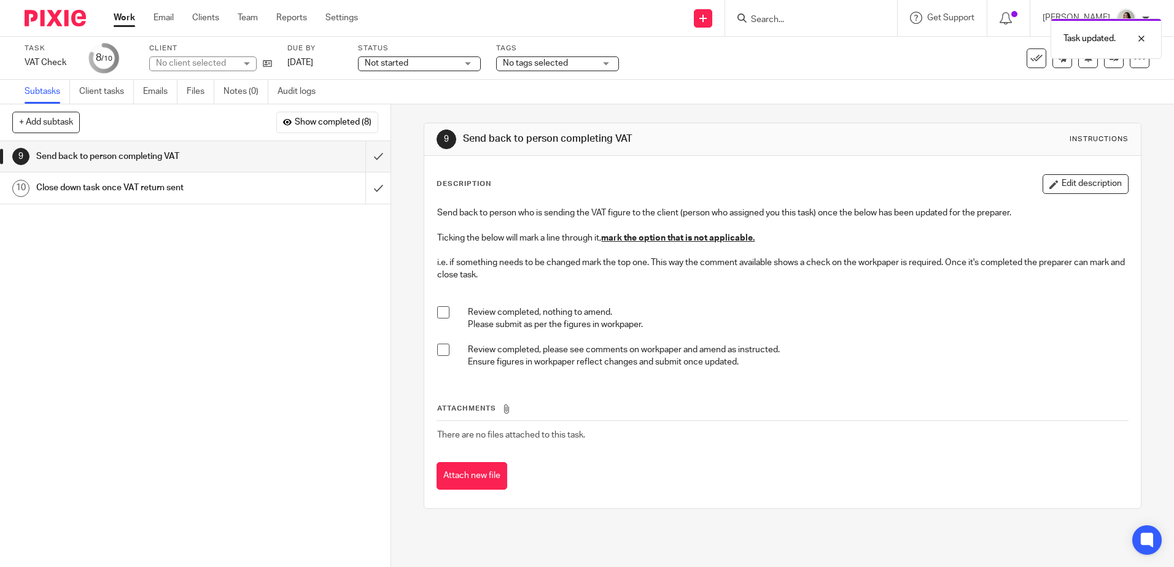
click at [444, 352] on span at bounding box center [443, 350] width 12 height 12
click at [1105, 66] on link at bounding box center [1114, 58] width 20 height 20
click at [1136, 41] on div at bounding box center [1131, 38] width 33 height 15
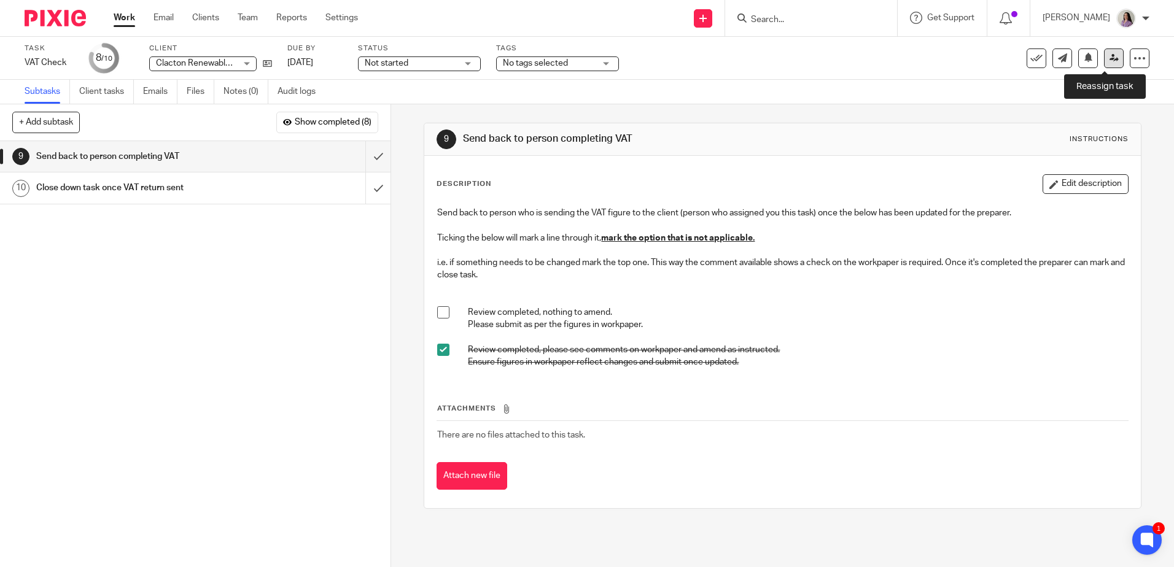
click at [1109, 58] on icon at bounding box center [1113, 57] width 9 height 9
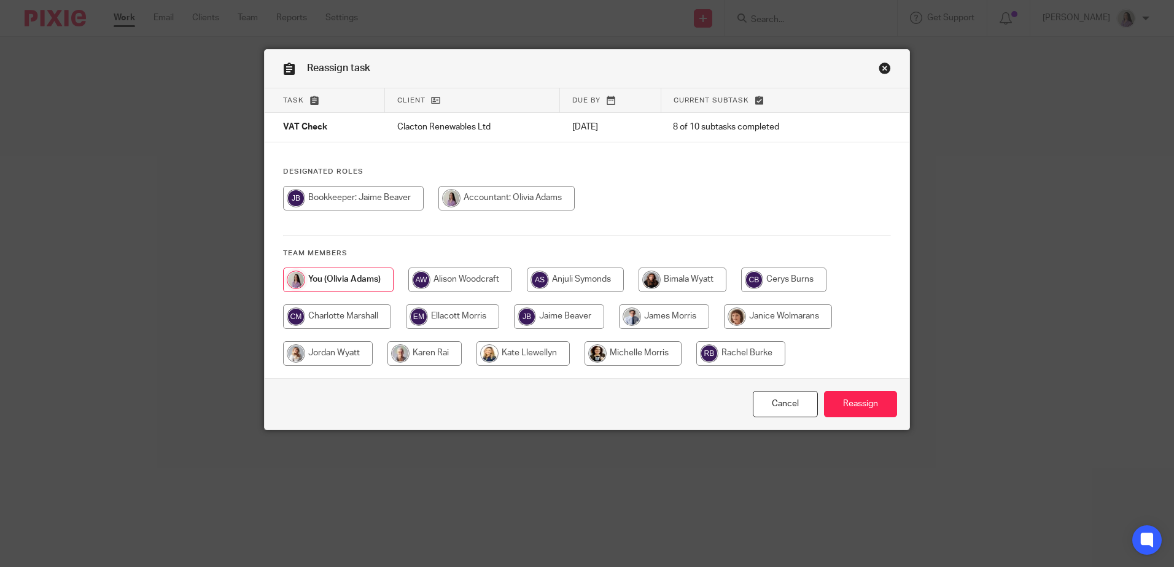
click at [398, 204] on input "radio" at bounding box center [353, 198] width 141 height 25
radio input "true"
click at [863, 407] on input "Reassign" at bounding box center [860, 404] width 73 height 26
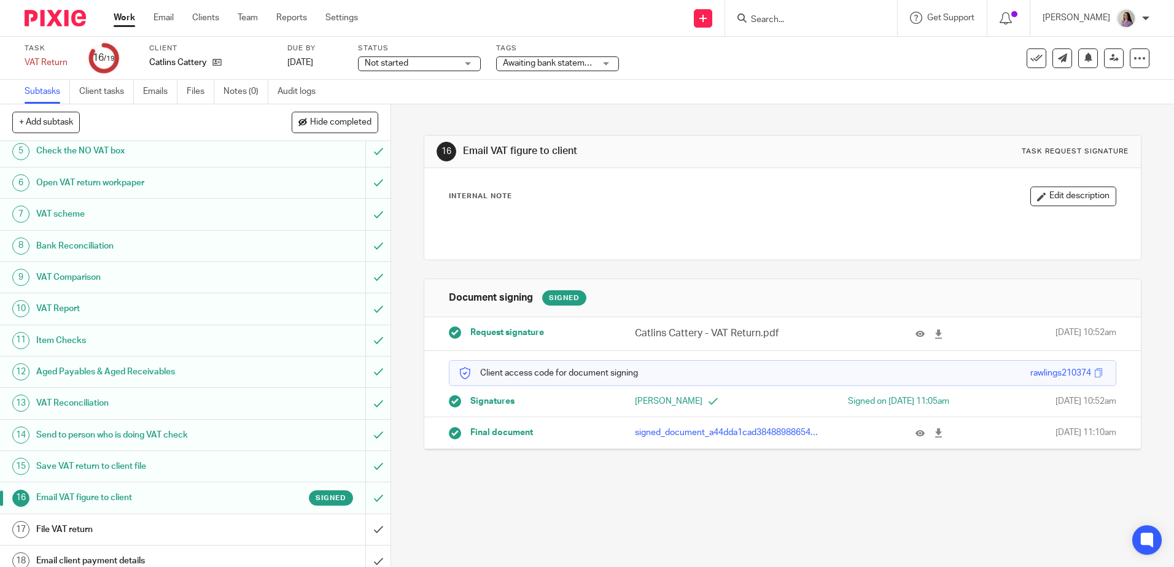
scroll to position [173, 0]
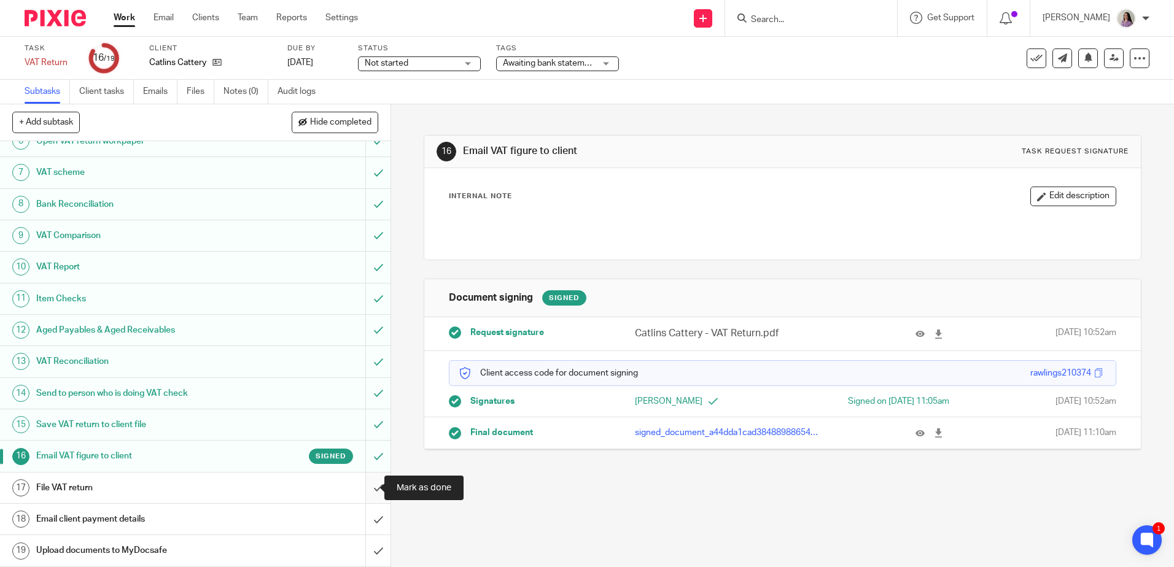
click at [371, 489] on input "submit" at bounding box center [195, 488] width 390 height 31
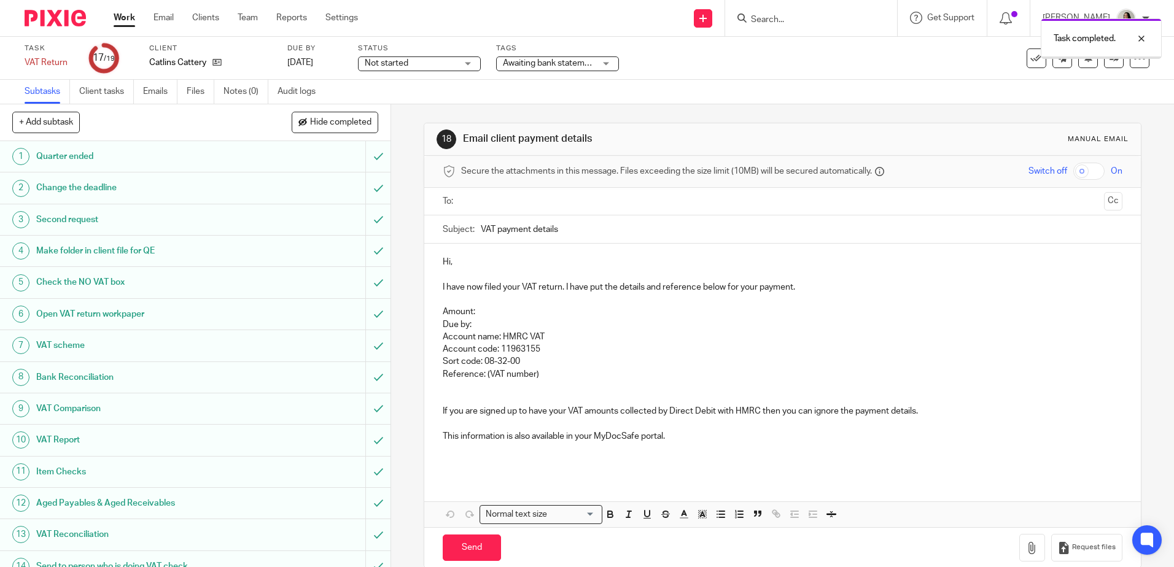
click at [563, 196] on input "text" at bounding box center [781, 202] width 633 height 14
click at [527, 269] on p "Hi," at bounding box center [782, 264] width 679 height 12
click at [627, 334] on p "Due by: Account name: HMRC VAT" at bounding box center [782, 333] width 679 height 25
click at [527, 320] on p "Amount:" at bounding box center [782, 314] width 679 height 12
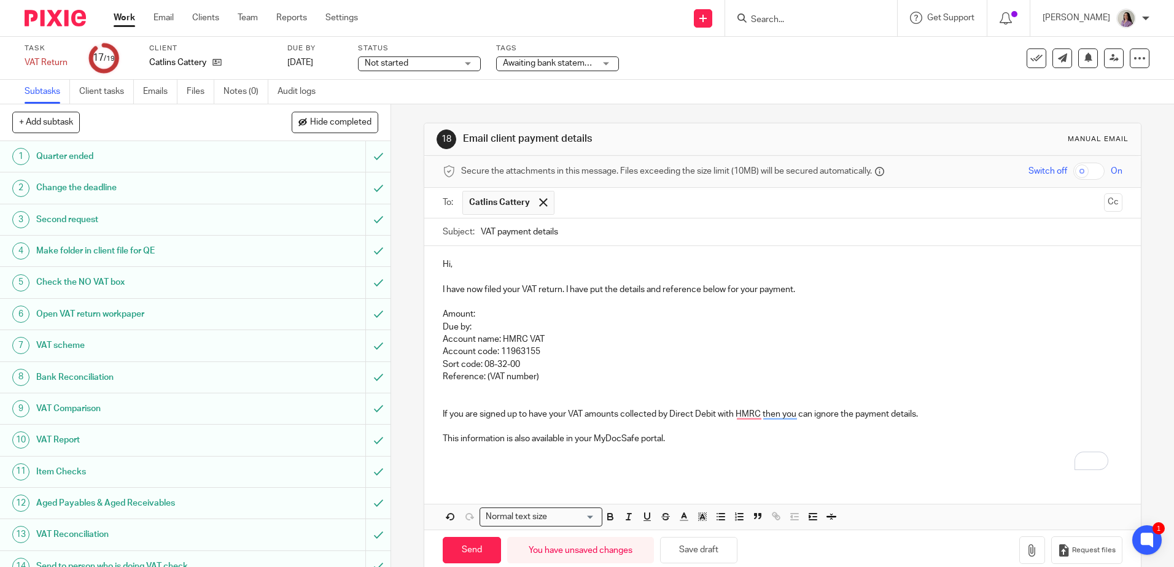
drag, startPoint x: 562, startPoint y: 296, endPoint x: 553, endPoint y: 305, distance: 12.2
click at [562, 296] on p "To enrich screen reader interactions, please activate Accessibility in Grammarl…" at bounding box center [782, 302] width 679 height 12
click at [543, 315] on p "Amount:" at bounding box center [782, 314] width 679 height 12
click at [533, 328] on p "Due by: Account name: HMRC VAT" at bounding box center [782, 333] width 679 height 25
click at [498, 309] on p "Amount:" at bounding box center [782, 314] width 679 height 12
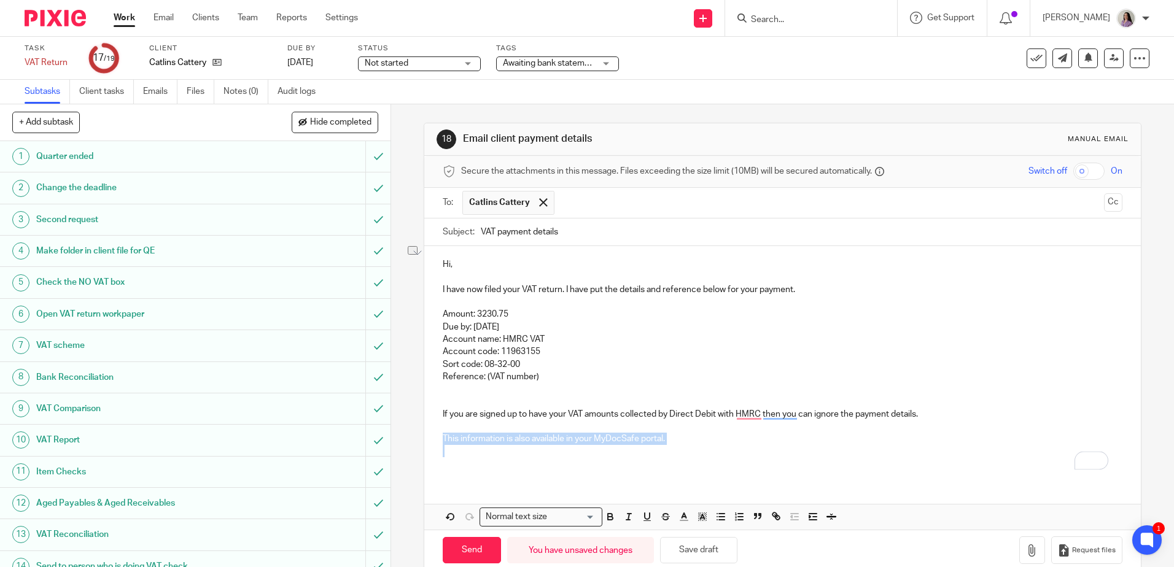
drag, startPoint x: 708, startPoint y: 451, endPoint x: 438, endPoint y: 434, distance: 270.6
click at [438, 434] on div "Hi, I have now filed your VAT return. I have put the details and reference belo…" at bounding box center [782, 362] width 716 height 233
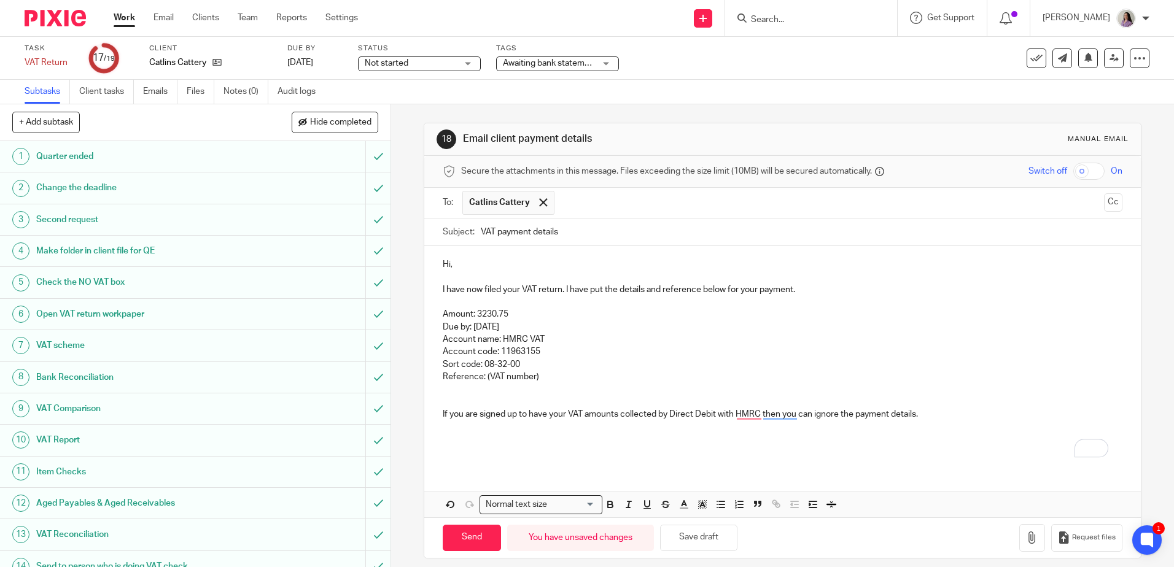
click at [475, 263] on p "Hi," at bounding box center [782, 264] width 679 height 12
click at [451, 540] on input "Send" at bounding box center [472, 538] width 58 height 26
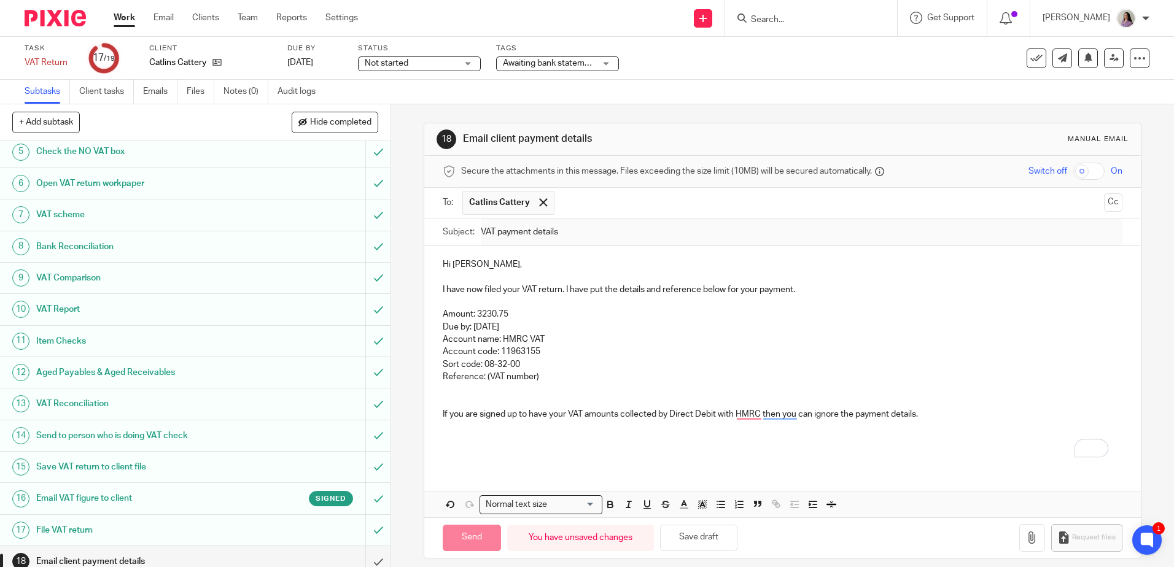
scroll to position [173, 0]
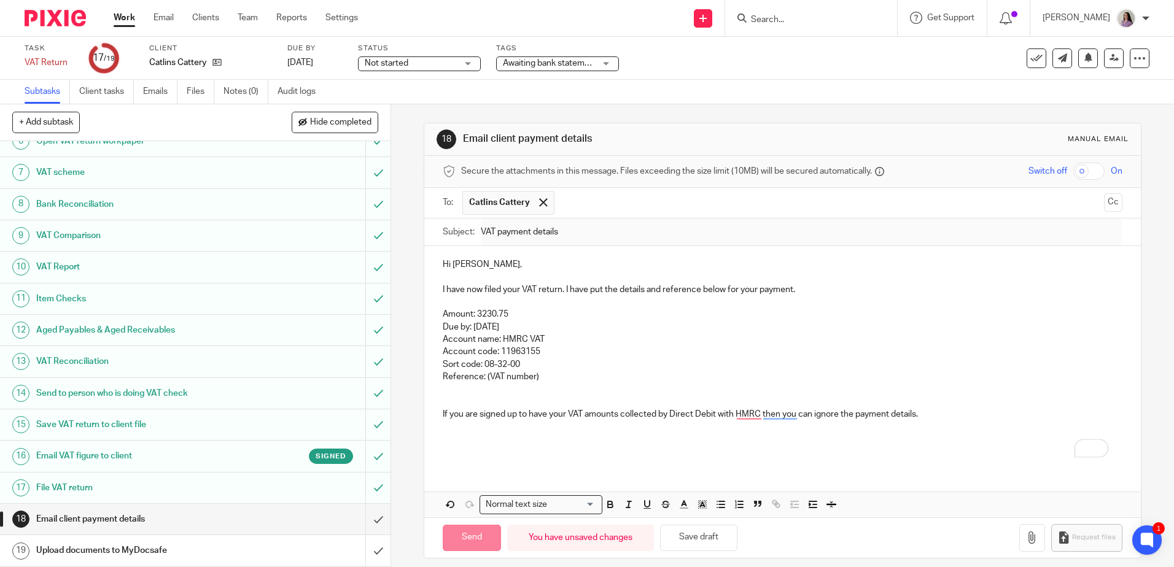
type input "Sent"
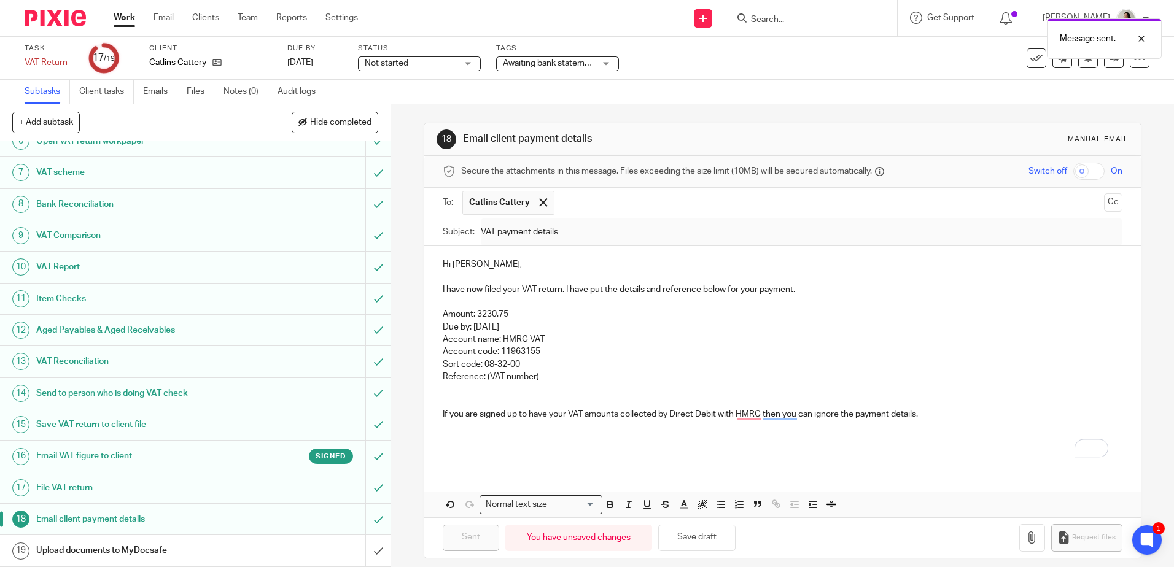
click at [573, 63] on span "Awaiting bank statements" at bounding box center [552, 63] width 99 height 9
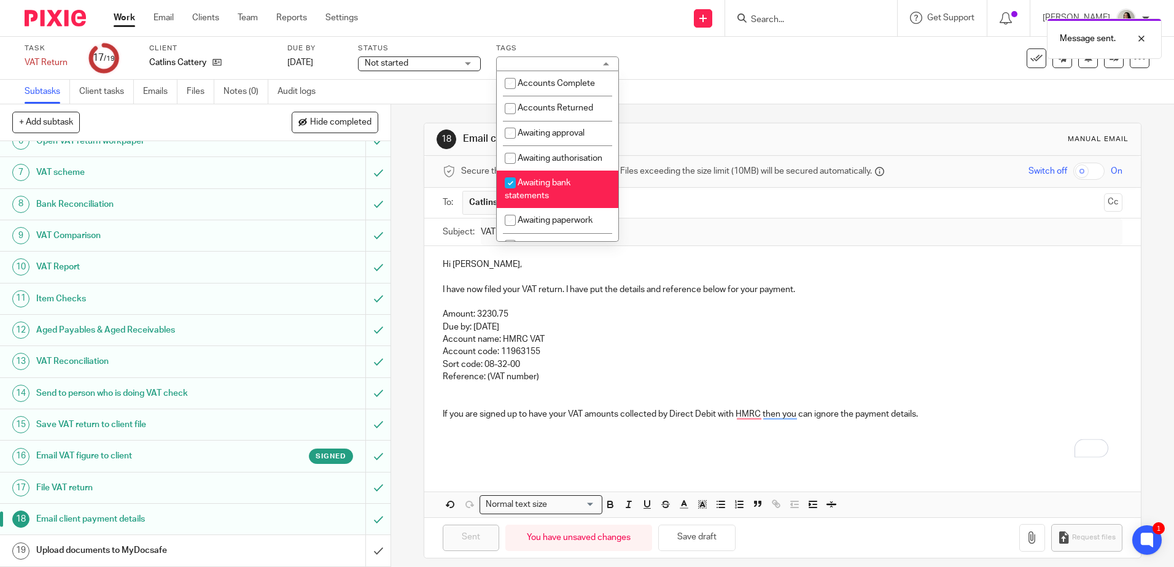
click at [565, 206] on li "Awaiting bank statements" at bounding box center [558, 189] width 122 height 37
checkbox input "false"
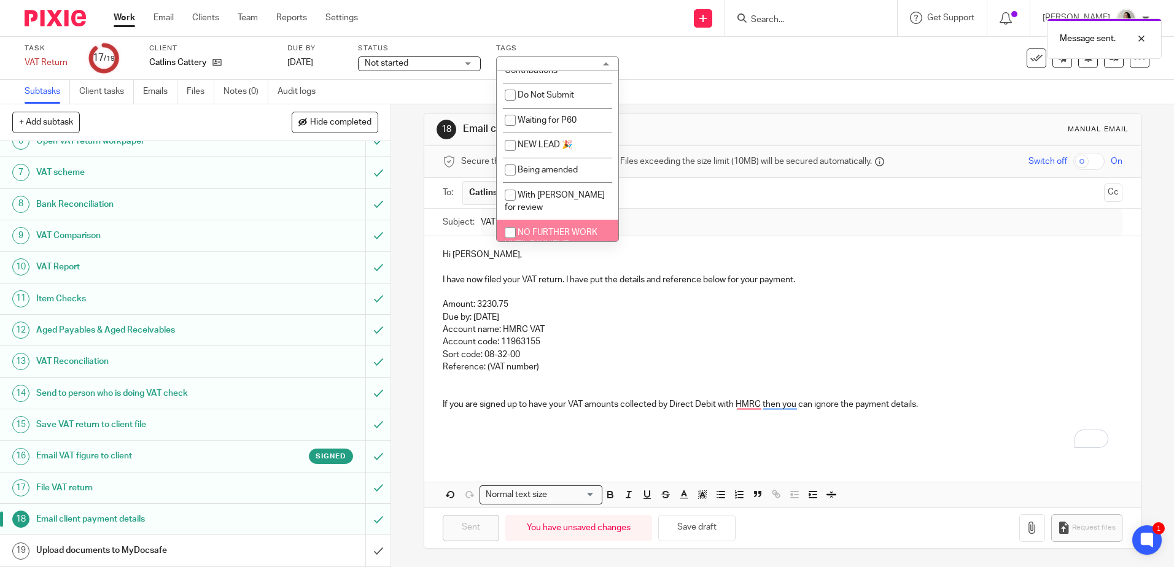
scroll to position [840, 0]
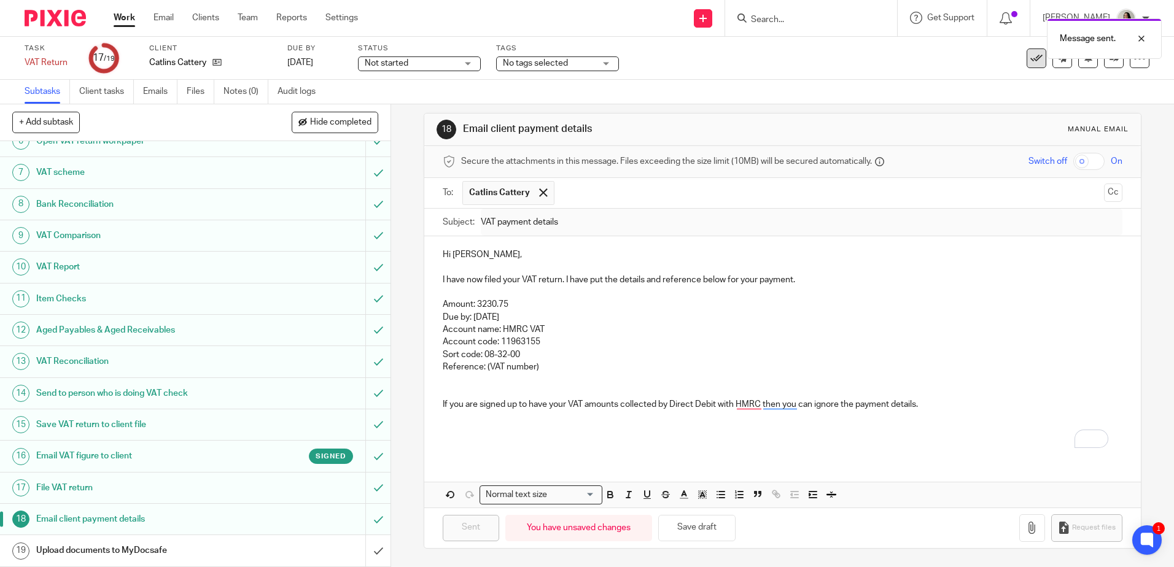
click at [1026, 64] on button at bounding box center [1036, 58] width 20 height 20
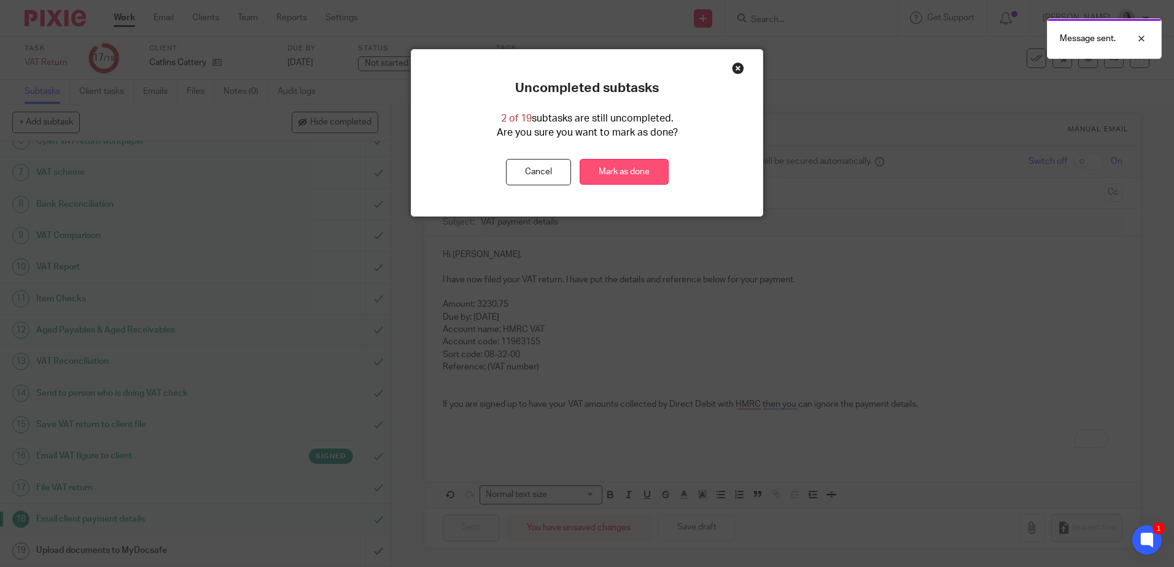
click at [646, 169] on link "Mark as done" at bounding box center [623, 172] width 89 height 26
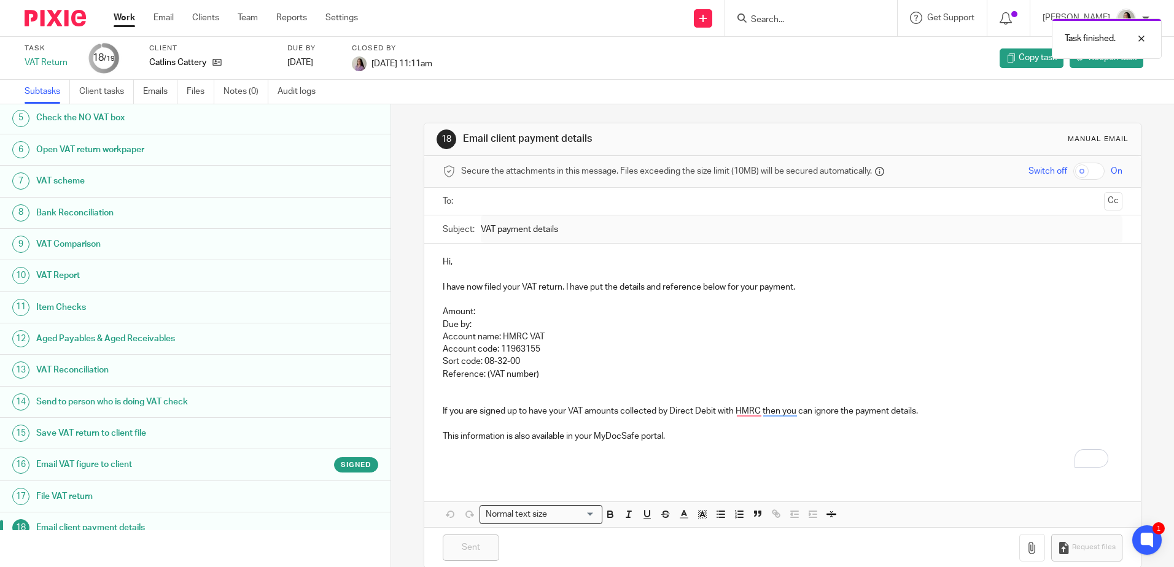
scroll to position [173, 0]
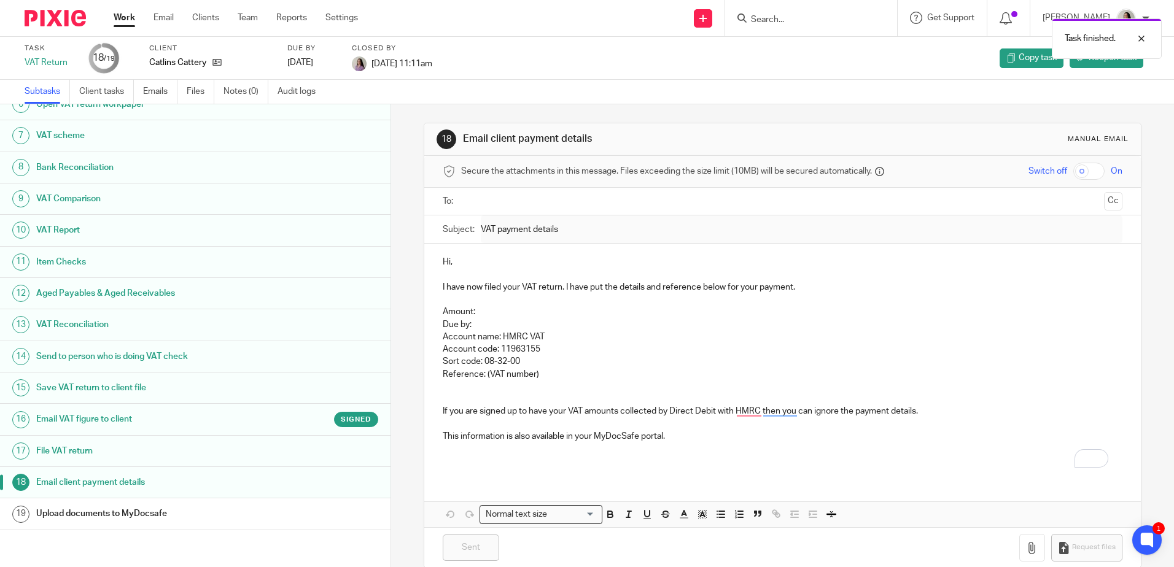
click at [132, 20] on link "Work" at bounding box center [124, 18] width 21 height 12
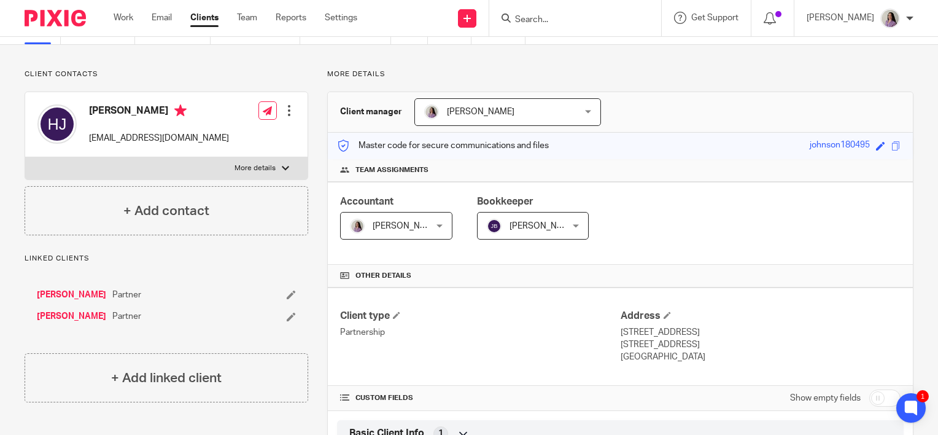
scroll to position [61, 0]
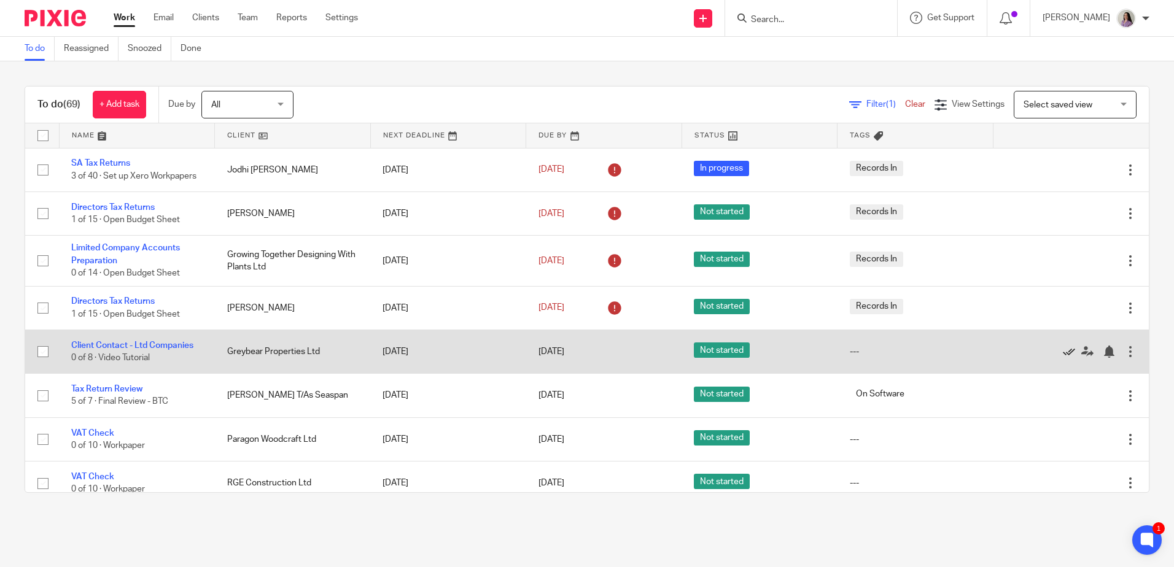
click at [1062, 352] on icon at bounding box center [1068, 352] width 12 height 12
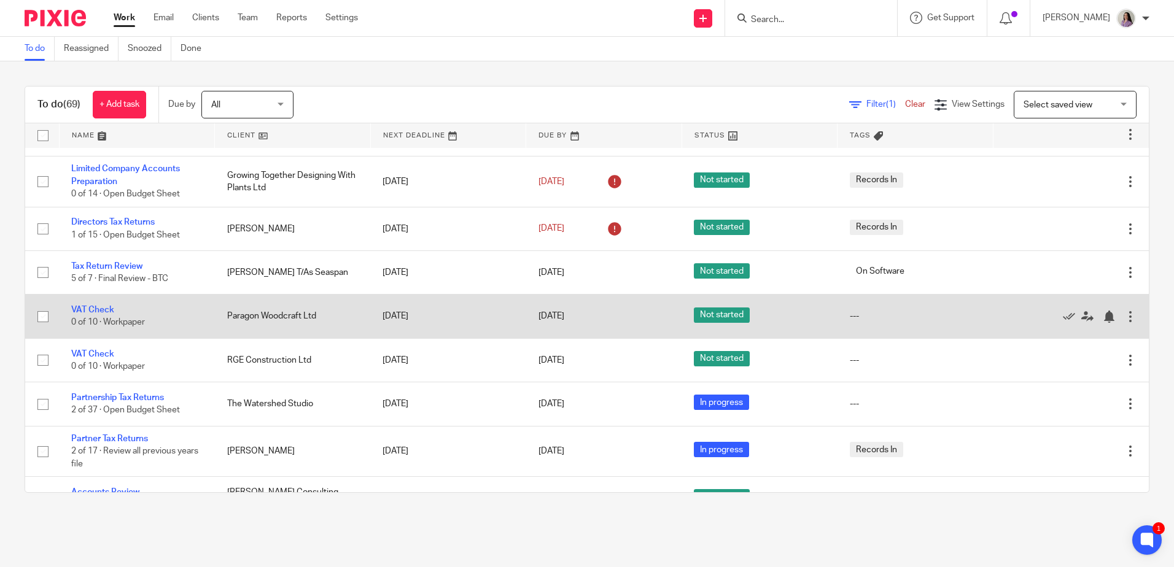
scroll to position [123, 0]
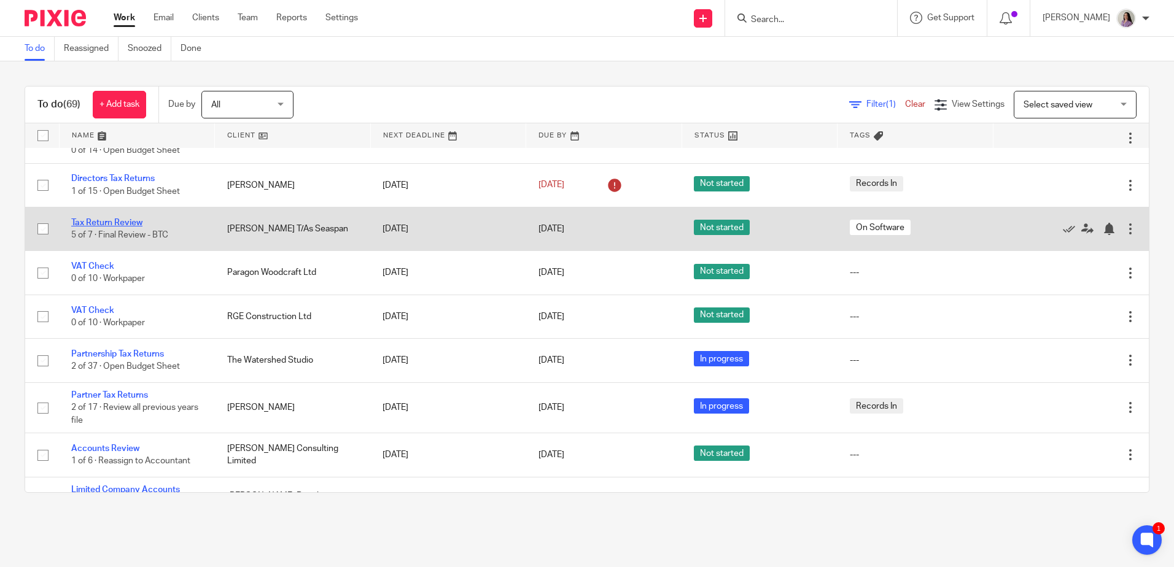
click at [111, 221] on link "Tax Return Review" at bounding box center [106, 223] width 71 height 9
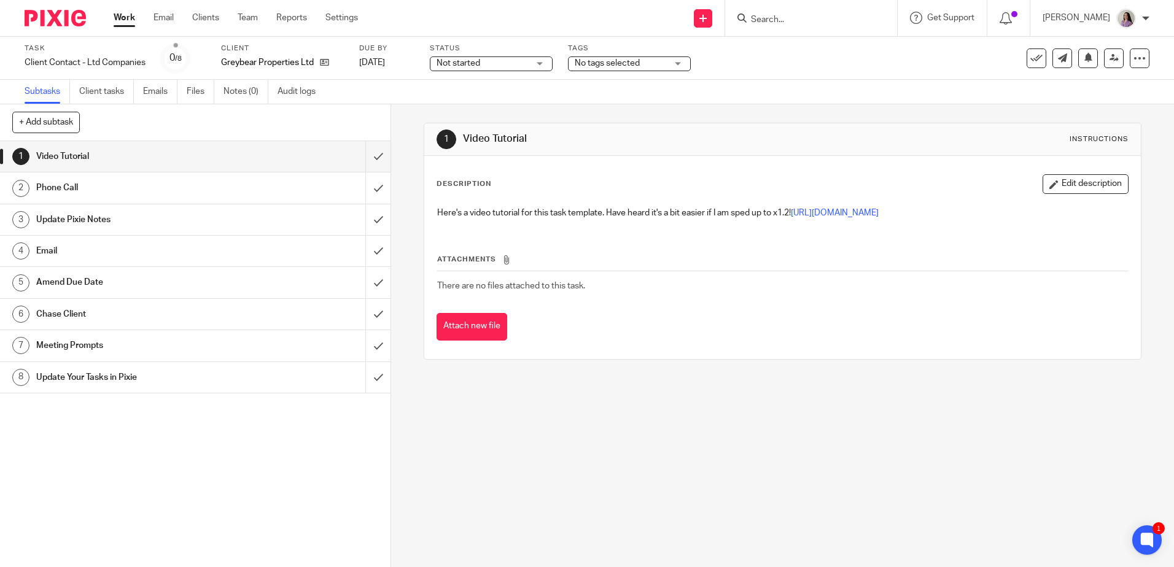
click at [304, 255] on div "Email" at bounding box center [194, 251] width 317 height 18
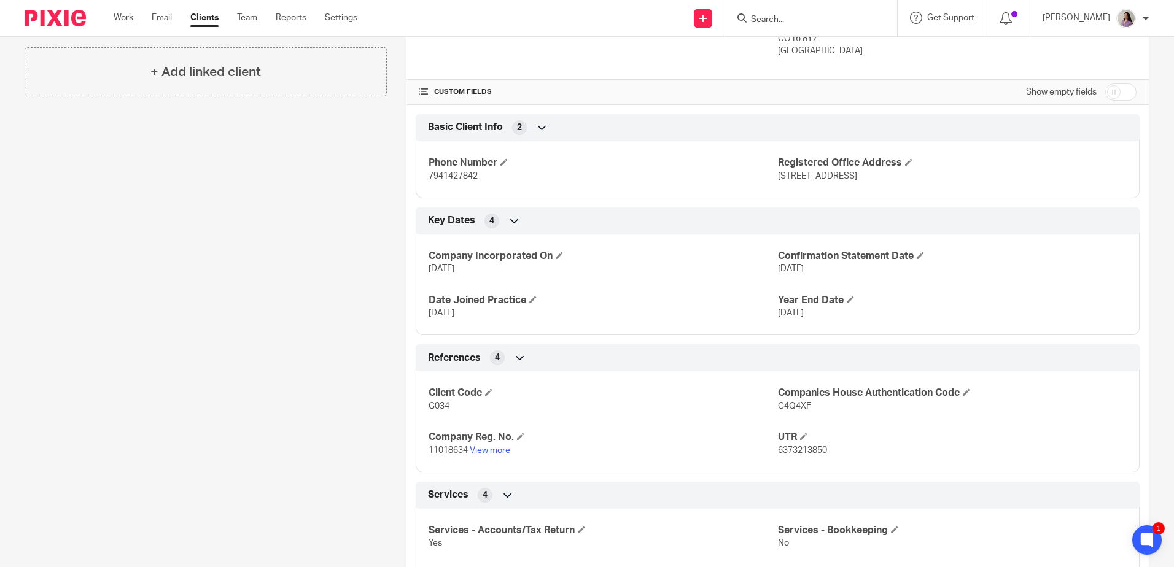
scroll to position [430, 0]
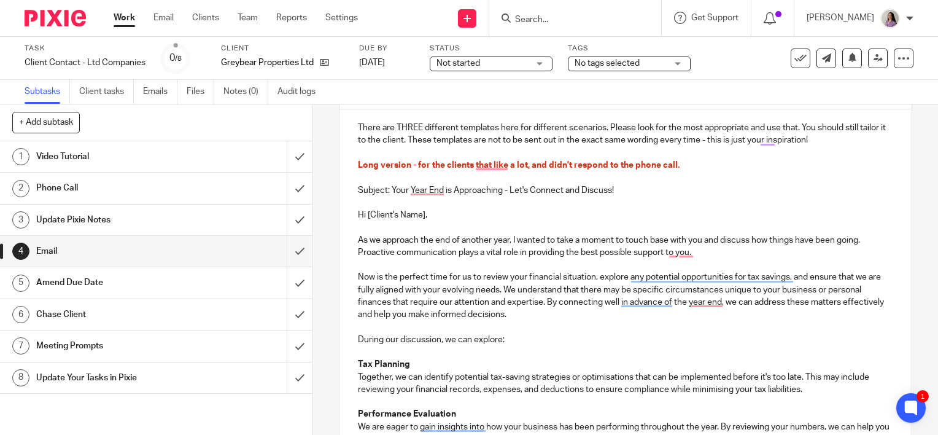
scroll to position [152, 0]
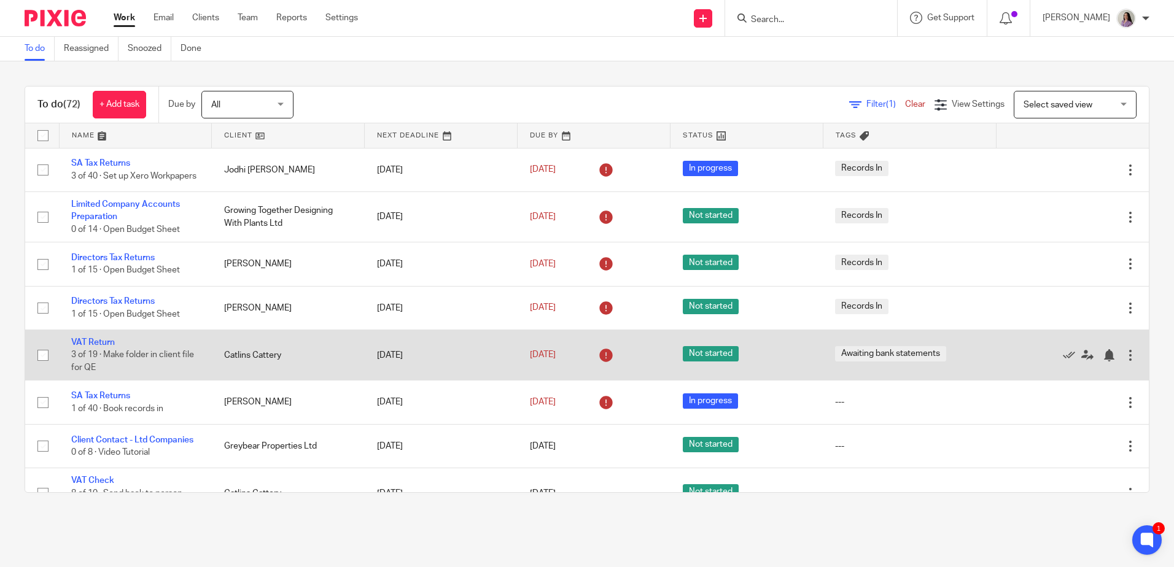
scroll to position [184, 0]
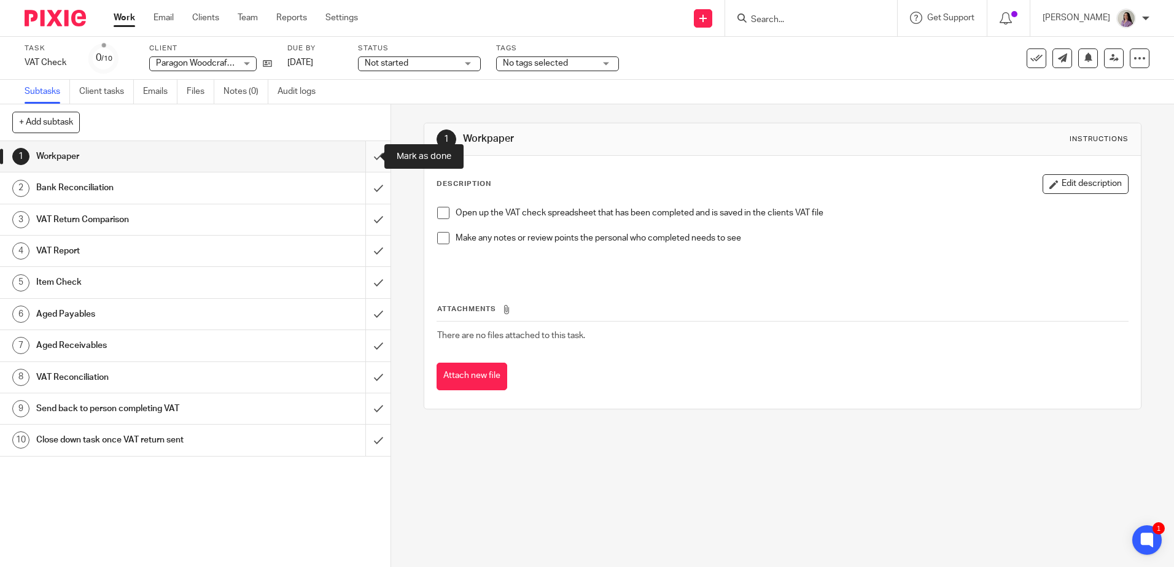
click at [375, 164] on input "submit" at bounding box center [195, 156] width 390 height 31
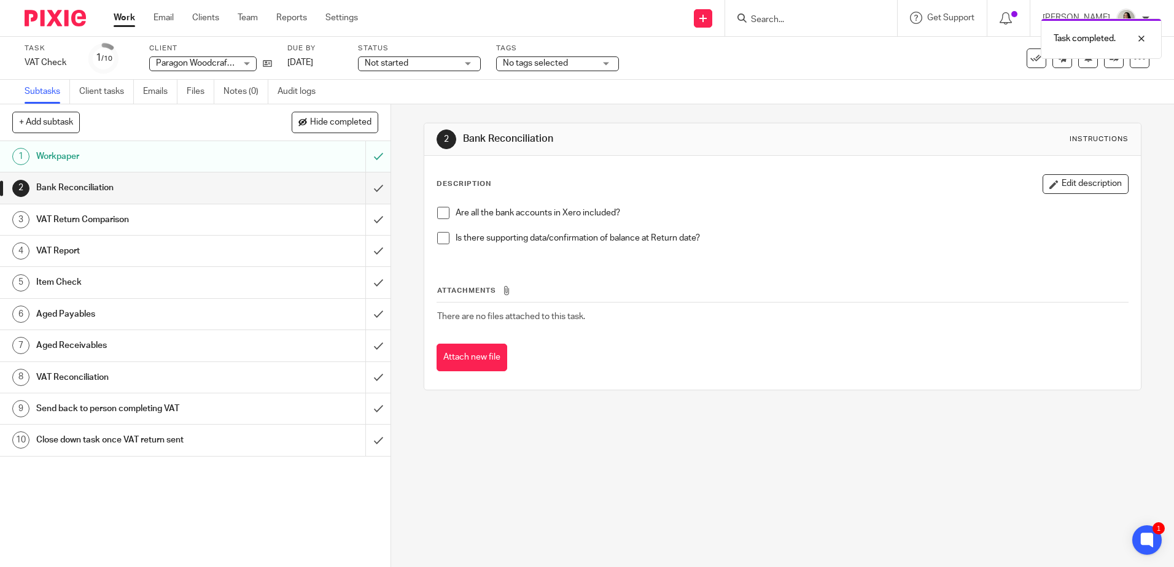
drag, startPoint x: 1046, startPoint y: 183, endPoint x: 1036, endPoint y: 190, distance: 11.9
click at [1047, 181] on button "Edit description" at bounding box center [1085, 184] width 86 height 20
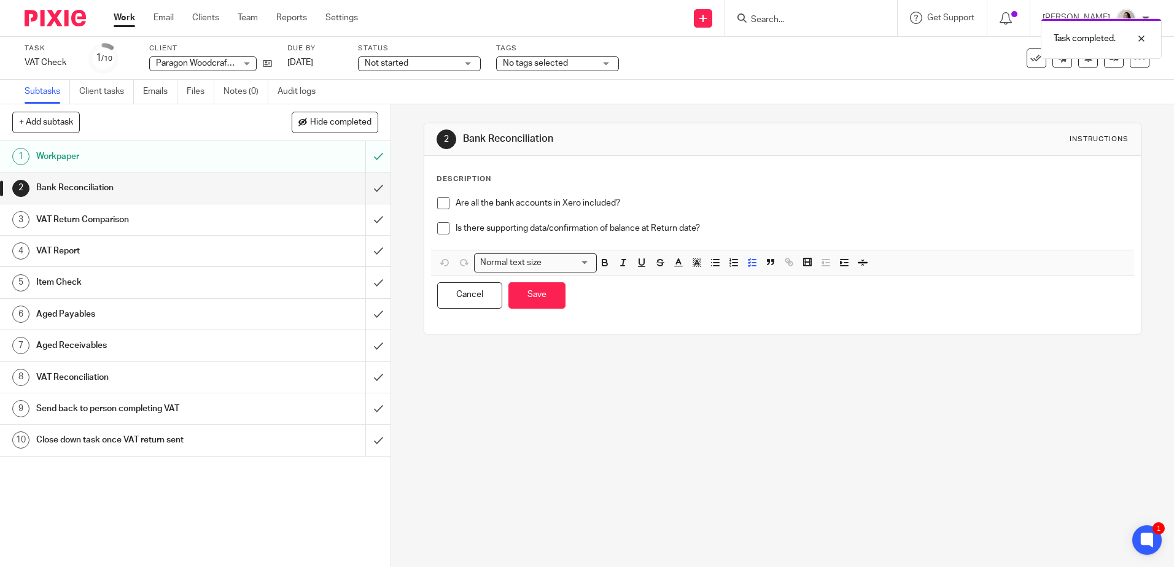
click at [781, 228] on p "Is there supporting data/confirmation of balance at Return date?" at bounding box center [790, 228] width 671 height 12
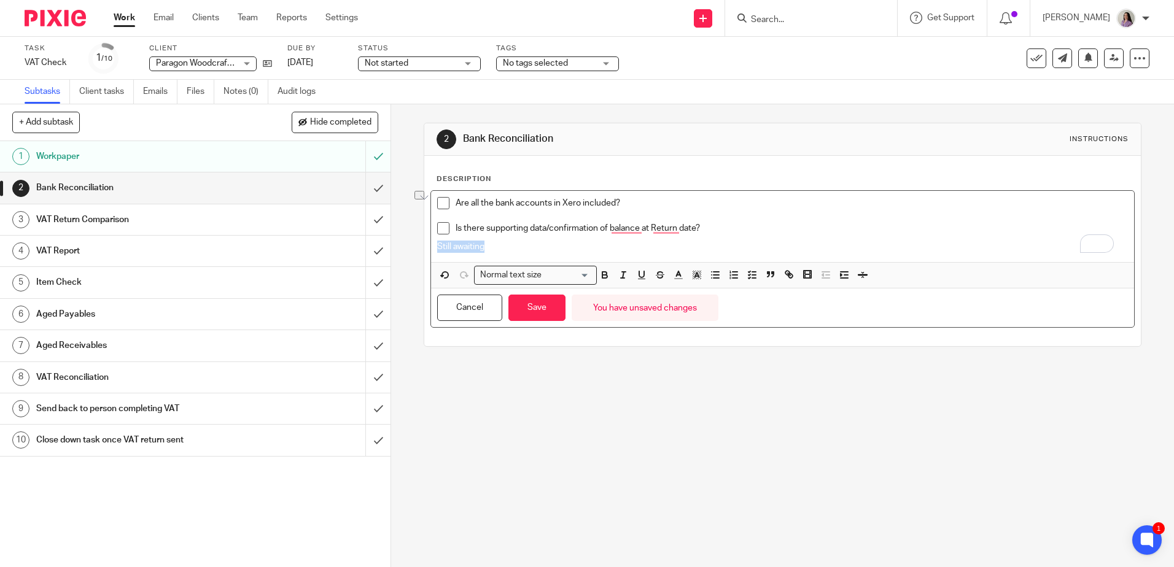
drag, startPoint x: 505, startPoint y: 250, endPoint x: 429, endPoint y: 247, distance: 76.2
click at [430, 248] on div "Description Are all the bank accounts in Xero included? Is there supporting dat…" at bounding box center [782, 251] width 716 height 190
click at [605, 276] on icon "button" at bounding box center [604, 274] width 11 height 11
click at [684, 275] on span at bounding box center [685, 277] width 37 height 18
click at [691, 275] on icon "button" at bounding box center [696, 274] width 11 height 11
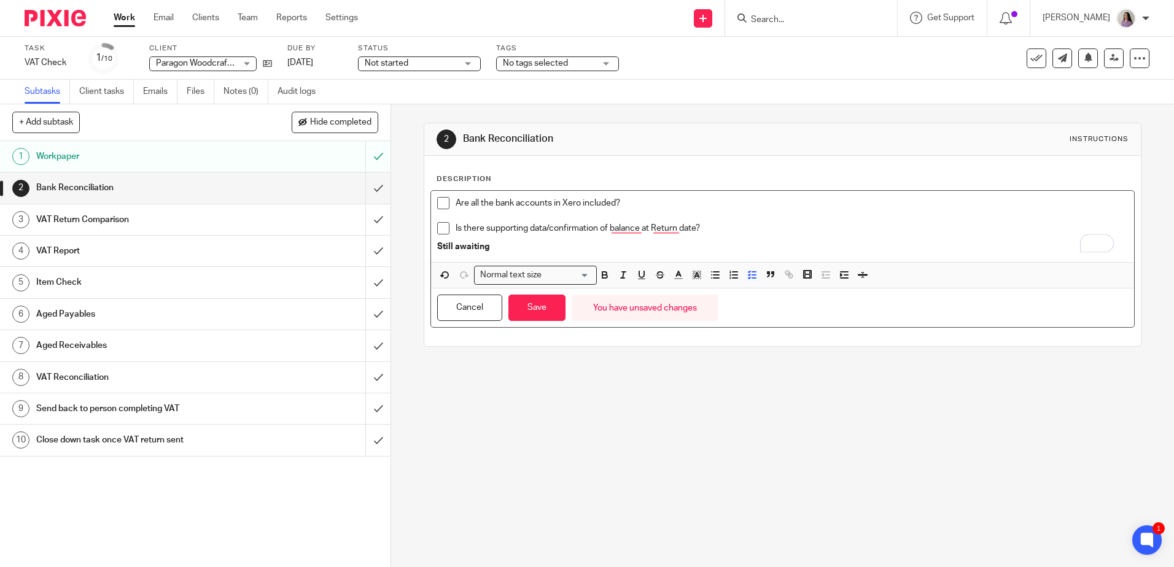
click at [511, 230] on p "Is there supporting data/confirmation of balance at Return date?" at bounding box center [790, 228] width 671 height 12
click at [429, 246] on div "Description Are all the bank accounts in Xero included? Is there supporting dat…" at bounding box center [782, 251] width 716 height 190
click at [695, 277] on line "button" at bounding box center [696, 277] width 3 height 0
click at [703, 293] on li "color:#FCDC00" at bounding box center [706, 291] width 9 height 9
click at [539, 304] on button "Save" at bounding box center [536, 308] width 57 height 26
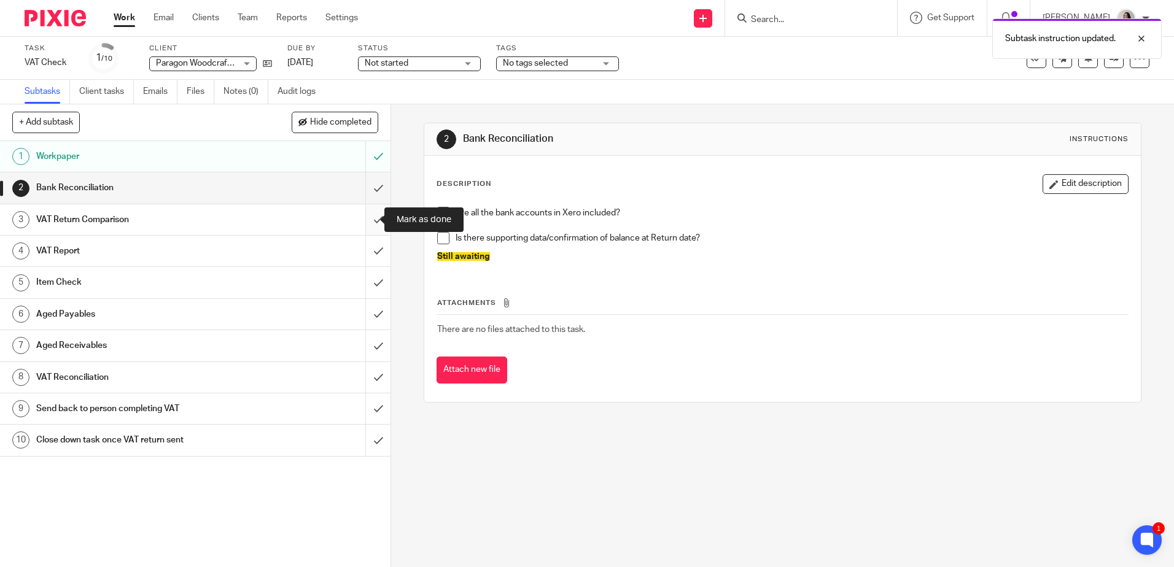
click at [363, 215] on input "submit" at bounding box center [195, 219] width 390 height 31
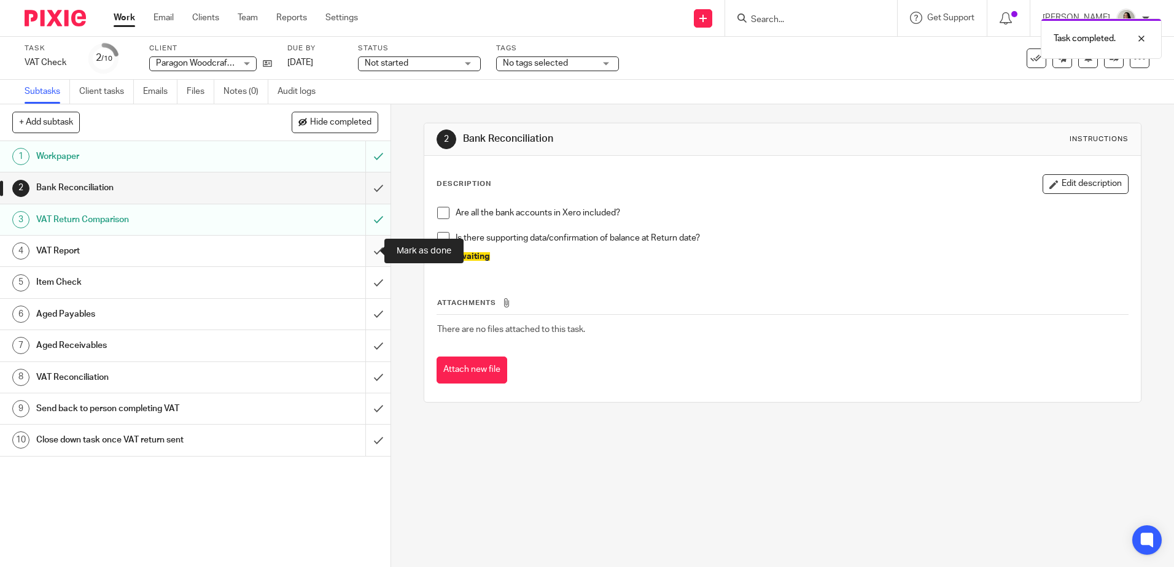
click at [375, 250] on input "submit" at bounding box center [195, 251] width 390 height 31
click at [374, 276] on input "submit" at bounding box center [195, 282] width 390 height 31
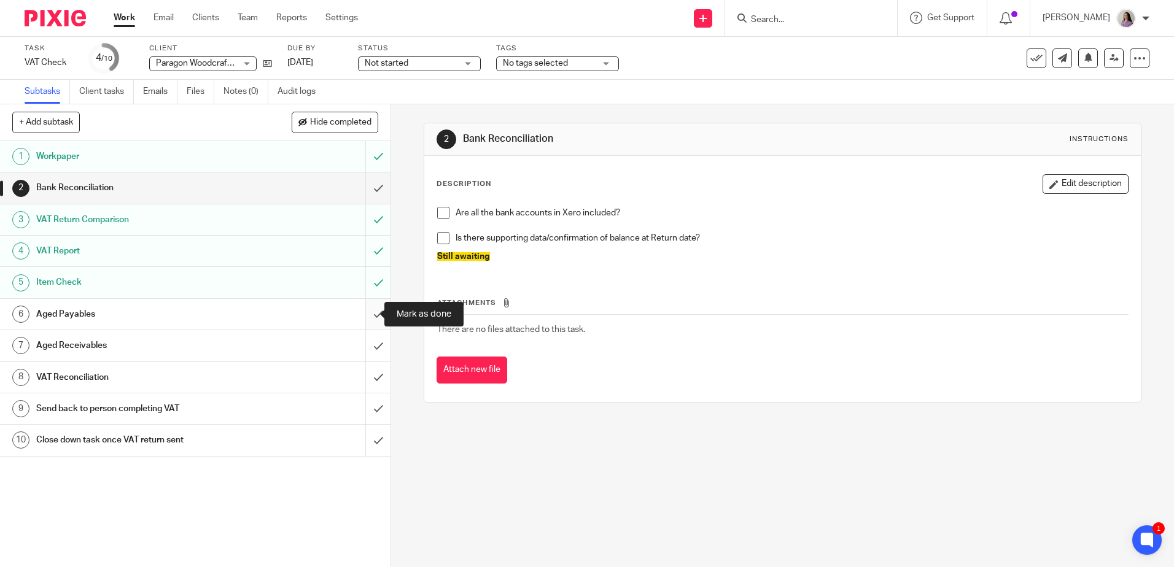
click at [369, 317] on input "submit" at bounding box center [195, 314] width 390 height 31
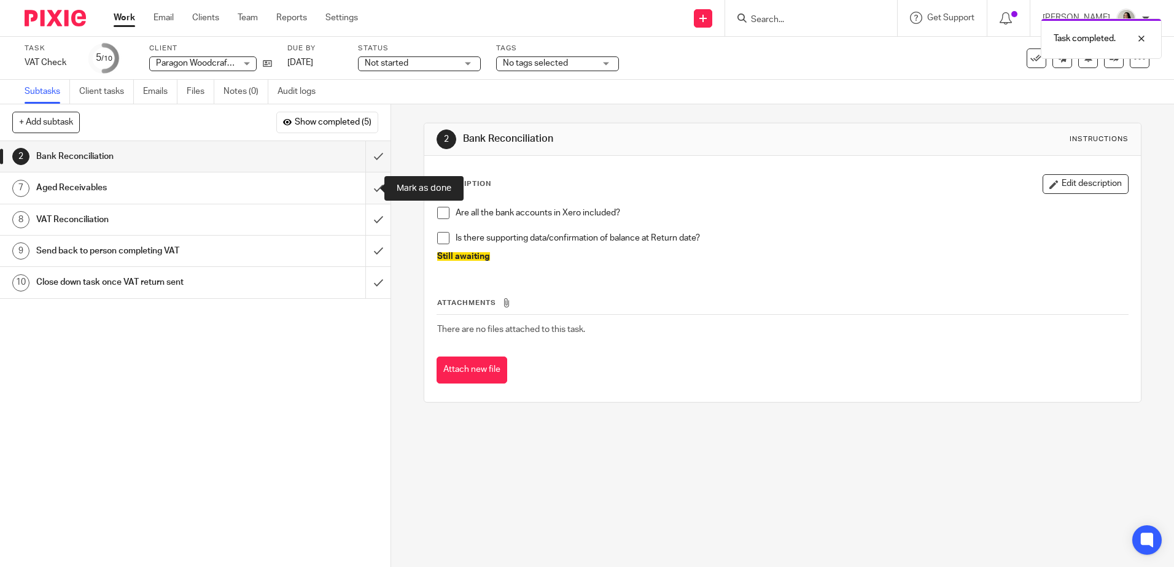
click at [368, 198] on input "submit" at bounding box center [195, 187] width 390 height 31
click at [368, 192] on input "submit" at bounding box center [195, 187] width 390 height 31
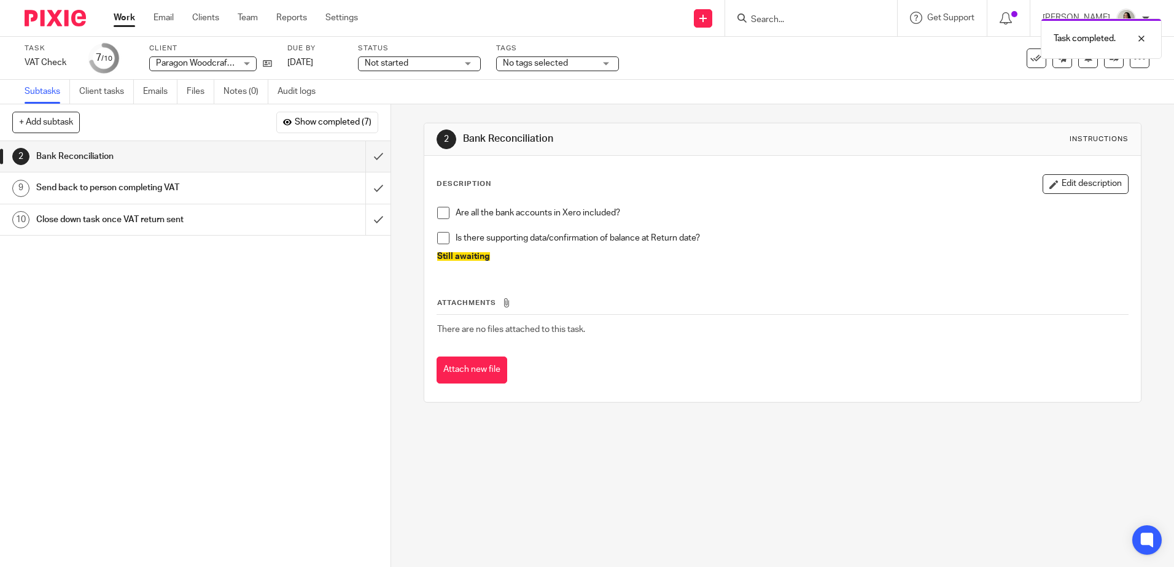
click at [301, 183] on div "Send back to person completing VAT" at bounding box center [194, 188] width 317 height 18
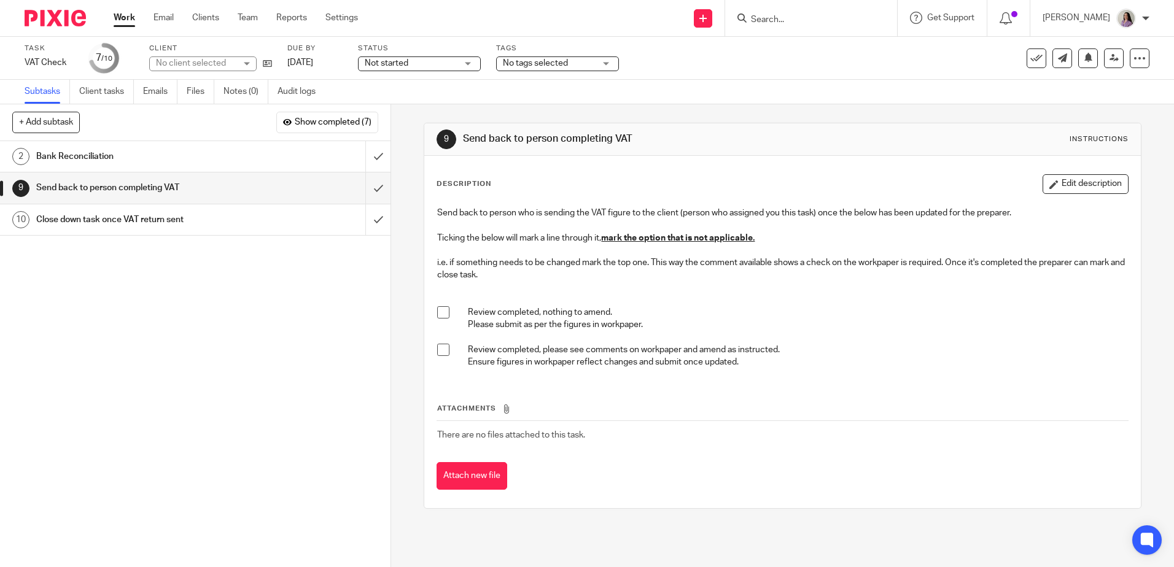
click at [437, 346] on span at bounding box center [443, 350] width 12 height 12
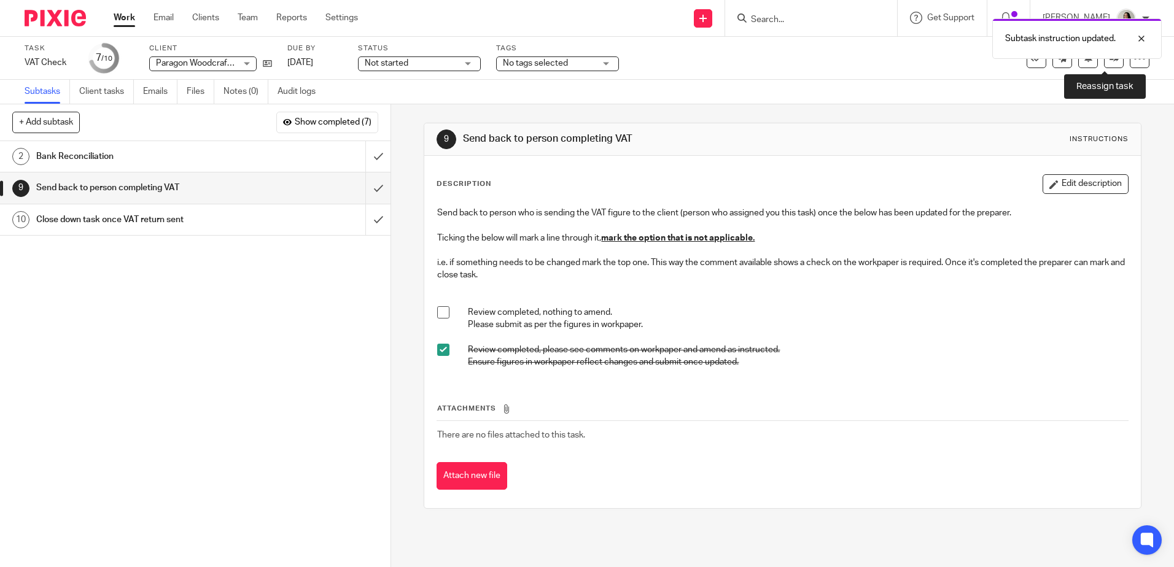
click at [1102, 70] on div "Task VAT Check Save VAT Check 7 /10 Client Paragon Woodcraft Ltd Paragon Woodcr…" at bounding box center [587, 58] width 1124 height 29
click at [1104, 68] on div "Task VAT Check Save VAT Check 7 /10 Client Paragon Woodcraft Ltd Paragon Woodcr…" at bounding box center [587, 58] width 1124 height 29
click at [1110, 64] on link at bounding box center [1114, 58] width 20 height 20
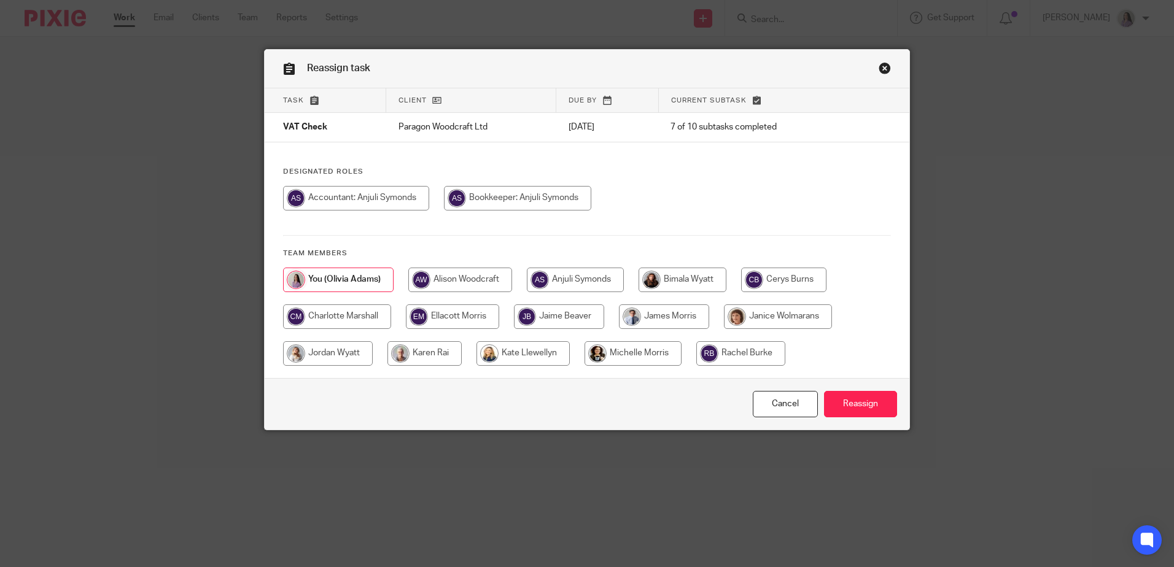
click at [567, 321] on input "radio" at bounding box center [559, 316] width 90 height 25
radio input "true"
click at [855, 392] on input "Reassign" at bounding box center [860, 404] width 73 height 26
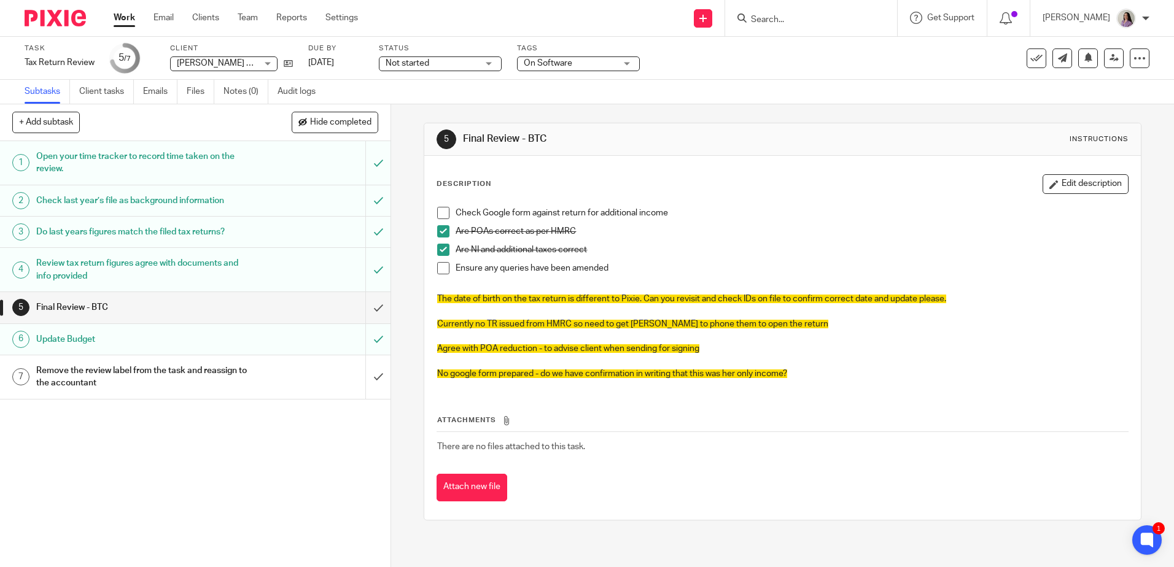
click at [1077, 206] on div "Check Google form against return for additional income Are POAs correct as per …" at bounding box center [782, 295] width 702 height 188
click at [1075, 185] on button "Edit description" at bounding box center [1085, 184] width 86 height 20
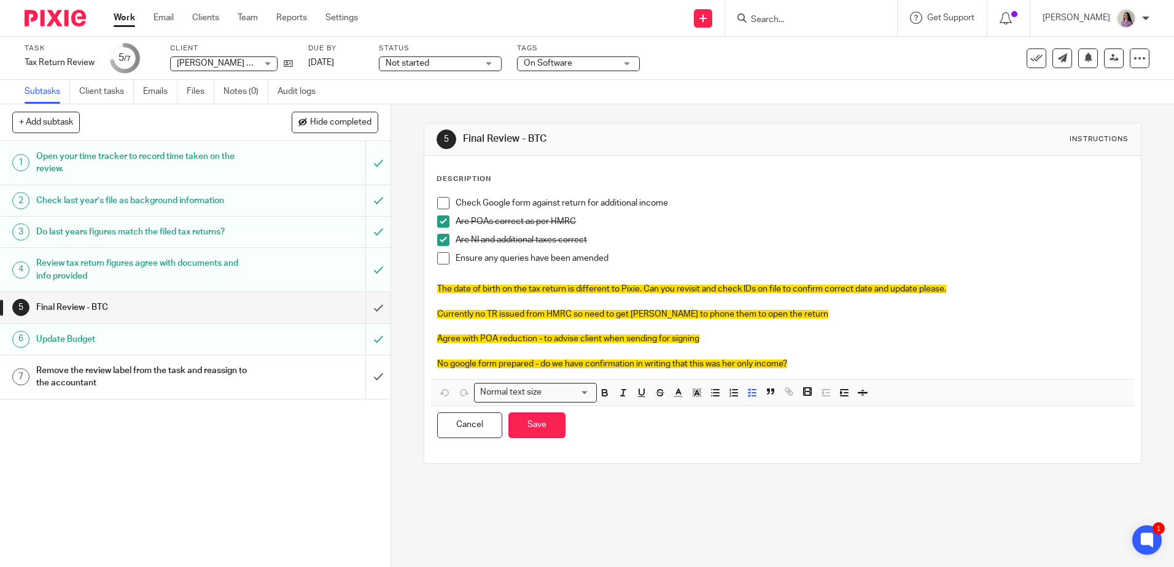
click at [790, 333] on p "Agree with POA reduction - to advise client when sending for signing" at bounding box center [782, 339] width 690 height 12
click at [787, 342] on p "Agree with POA reduction - to advise client when sending for signing" at bounding box center [782, 339] width 690 height 12
click at [805, 316] on p "Currently no TR issued from HMRC so need to get Karen to phone them to open the…" at bounding box center [782, 314] width 690 height 12
drag, startPoint x: 781, startPoint y: 316, endPoint x: 798, endPoint y: 316, distance: 17.2
click at [798, 316] on p "Currently no TR issued from HMRC so need to get Karen to phone them to open the…" at bounding box center [782, 314] width 690 height 12
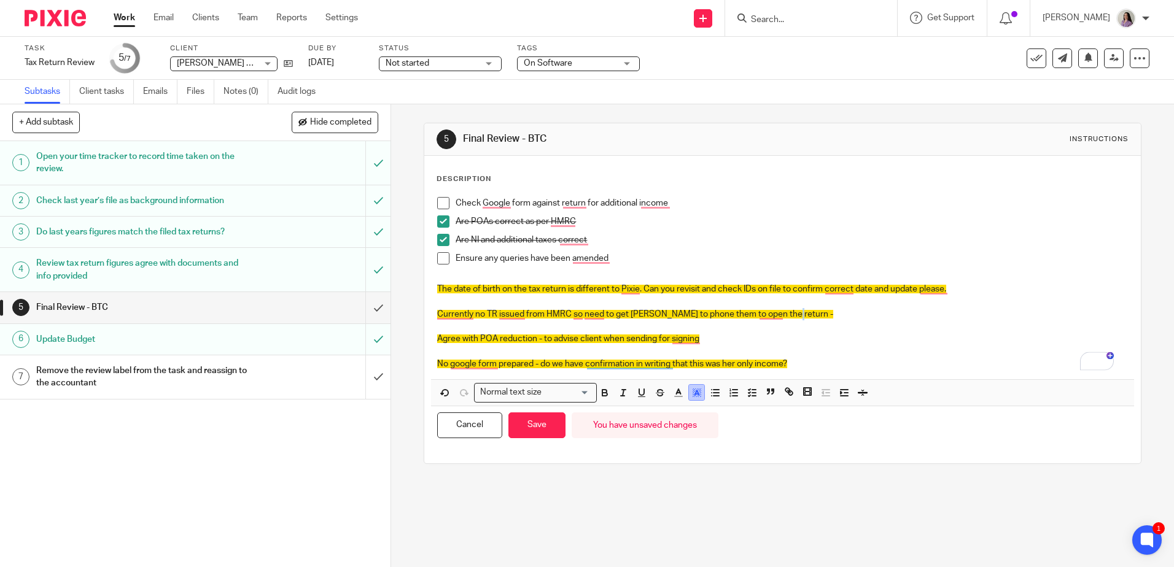
click at [695, 395] on polyline "button" at bounding box center [696, 392] width 4 height 5
drag, startPoint x: 703, startPoint y: 407, endPoint x: 710, endPoint y: 404, distance: 7.8
click at [705, 407] on div "color:#FCDC00" at bounding box center [706, 408] width 3 height 3
click at [914, 287] on span "The date of birth on the tax return is different to Pixie. Can you revisit and …" at bounding box center [691, 289] width 509 height 9
click at [818, 313] on p "Currently no TR issued from HMRC so need to get Karen to phone them to open the…" at bounding box center [782, 314] width 690 height 12
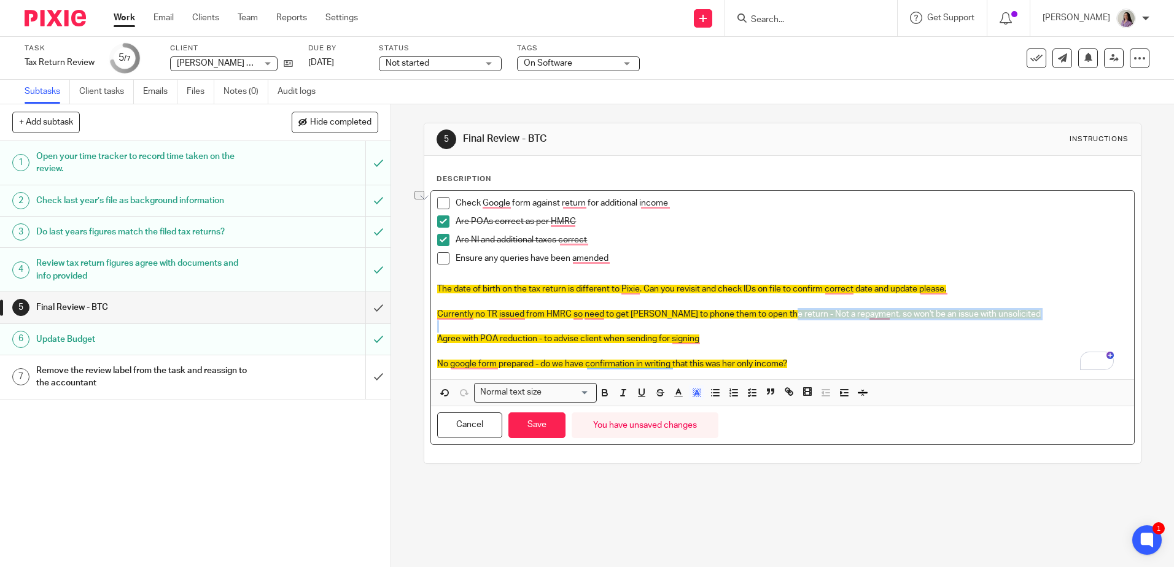
drag, startPoint x: 780, startPoint y: 314, endPoint x: 984, endPoint y: 325, distance: 204.7
click at [984, 325] on div "Check Google form against return for additional income Are POAs correct as per …" at bounding box center [782, 285] width 702 height 188
click at [696, 397] on rect "button" at bounding box center [696, 397] width 1 height 1
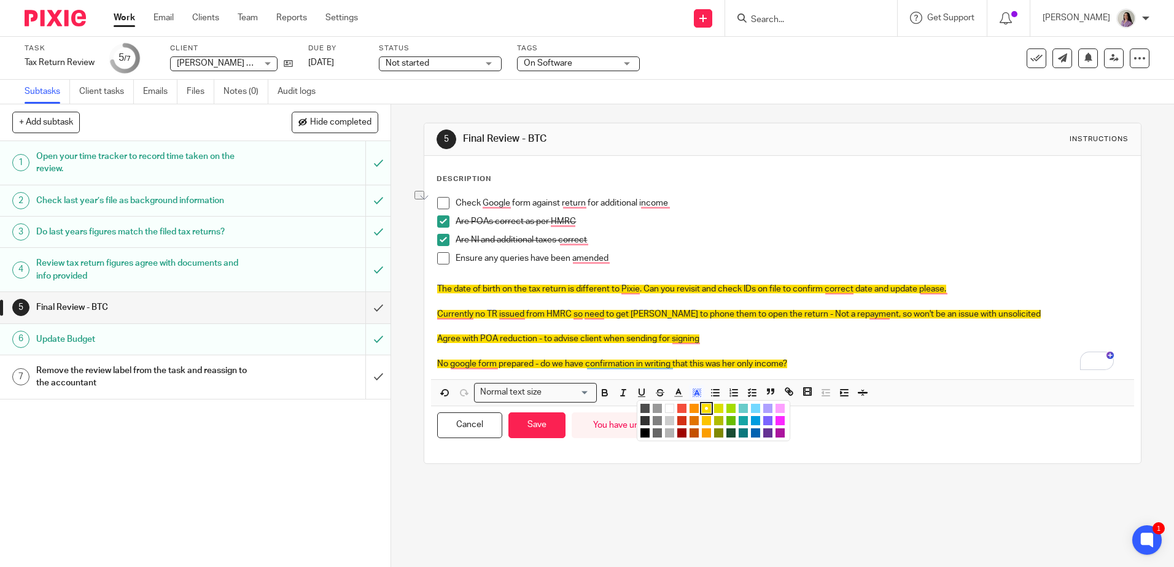
click at [666, 409] on li "color:#FFFFFF" at bounding box center [669, 408] width 9 height 9
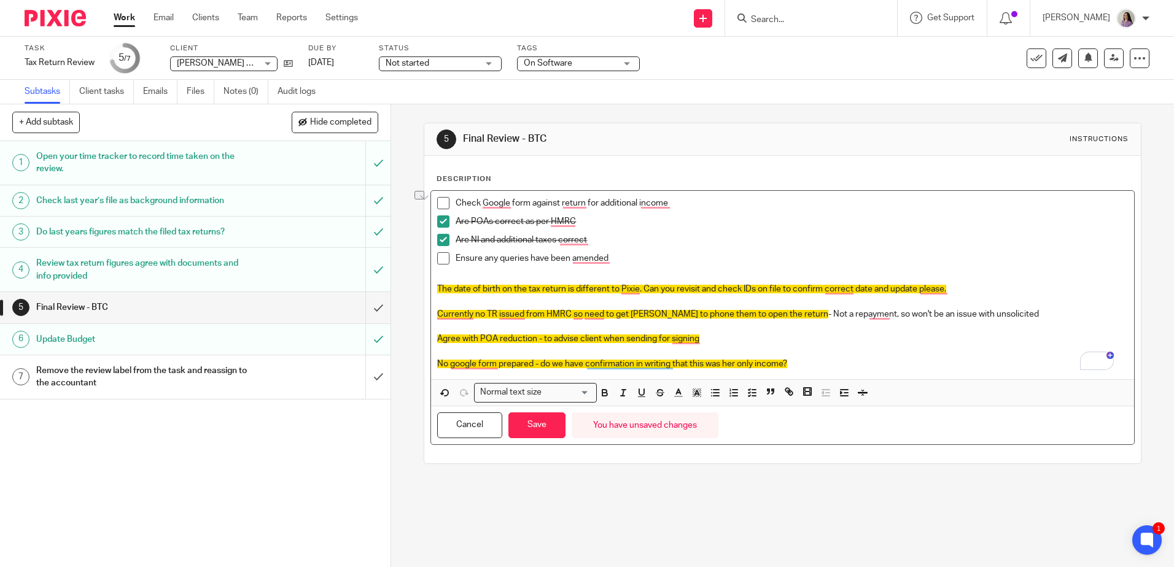
click at [891, 346] on p "To enrich screen reader interactions, please activate Accessibility in Grammarl…" at bounding box center [782, 352] width 690 height 12
click at [801, 348] on p "To enrich screen reader interactions, please activate Accessibility in Grammarl…" at bounding box center [782, 352] width 690 height 12
click at [764, 335] on p "Agree with POA reduction - to advise client when sending for signing" at bounding box center [782, 339] width 690 height 12
click at [702, 349] on p "To enrich screen reader interactions, please activate Accessibility in Grammarl…" at bounding box center [782, 352] width 690 height 12
click at [1058, 249] on div "Are NI and additional taxes correct" at bounding box center [790, 243] width 671 height 18
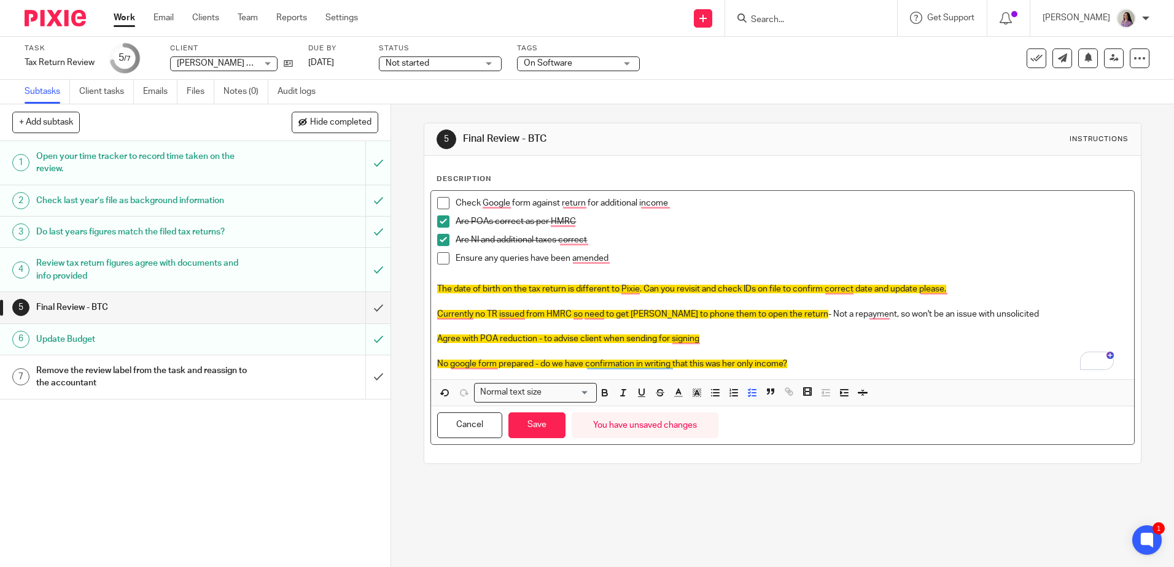
click at [953, 282] on p "To enrich screen reader interactions, please activate Accessibility in Grammarl…" at bounding box center [782, 277] width 690 height 12
click at [954, 293] on p "The date of birth on the tax return is different to Pixie. Can you revisit and …" at bounding box center [782, 289] width 690 height 12
click at [886, 326] on p "To enrich screen reader interactions, please activate Accessibility in Grammarl…" at bounding box center [782, 326] width 690 height 12
click at [979, 284] on p "The date of birth on the tax return is different to Pixie. Can you revisit and …" at bounding box center [782, 289] width 690 height 12
click at [988, 299] on p "To enrich screen reader interactions, please activate Accessibility in Grammarl…" at bounding box center [782, 302] width 690 height 12
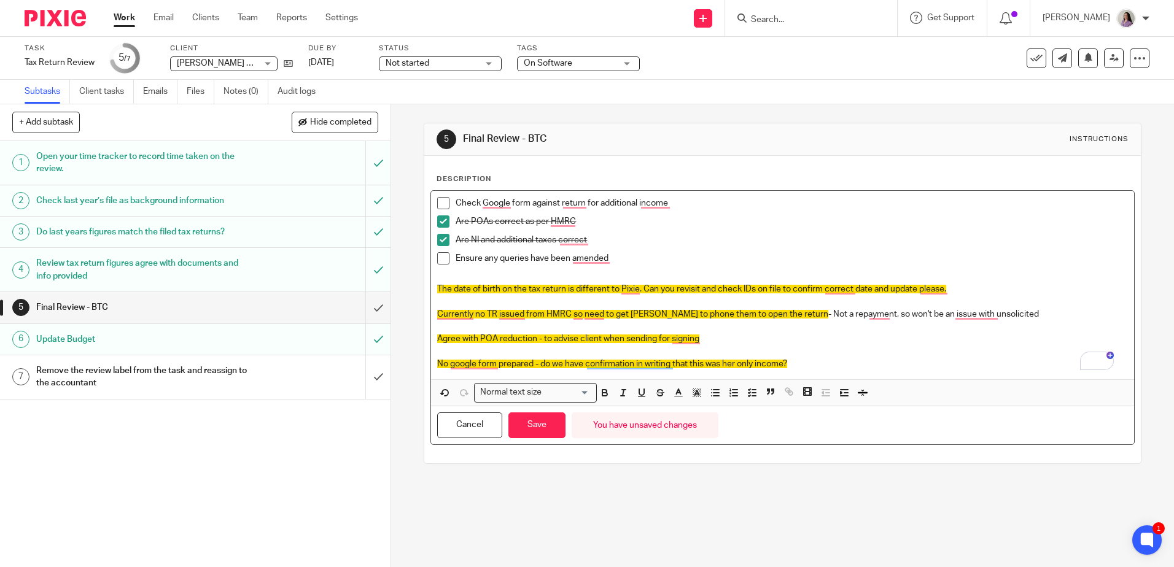
click at [979, 277] on p "To enrich screen reader interactions, please activate Accessibility in Grammarl…" at bounding box center [782, 277] width 690 height 12
click at [981, 286] on p "The date of birth on the tax return is different to Pixie. Can you revisit and …" at bounding box center [782, 289] width 690 height 12
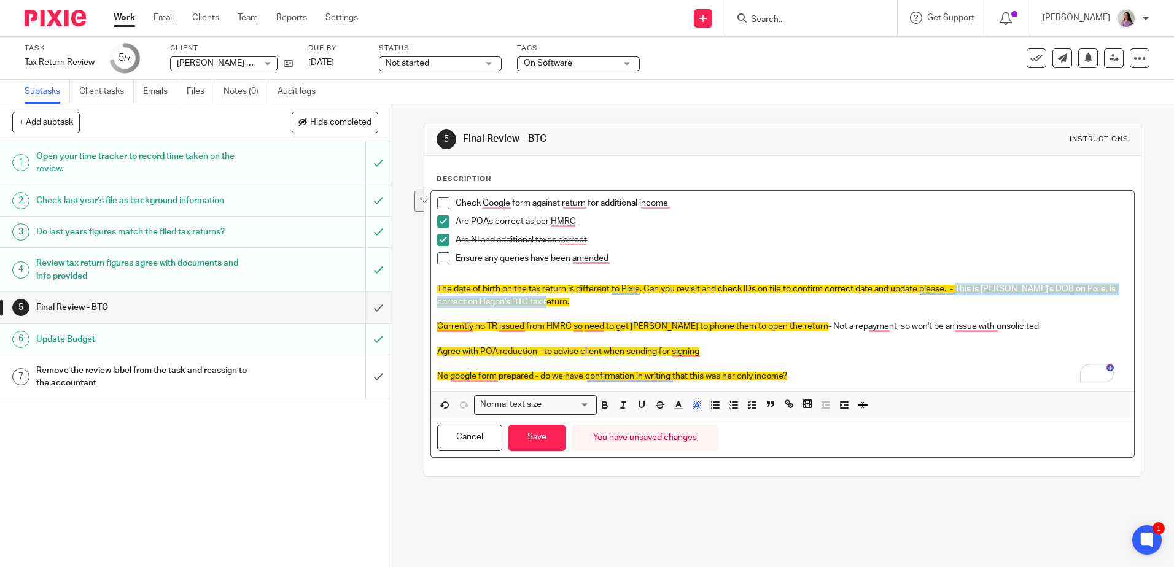
drag, startPoint x: 956, startPoint y: 303, endPoint x: 953, endPoint y: 288, distance: 14.4
click at [953, 288] on p "The date of birth on the tax return is different to Pixie. Can you revisit and …" at bounding box center [782, 295] width 690 height 25
drag, startPoint x: 692, startPoint y: 402, endPoint x: 699, endPoint y: 404, distance: 7.0
click at [694, 402] on icon "button" at bounding box center [696, 405] width 11 height 11
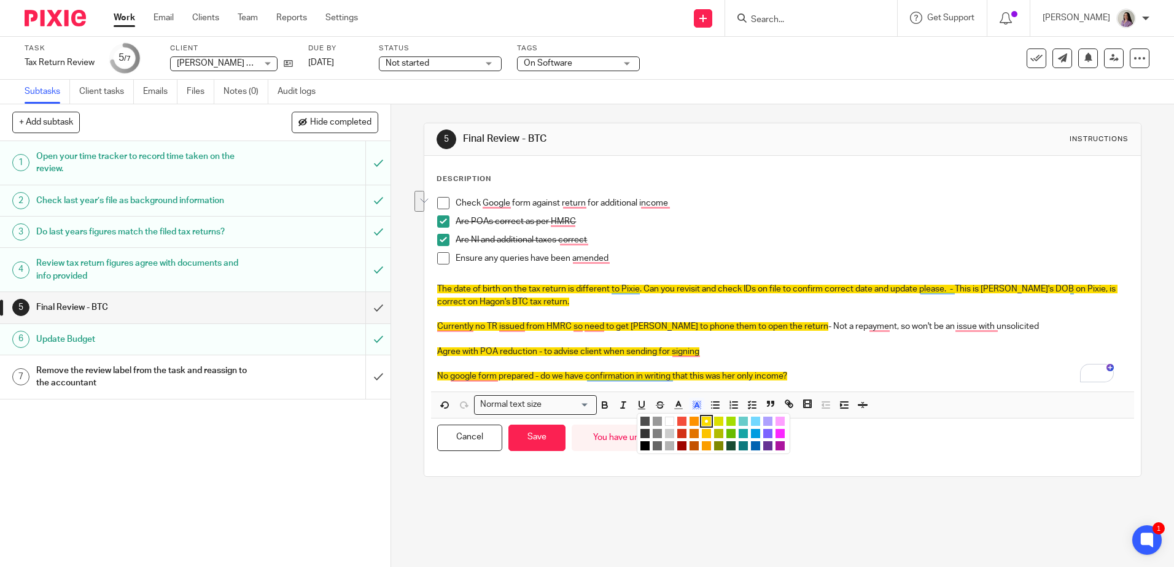
click at [665, 419] on li "color:#FFFFFF" at bounding box center [669, 421] width 9 height 9
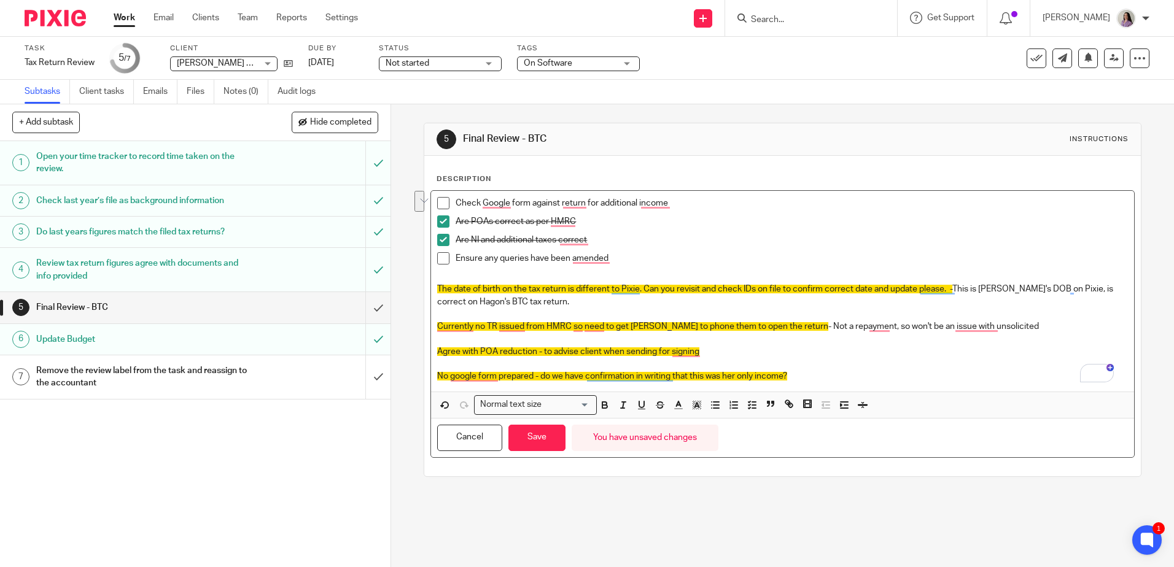
click at [848, 325] on p "Currently no TR issued from HMRC so need to get Karen to phone them to open the…" at bounding box center [782, 326] width 690 height 12
click at [780, 346] on p "Agree with POA reduction - to advise client when sending for signing" at bounding box center [782, 352] width 690 height 12
click at [726, 350] on p "Agree with POA reduction - to advise client when sending for signing" at bounding box center [782, 352] width 690 height 12
click at [878, 385] on div "Check Google form against return for additional income Are POAs correct as per …" at bounding box center [782, 291] width 702 height 201
click at [829, 356] on p "Agree with POA reduction - to advise client when sending for signing" at bounding box center [782, 352] width 690 height 12
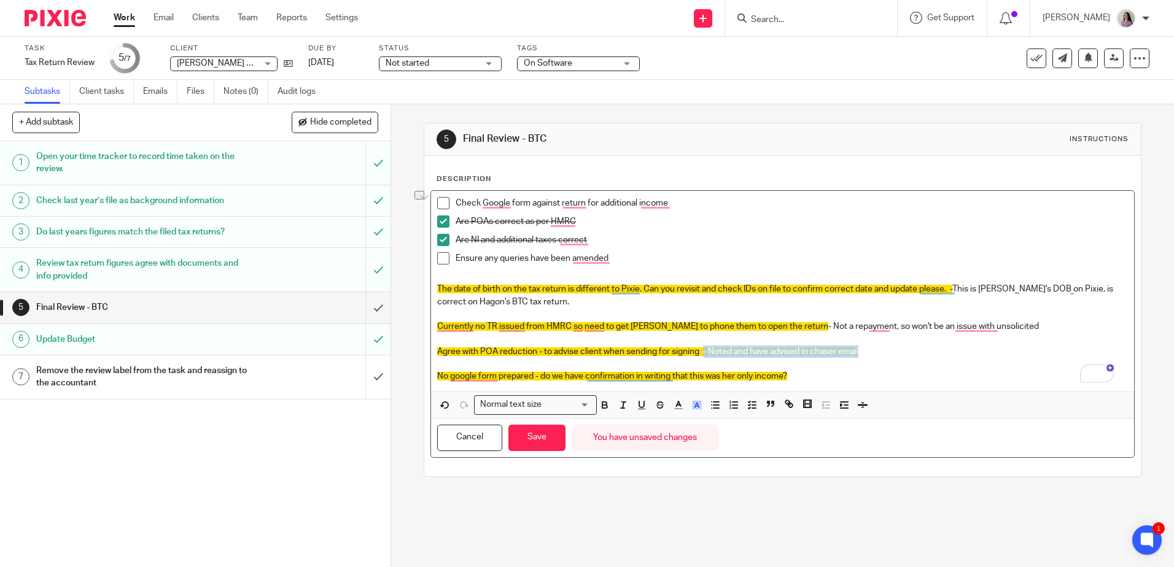
drag, startPoint x: 699, startPoint y: 353, endPoint x: 877, endPoint y: 353, distance: 177.4
click at [877, 353] on p "Agree with POA reduction - to advise client when sending for signing - Noted an…" at bounding box center [782, 352] width 690 height 12
click at [696, 409] on rect "button" at bounding box center [696, 409] width 1 height 1
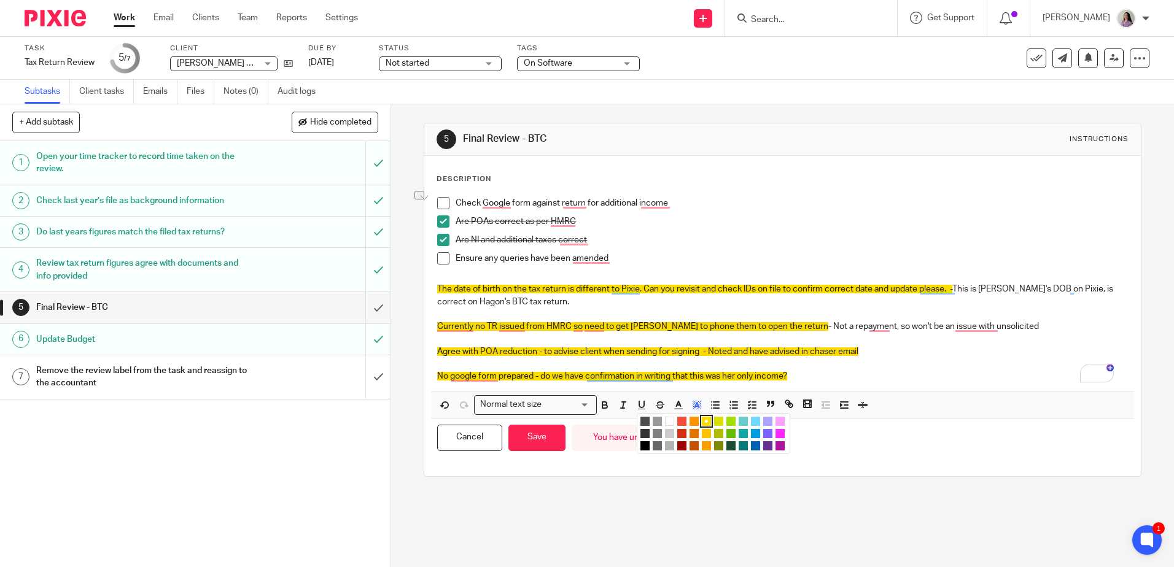
click at [665, 418] on li "color:#FFFFFF" at bounding box center [669, 421] width 9 height 9
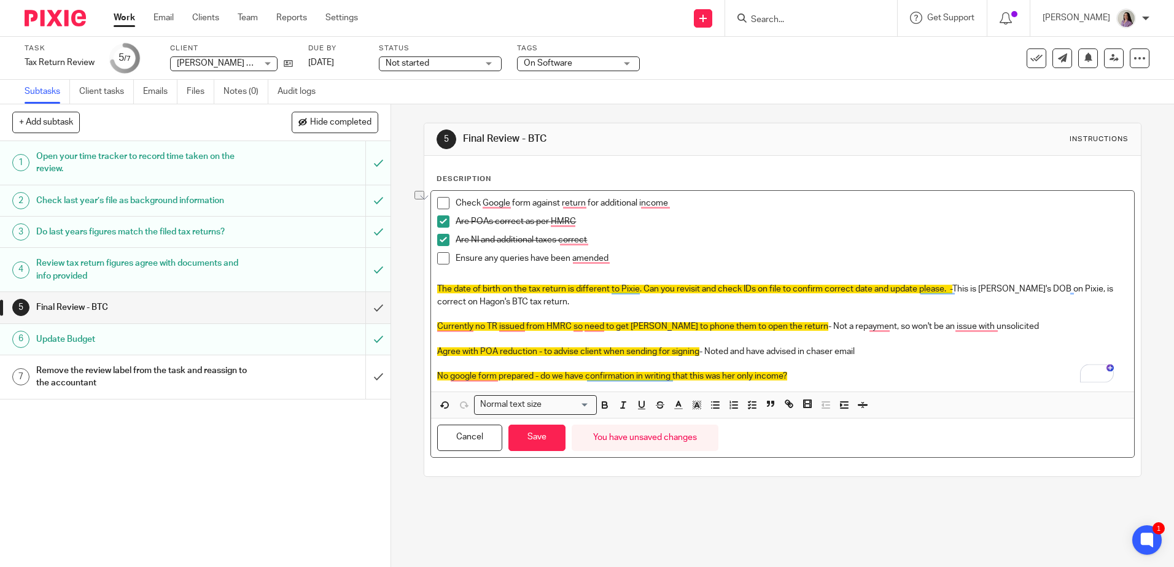
click at [829, 367] on p "To enrich screen reader interactions, please activate Accessibility in Grammarl…" at bounding box center [782, 364] width 690 height 12
click at [818, 375] on p "No google form prepared - do we have confirmation in writing that this was her …" at bounding box center [782, 376] width 690 height 12
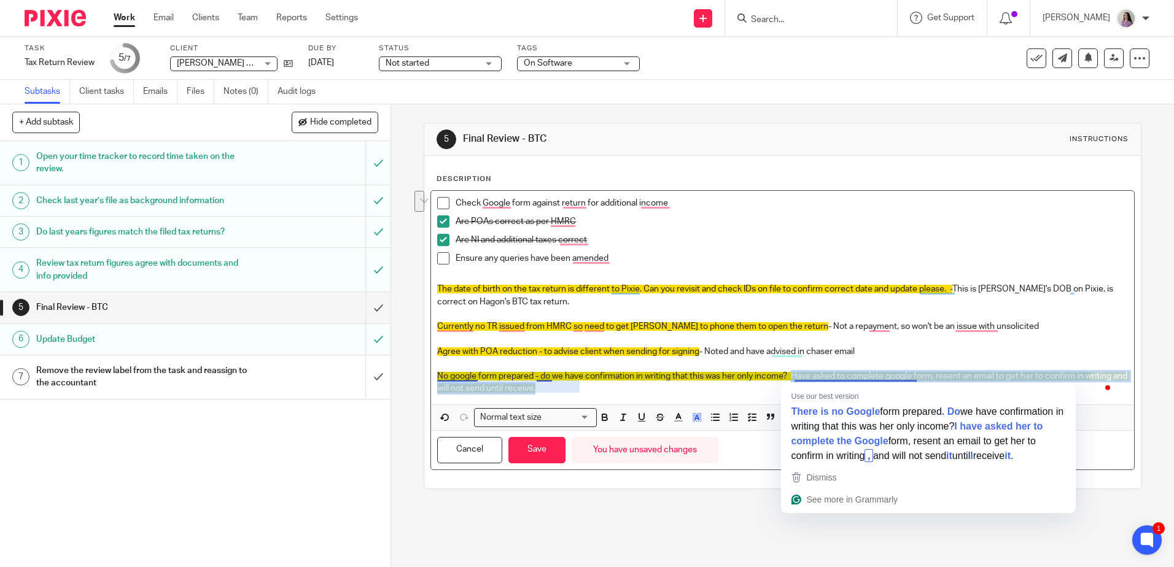
drag, startPoint x: 810, startPoint y: 395, endPoint x: 791, endPoint y: 379, distance: 24.0
click at [791, 379] on p "No google form prepared - do we have confirmation in writing that this was her …" at bounding box center [782, 382] width 690 height 25
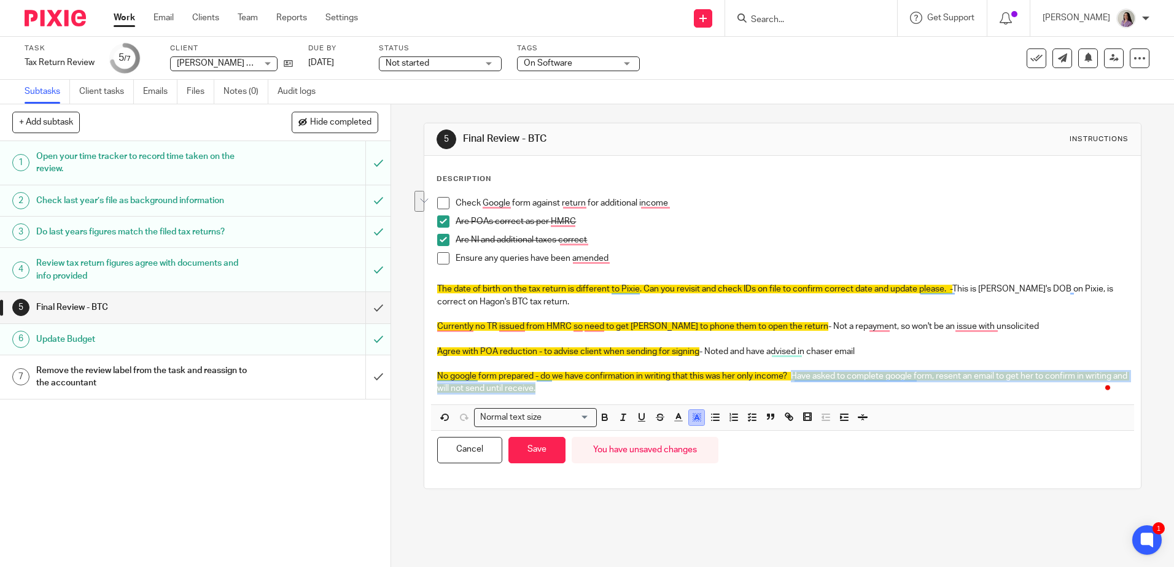
click at [691, 412] on icon "button" at bounding box center [696, 417] width 11 height 11
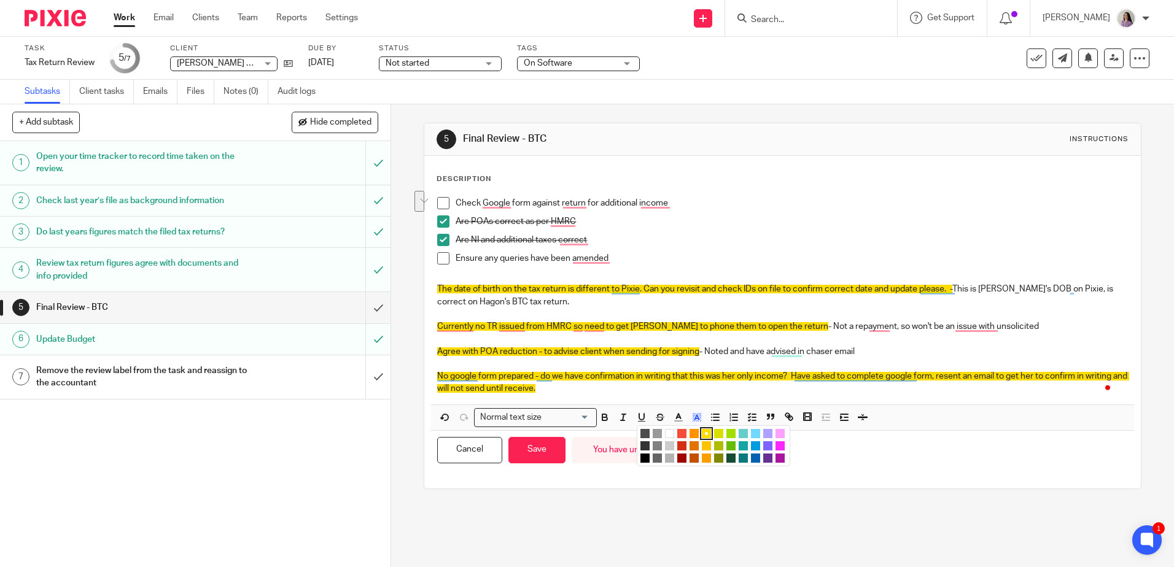
click at [666, 432] on li "color:#FFFFFF" at bounding box center [669, 433] width 9 height 9
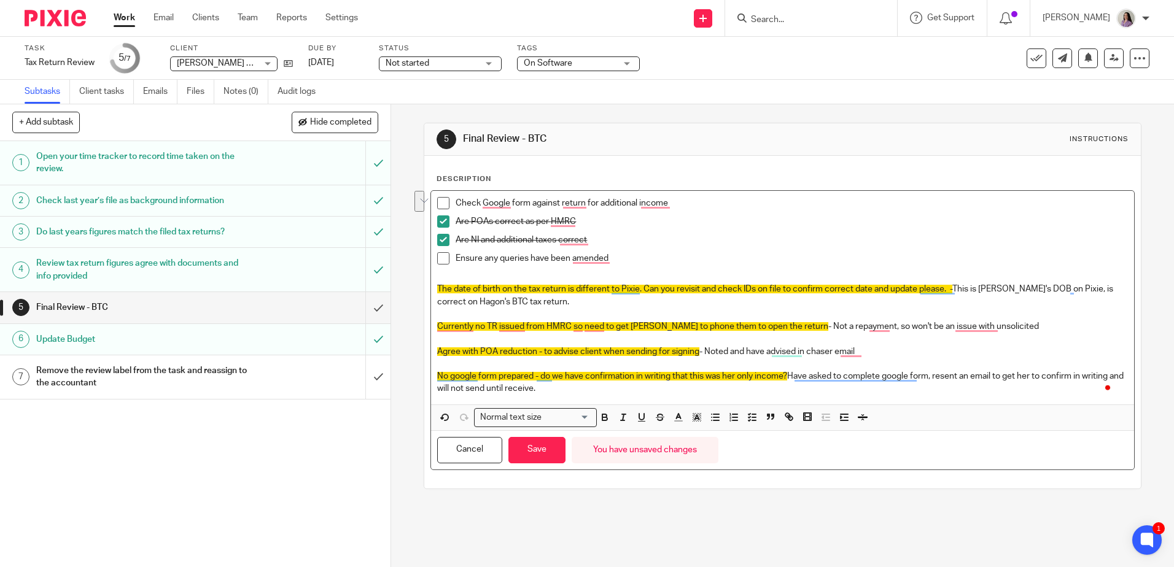
click at [691, 390] on p "No google form prepared - do we have confirmation in writing that this was her …" at bounding box center [782, 382] width 690 height 25
click at [549, 446] on button "Save" at bounding box center [536, 450] width 57 height 26
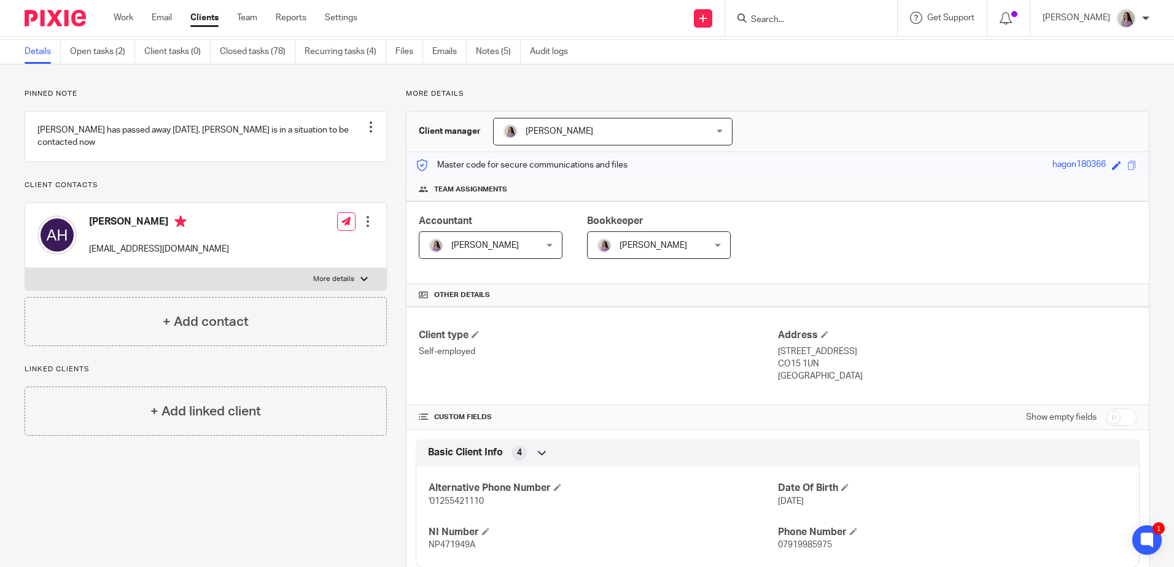
scroll to position [123, 0]
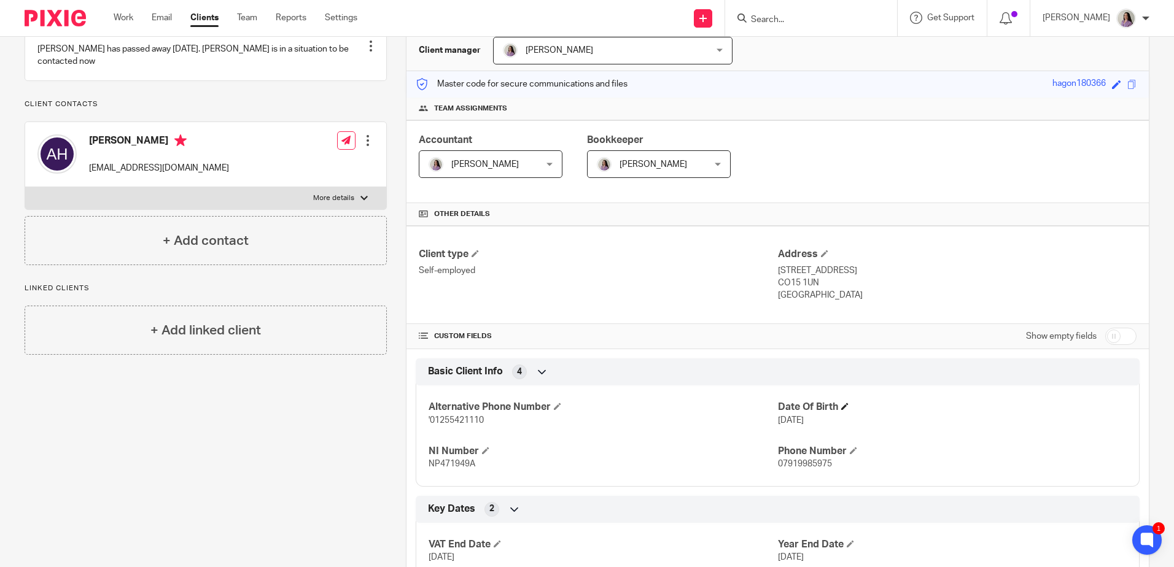
click at [844, 401] on h4 "Date Of Birth" at bounding box center [952, 407] width 349 height 13
click at [842, 406] on span at bounding box center [844, 406] width 7 height 7
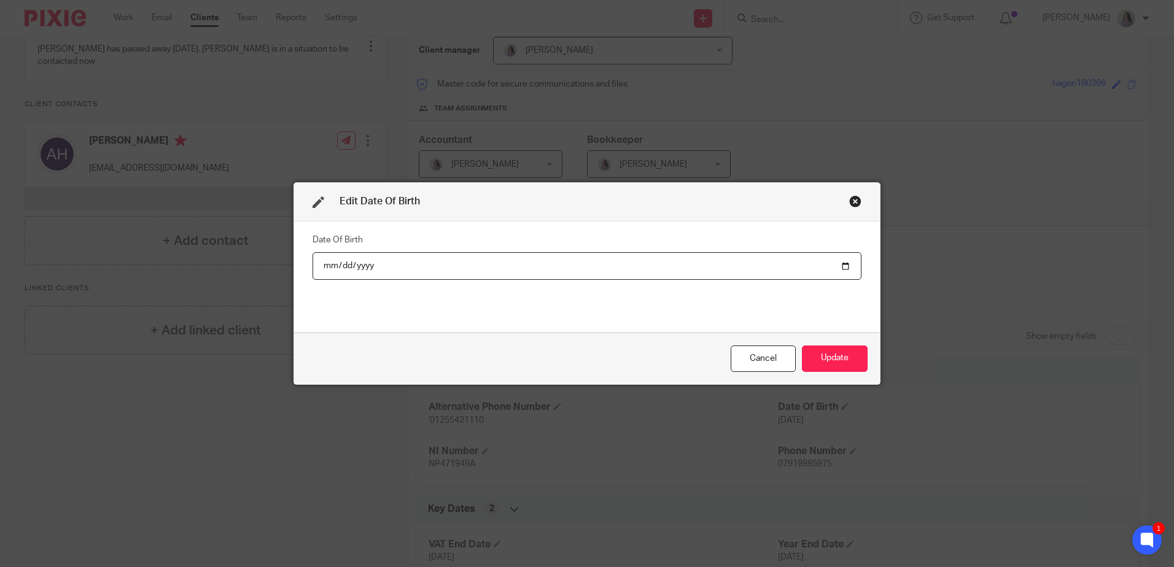
drag, startPoint x: 387, startPoint y: 263, endPoint x: 372, endPoint y: 263, distance: 15.3
click at [377, 263] on input "[DATE]" at bounding box center [586, 266] width 549 height 28
click at [344, 265] on input "[DATE]" at bounding box center [586, 266] width 549 height 28
click at [838, 266] on input "[DATE]" at bounding box center [586, 266] width 549 height 28
type input "[DATE]"
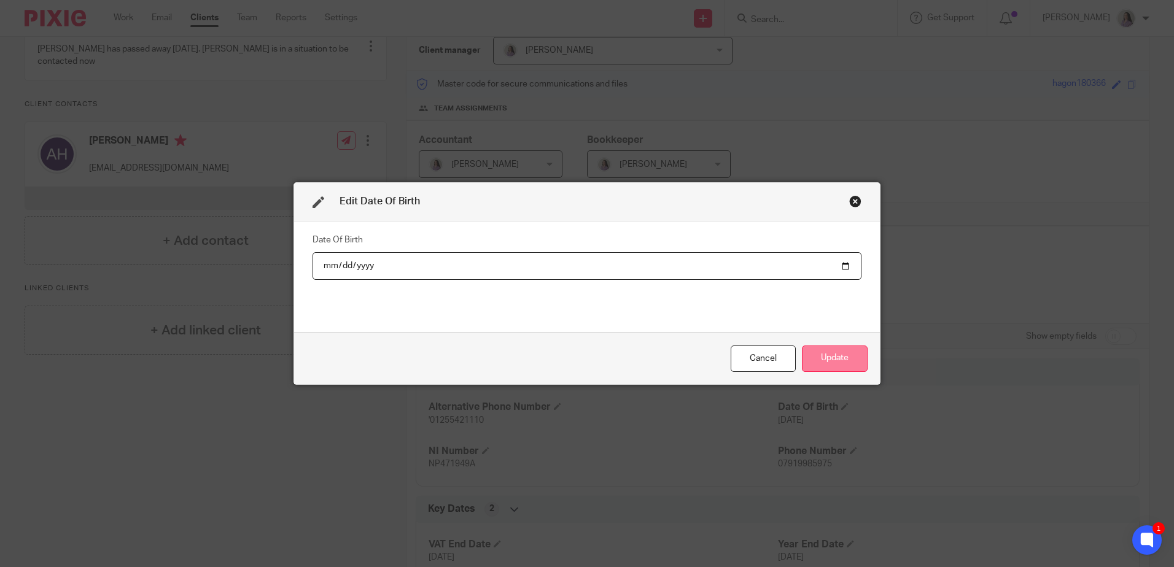
click at [840, 362] on button "Update" at bounding box center [835, 359] width 66 height 26
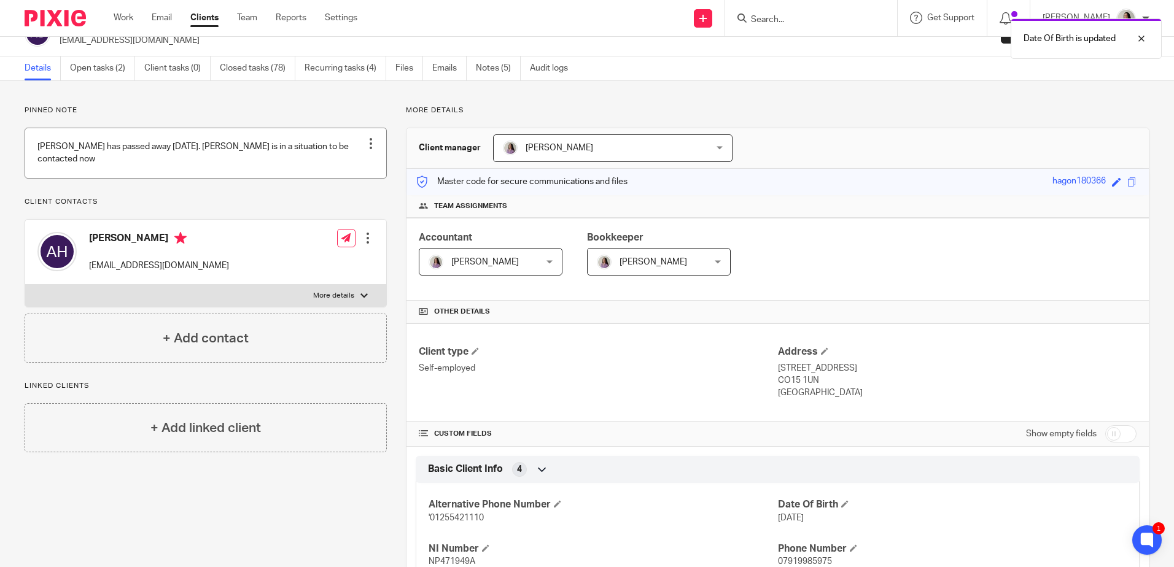
scroll to position [0, 0]
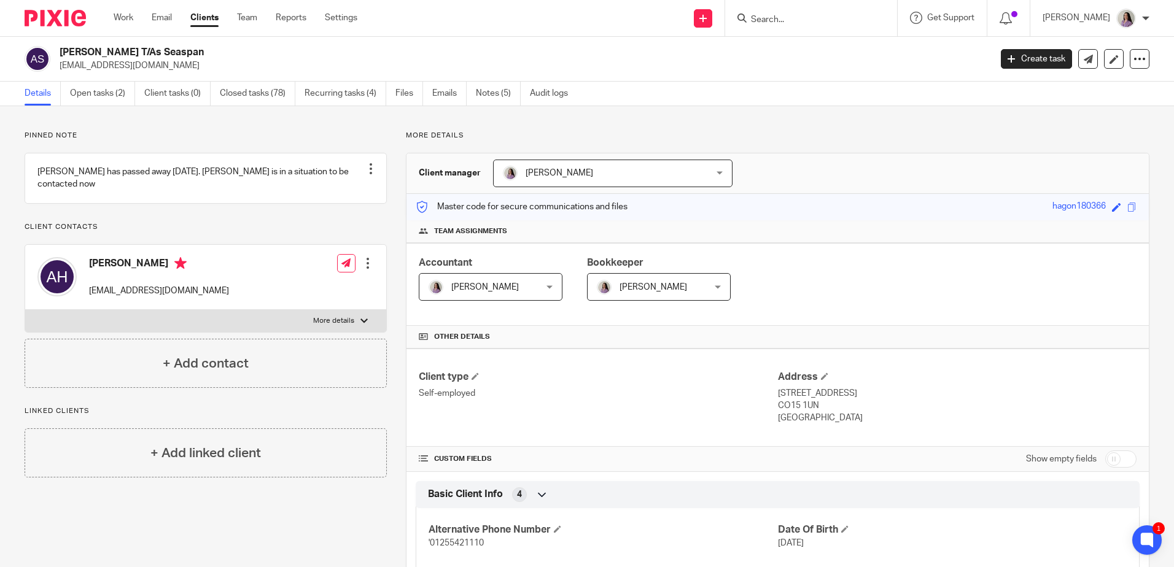
click at [127, 11] on div "Work Email Clients Team Reports Settings Work Email Clients Team Reports Settin…" at bounding box center [238, 18] width 274 height 36
click at [126, 21] on link "Work" at bounding box center [124, 18] width 20 height 12
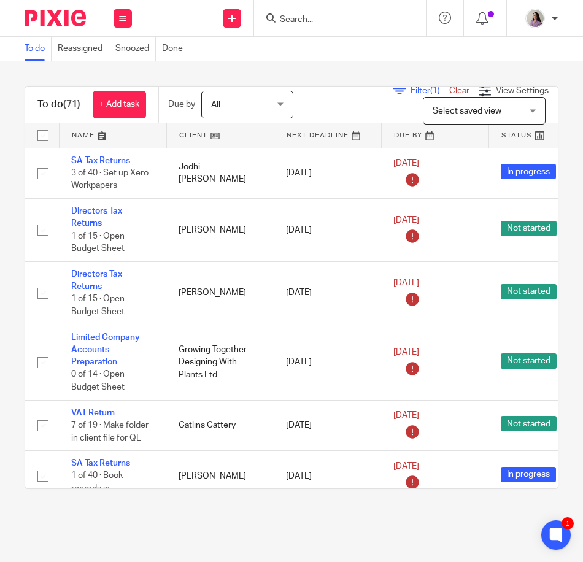
scroll to position [184, 0]
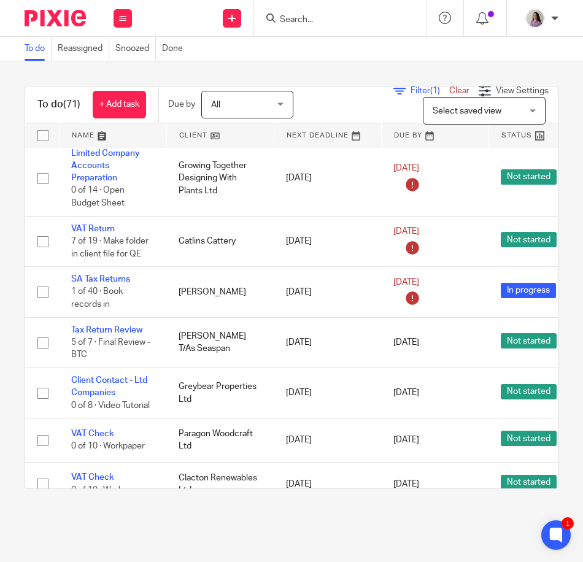
click at [373, 21] on input "Search" at bounding box center [334, 20] width 110 height 11
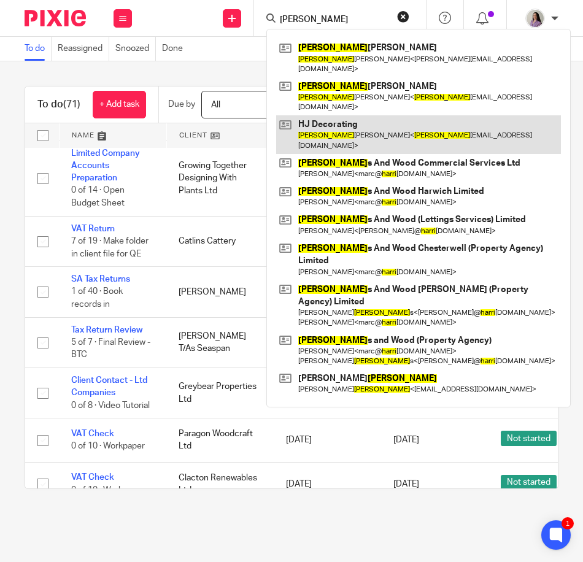
type input "[PERSON_NAME]"
click at [357, 115] on link at bounding box center [418, 134] width 285 height 38
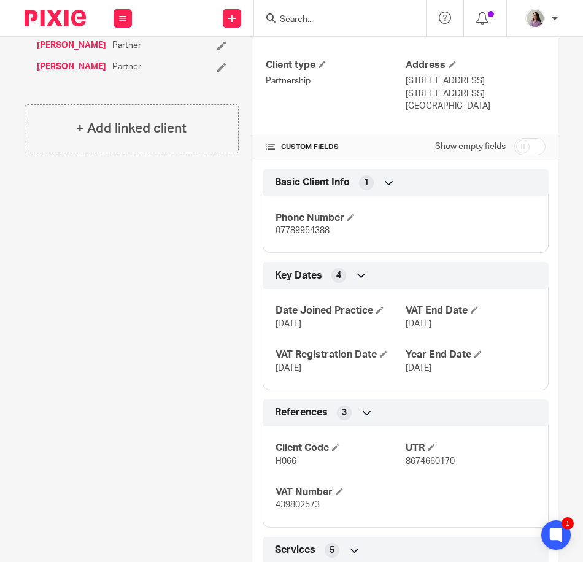
scroll to position [368, 0]
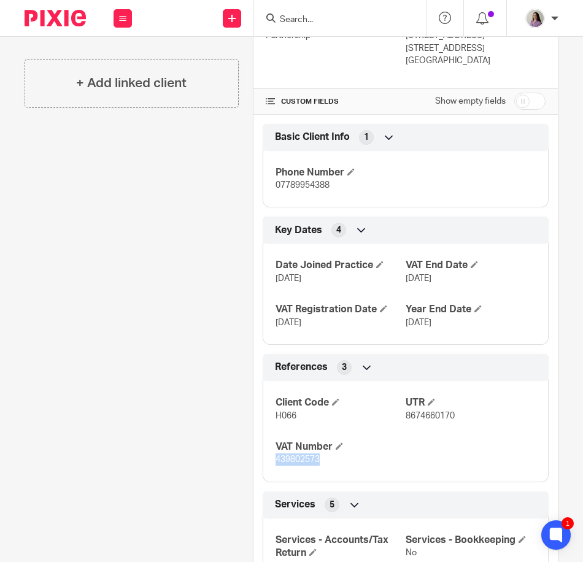
drag, startPoint x: 296, startPoint y: 462, endPoint x: 264, endPoint y: 460, distance: 32.0
click at [264, 460] on div "Client Code H066 UTR 8674660170 VAT Number 439802573" at bounding box center [406, 427] width 286 height 110
copy span "439802573"
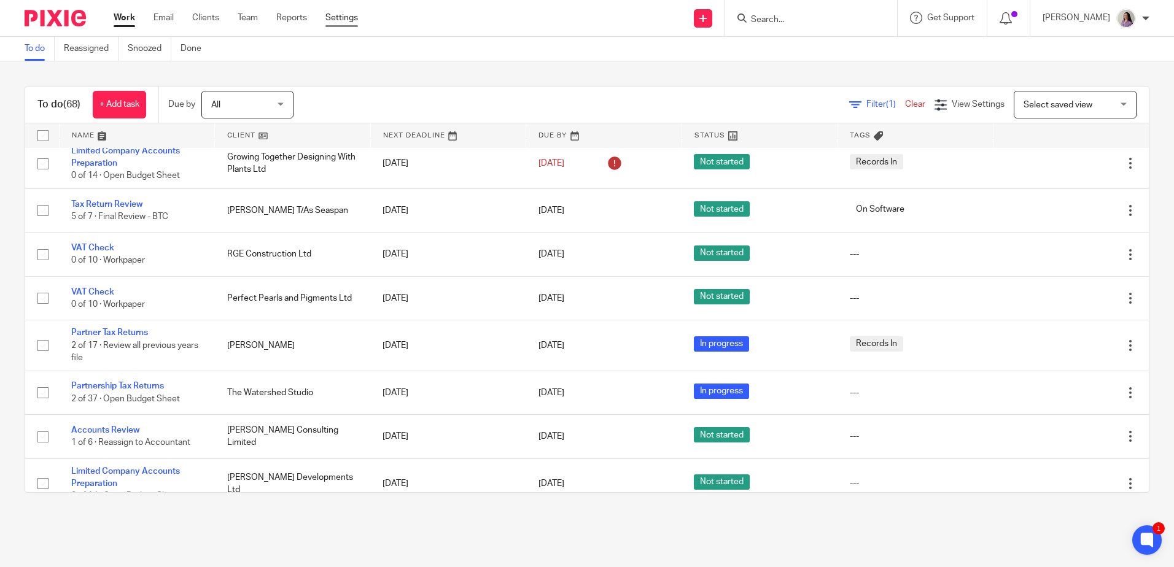
scroll to position [246, 0]
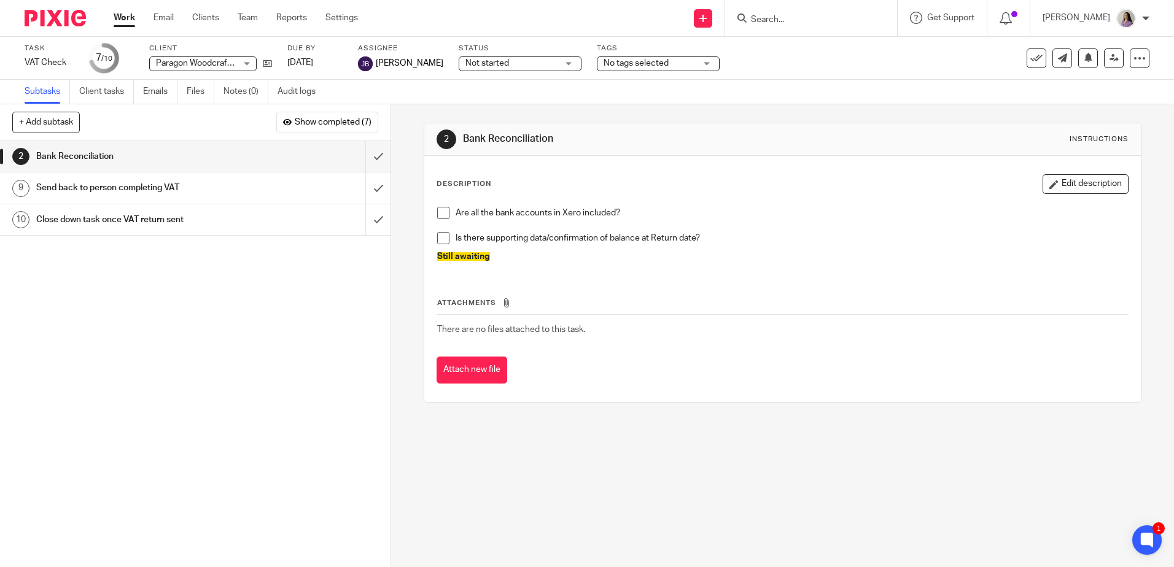
click at [228, 188] on h1 "Send back to person completing VAT" at bounding box center [141, 188] width 211 height 18
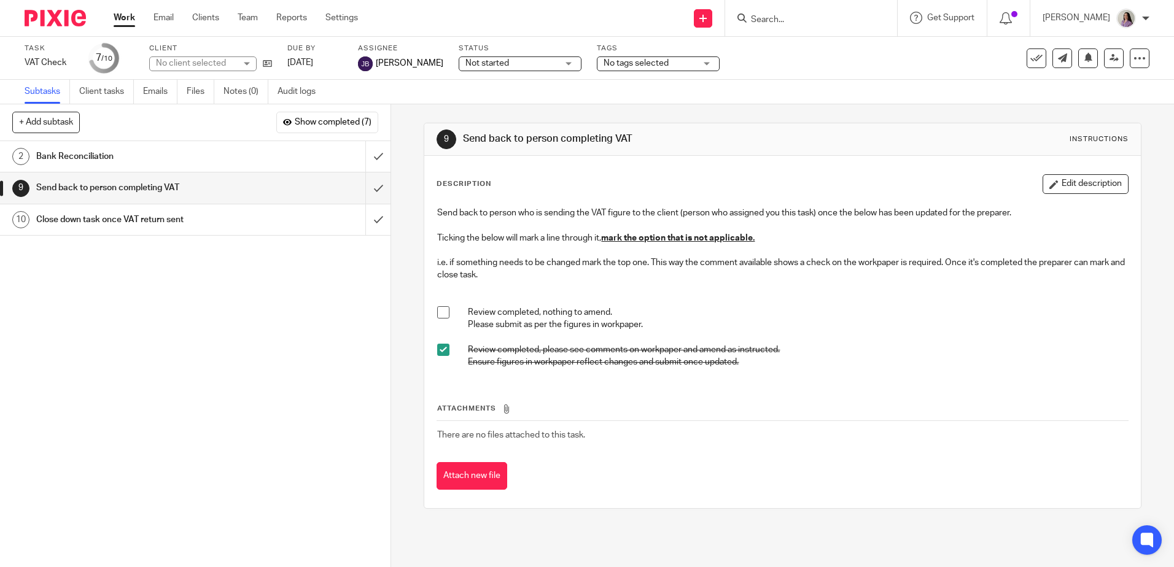
click at [854, 10] on form at bounding box center [814, 17] width 131 height 15
click at [844, 20] on input "Search" at bounding box center [804, 20] width 110 height 11
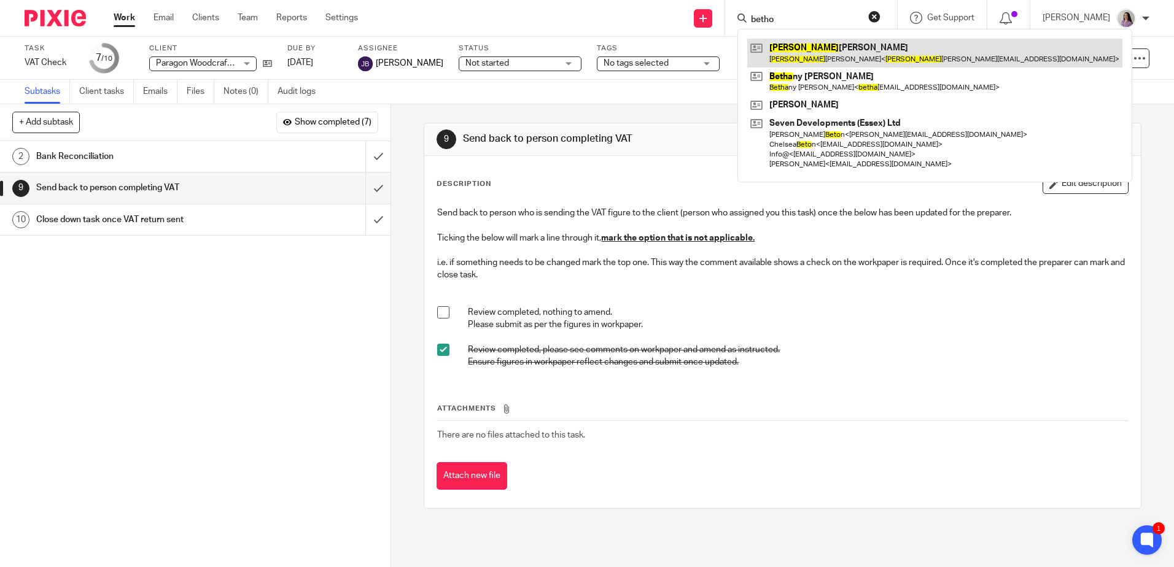
type input "betho"
click at [856, 48] on link at bounding box center [934, 53] width 375 height 28
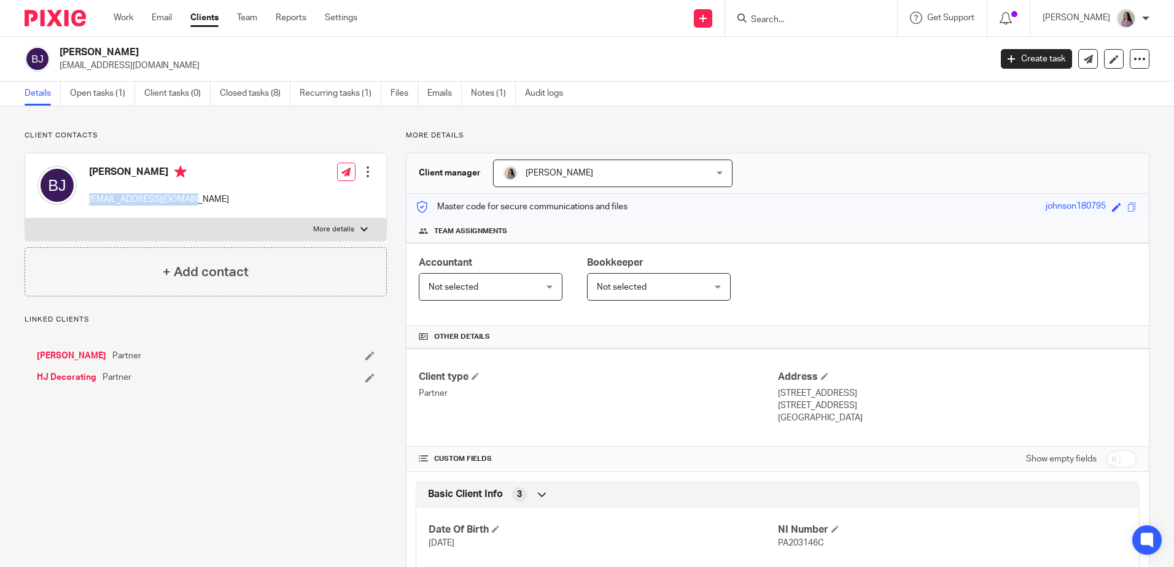
drag, startPoint x: 203, startPoint y: 203, endPoint x: 91, endPoint y: 204, distance: 111.7
click at [91, 204] on div "[PERSON_NAME] [EMAIL_ADDRESS][DOMAIN_NAME] Edit contact Create client from cont…" at bounding box center [205, 185] width 361 height 65
copy p "[EMAIL_ADDRESS][DOMAIN_NAME]"
